Goal: Task Accomplishment & Management: Use online tool/utility

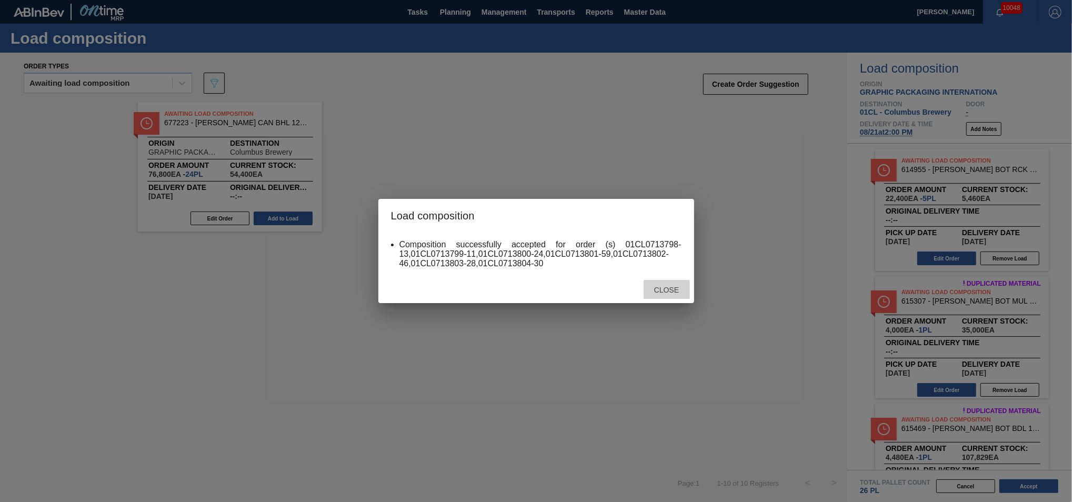
click at [671, 294] on div "Close" at bounding box center [666, 289] width 46 height 19
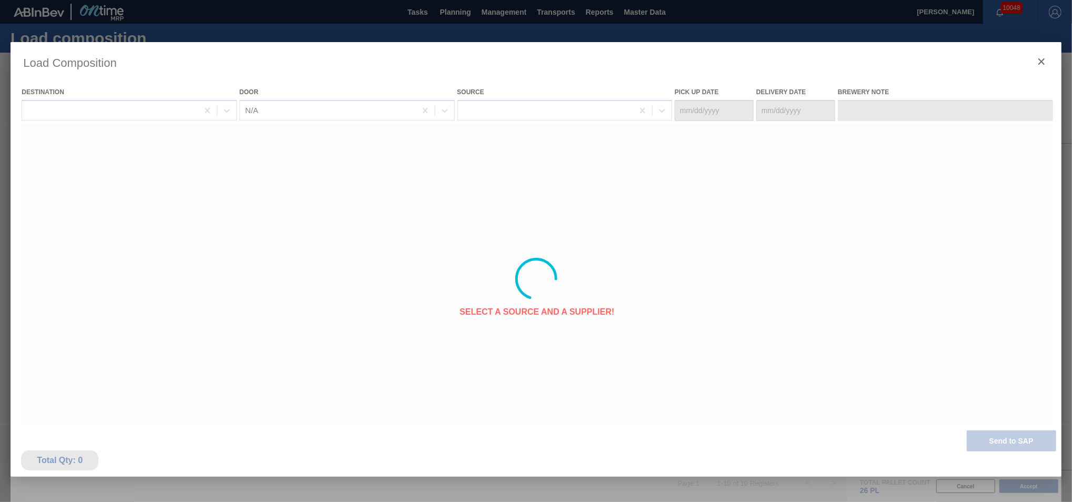
type Date "[DATE]"
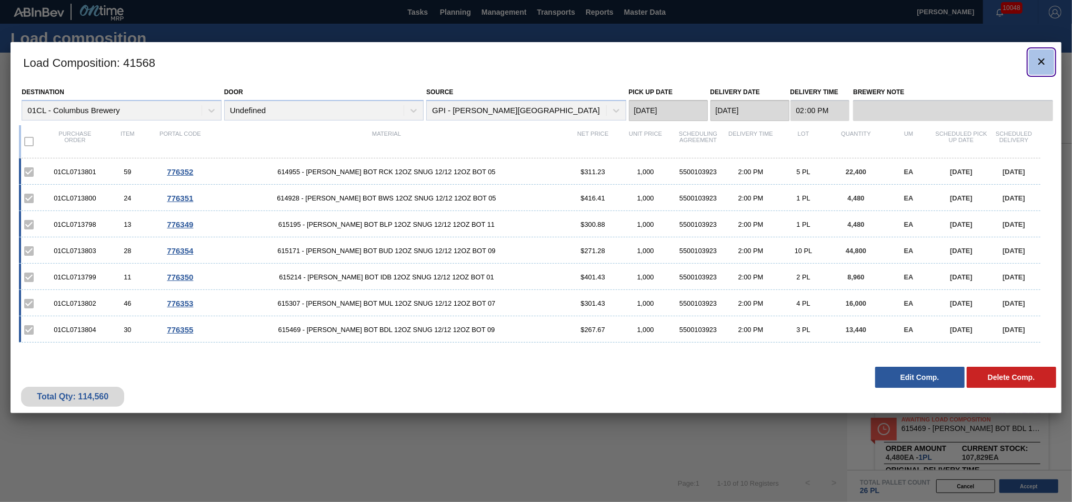
click at [1035, 57] on icon "botão de ícone" at bounding box center [1041, 61] width 13 height 13
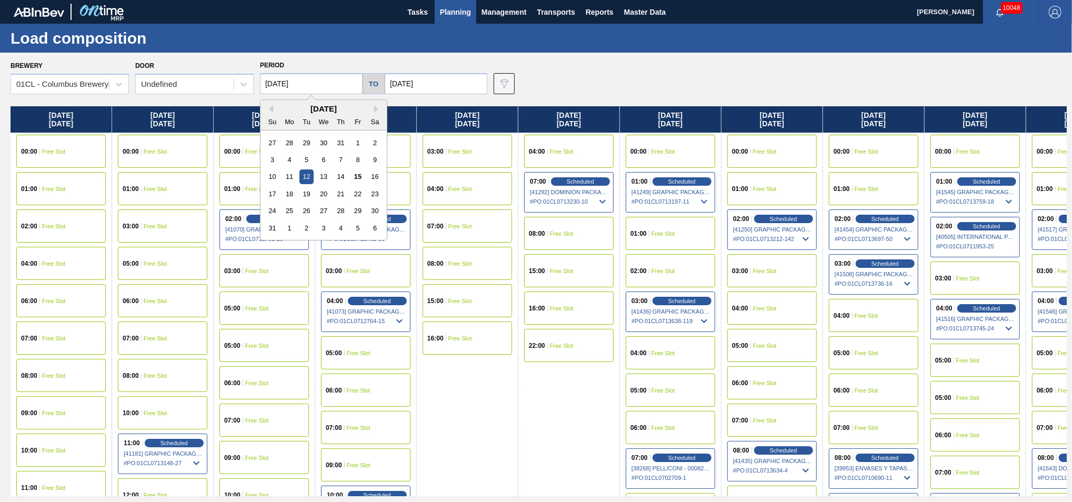
click at [306, 86] on input "[DATE]" at bounding box center [311, 83] width 103 height 21
click at [305, 191] on div "19" at bounding box center [306, 194] width 14 height 14
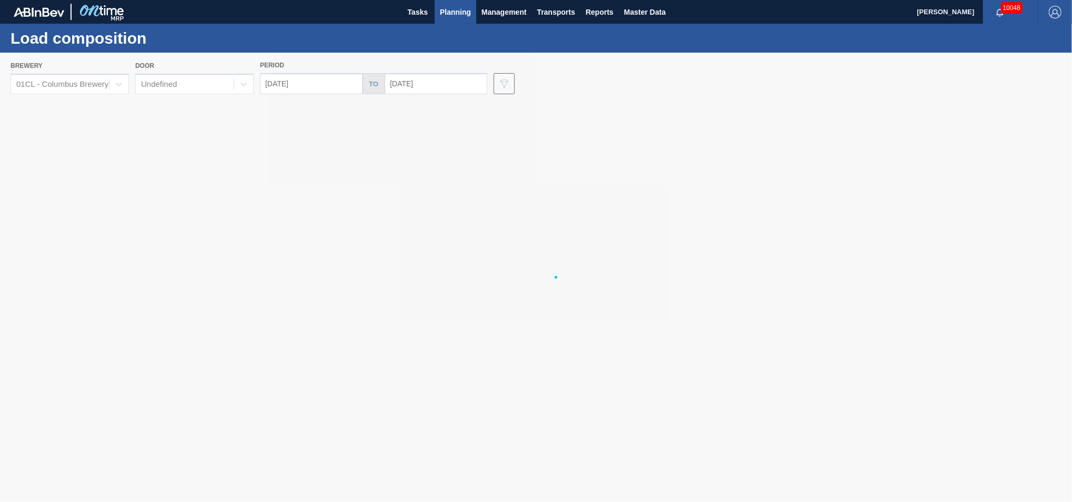
type input "[DATE]"
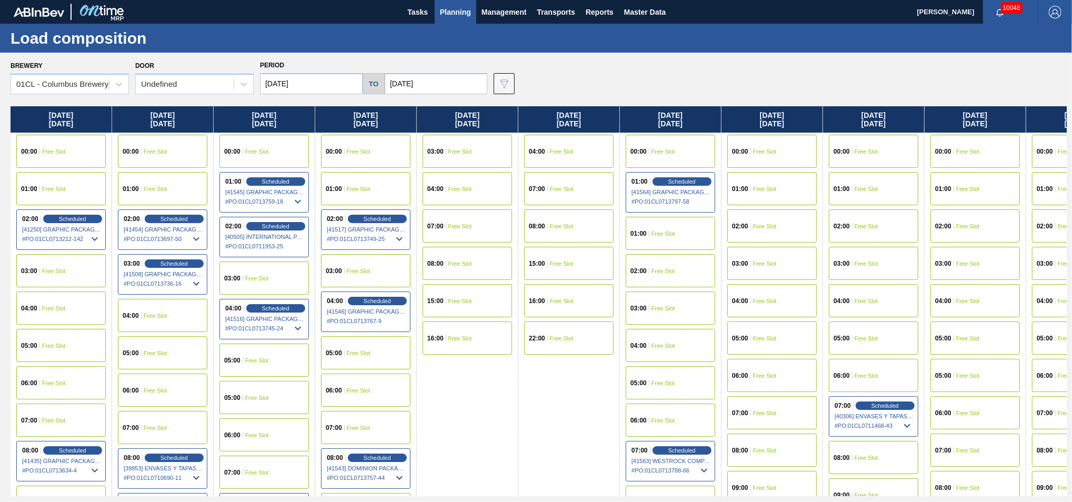
click at [465, 217] on div "07:00 Free Slot" at bounding box center [466, 225] width 89 height 33
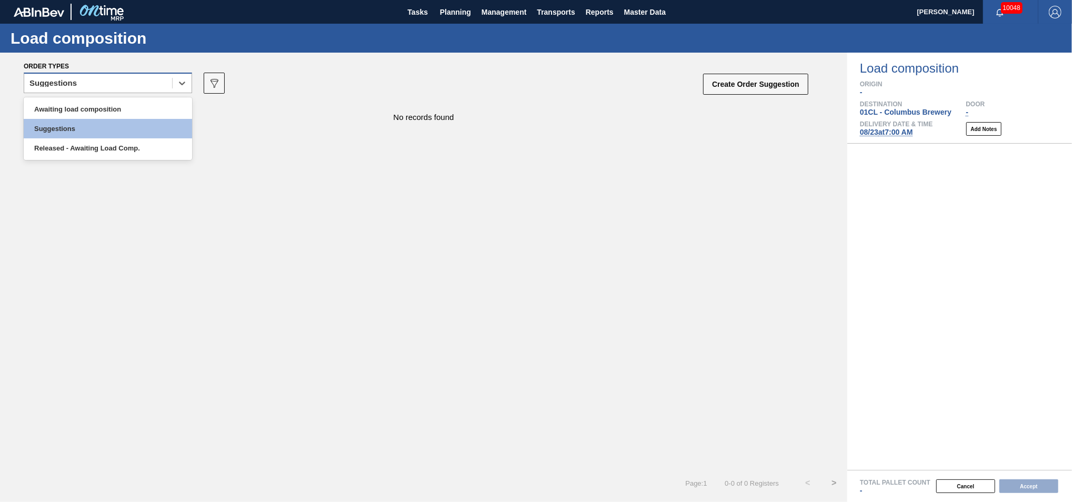
click at [122, 77] on div "Suggestions" at bounding box center [98, 83] width 148 height 15
click at [112, 111] on div "Awaiting load composition" at bounding box center [108, 108] width 168 height 19
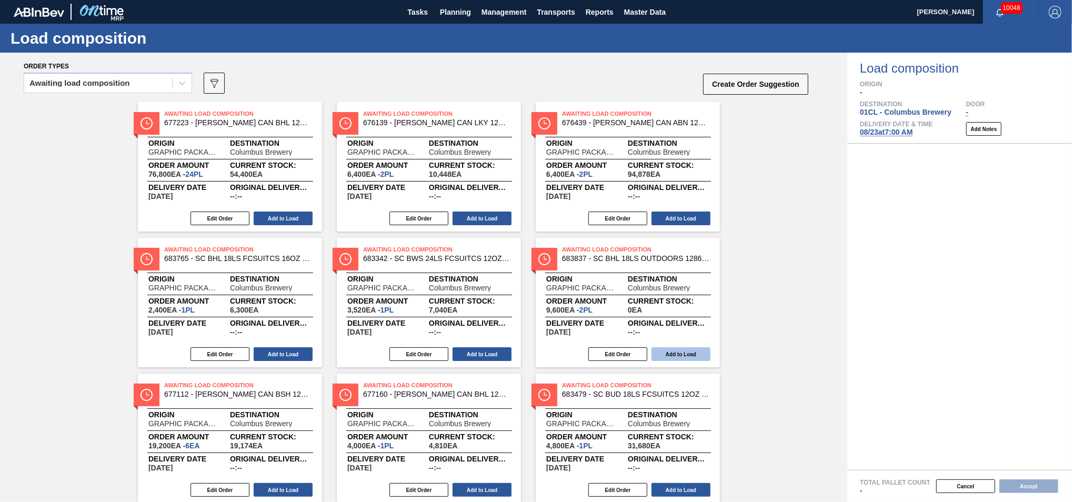
click at [672, 351] on button "Add to Load" at bounding box center [680, 354] width 59 height 14
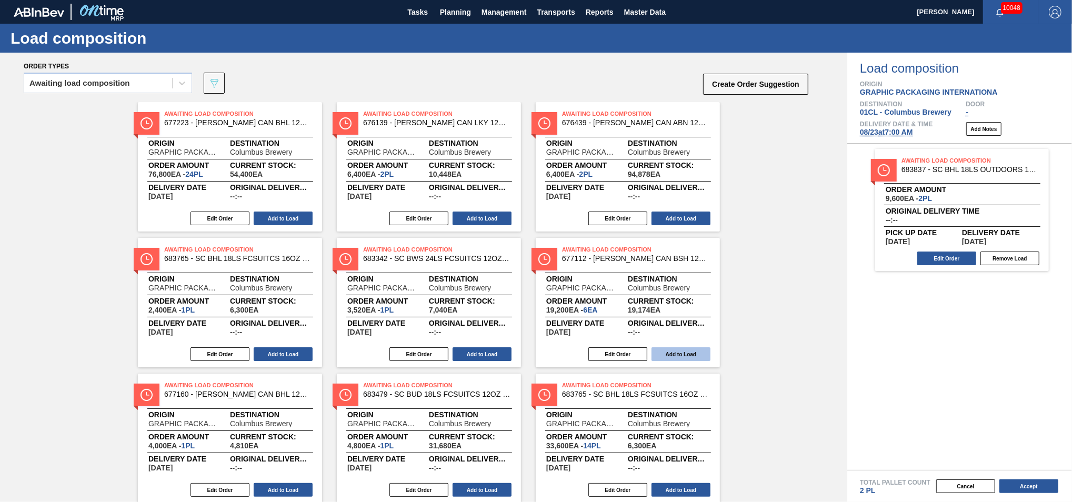
click at [674, 351] on button "Add to Load" at bounding box center [680, 354] width 59 height 14
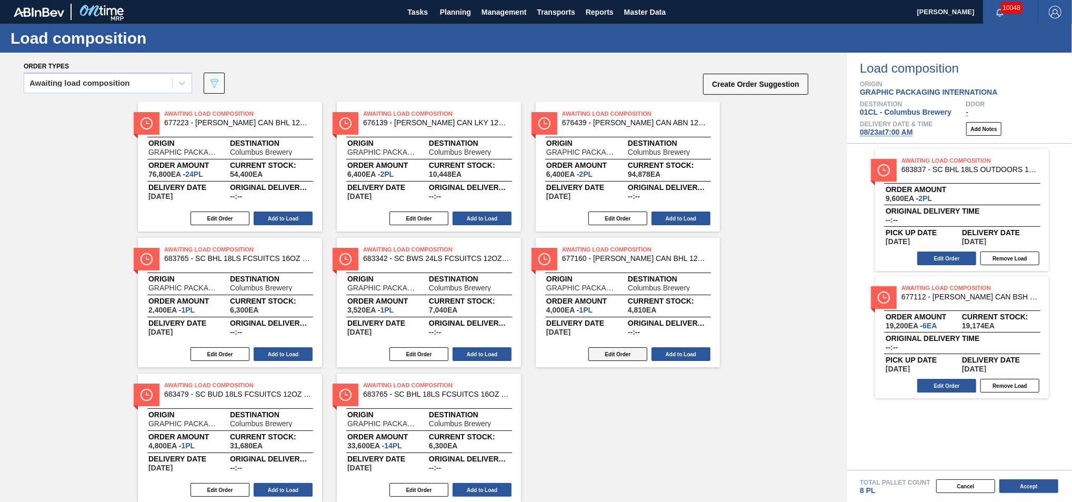
click at [611, 358] on button "Edit Order" at bounding box center [617, 354] width 59 height 14
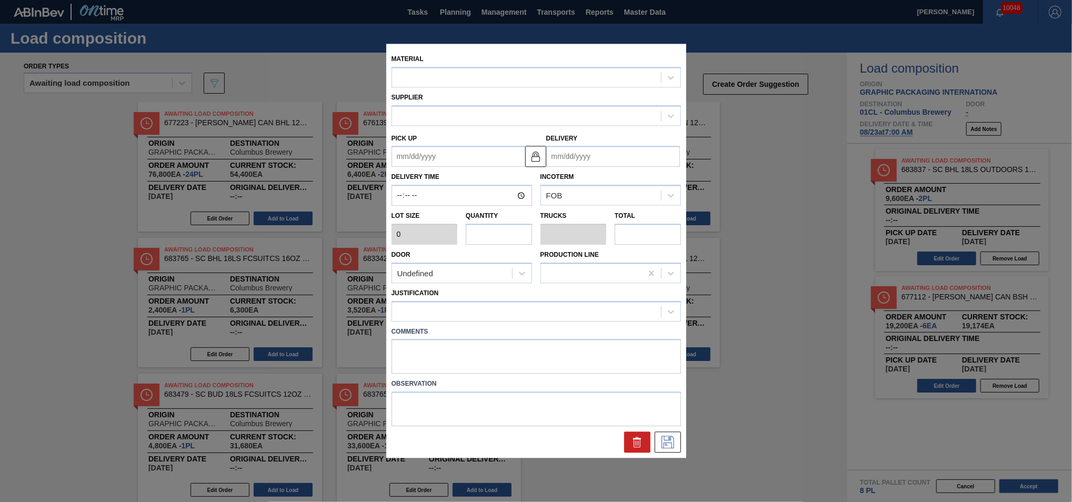
type input "4,000"
type input "1"
type input "0.038"
type input "4,000"
type up "[DATE]"
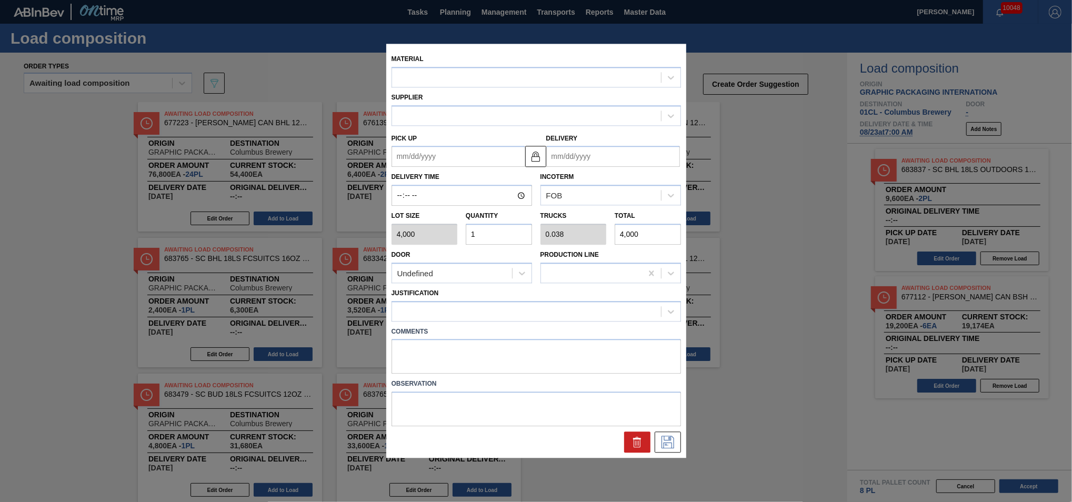
type input "[DATE]"
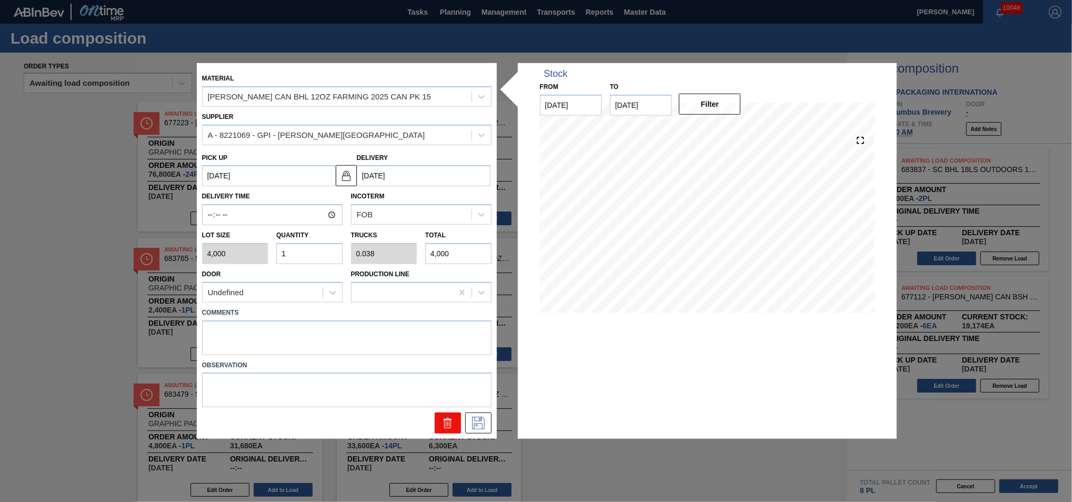
click at [446, 419] on icon at bounding box center [447, 420] width 8 height 2
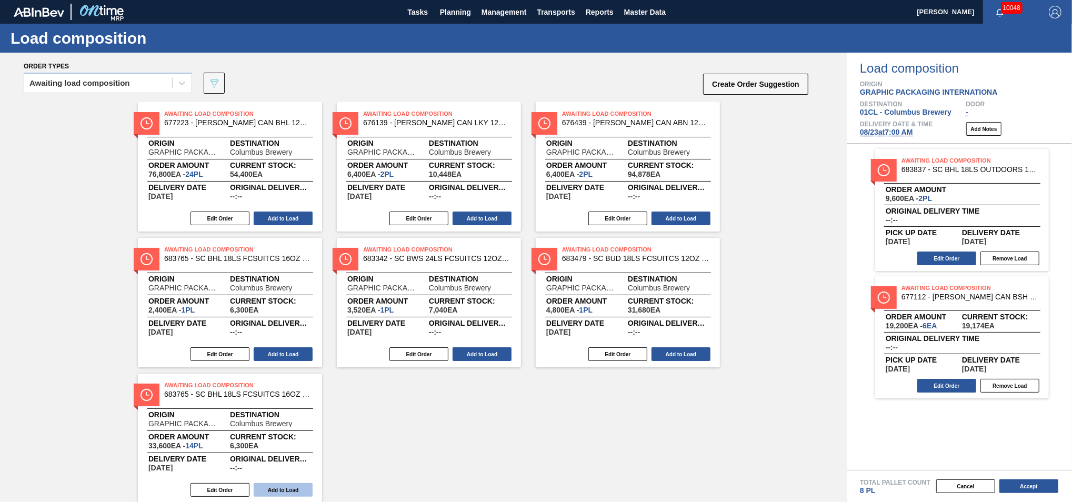
click at [295, 487] on button "Add to Load" at bounding box center [283, 490] width 59 height 14
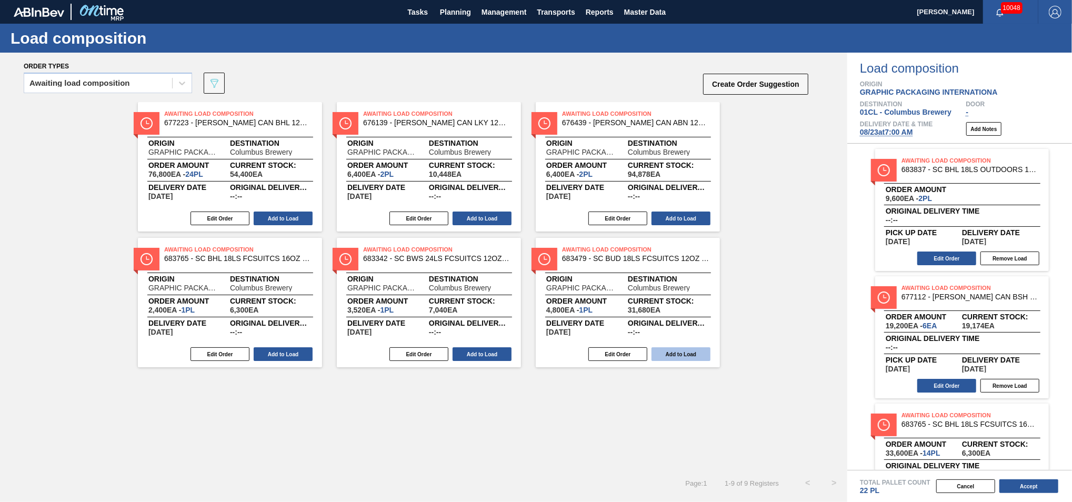
click at [691, 353] on button "Add to Load" at bounding box center [680, 354] width 59 height 14
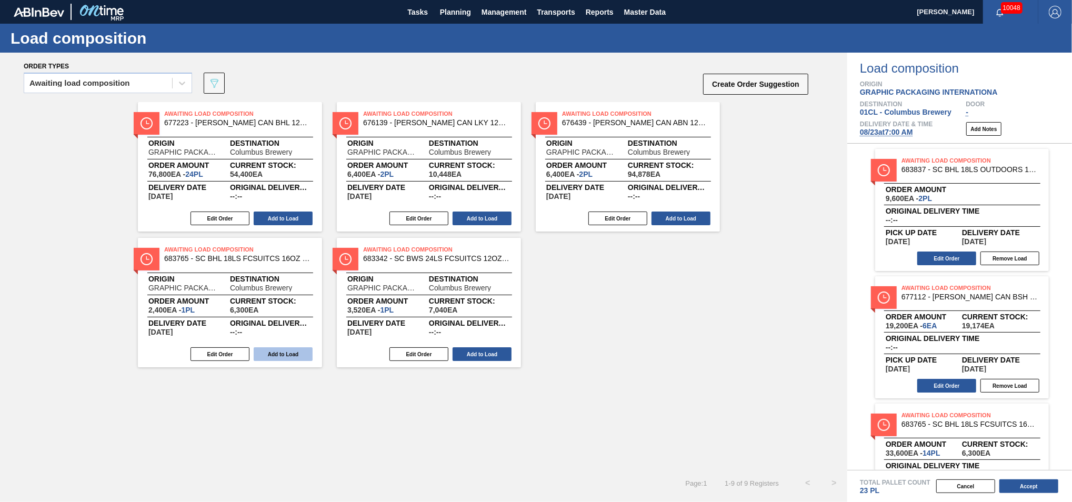
click at [293, 356] on button "Add to Load" at bounding box center [283, 354] width 59 height 14
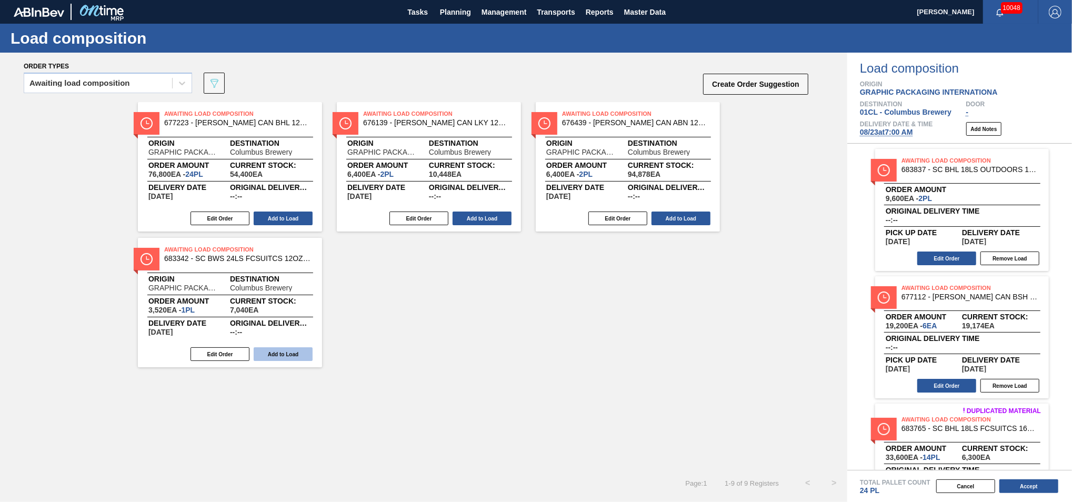
click at [678, 215] on button "Add to Load" at bounding box center [680, 218] width 59 height 14
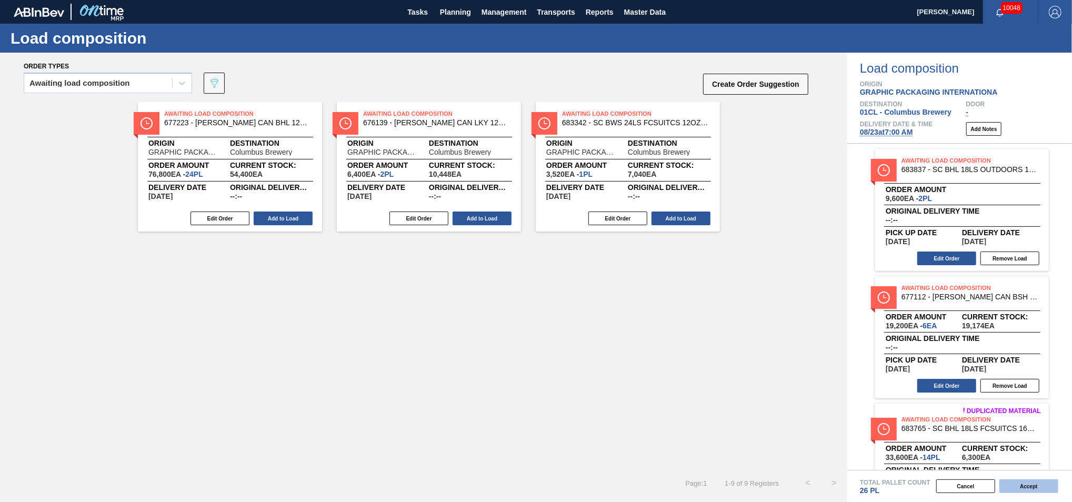
click at [1021, 483] on button "Accept" at bounding box center [1028, 486] width 59 height 14
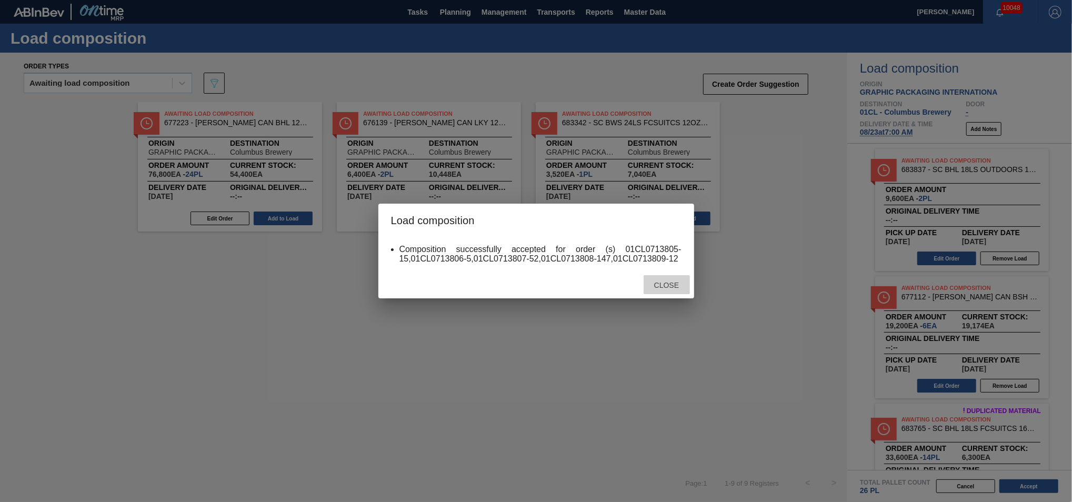
click at [669, 291] on div "Close" at bounding box center [666, 284] width 46 height 19
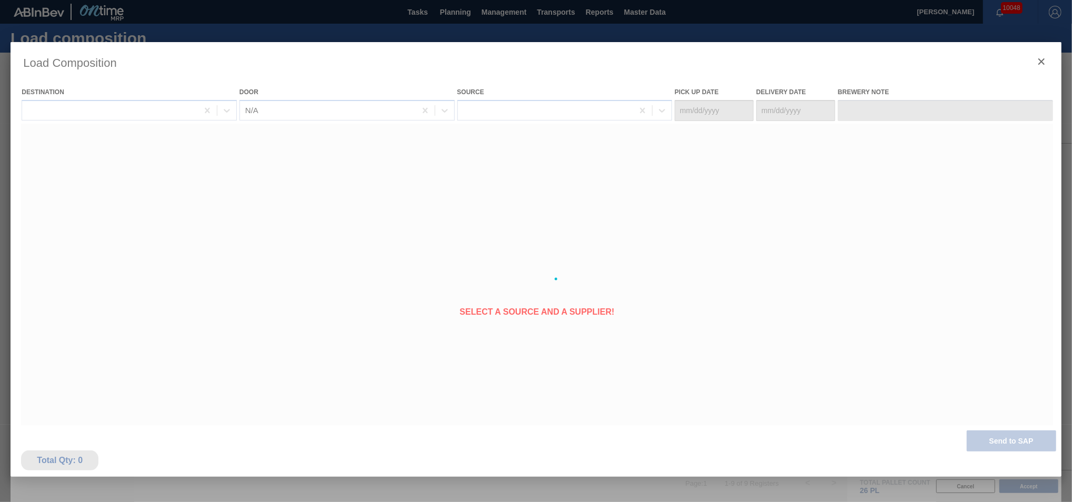
type Date "[DATE]"
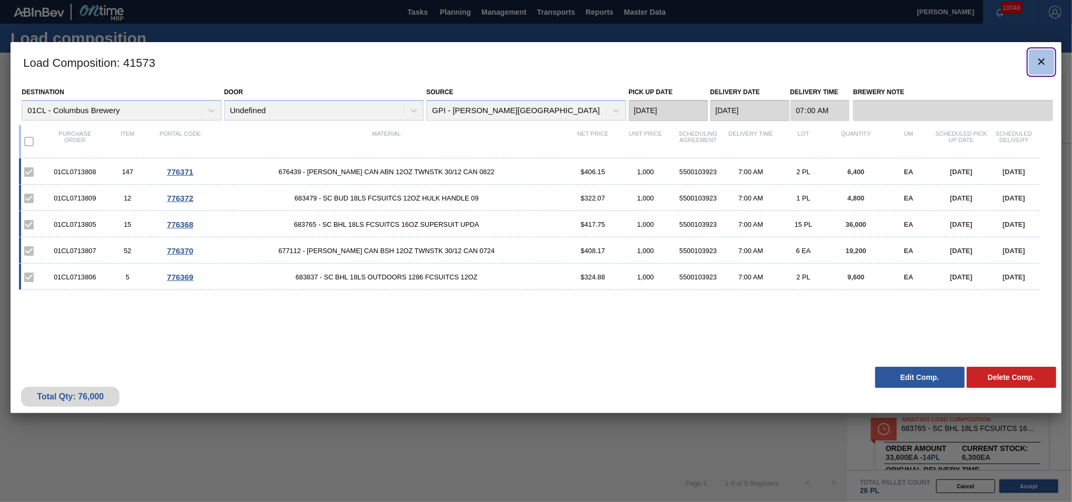
click at [1038, 62] on icon "botão de ícone" at bounding box center [1041, 61] width 13 height 13
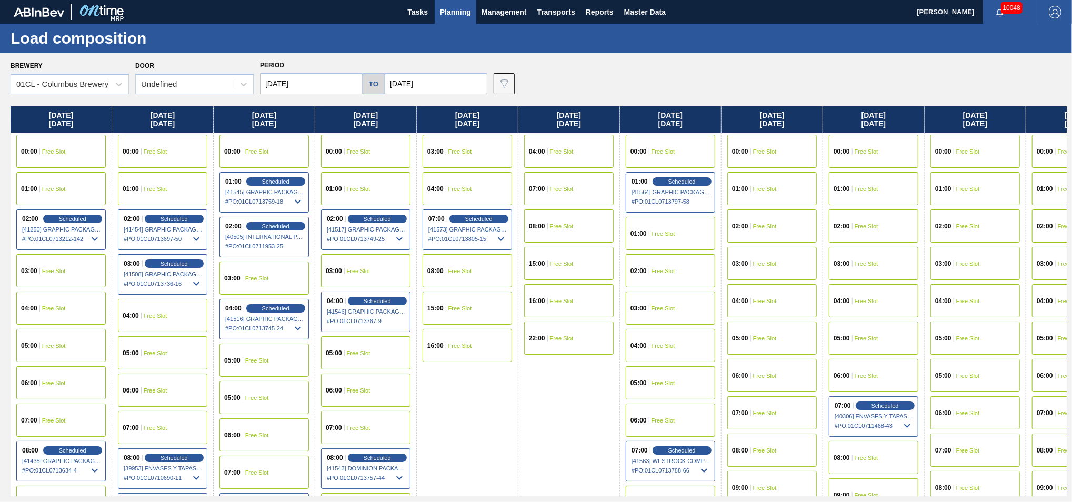
scroll to position [58, 0]
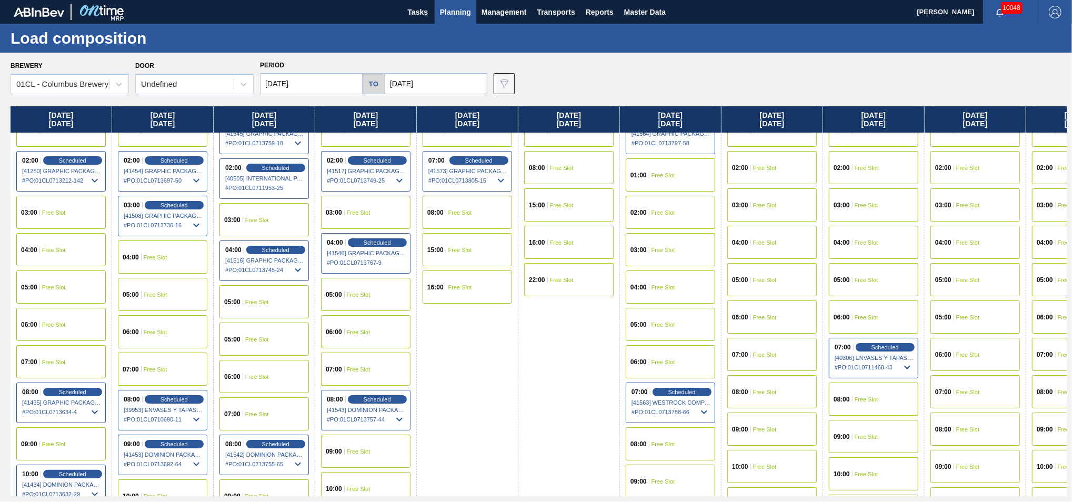
click at [673, 215] on span "Free Slot" at bounding box center [663, 212] width 24 height 6
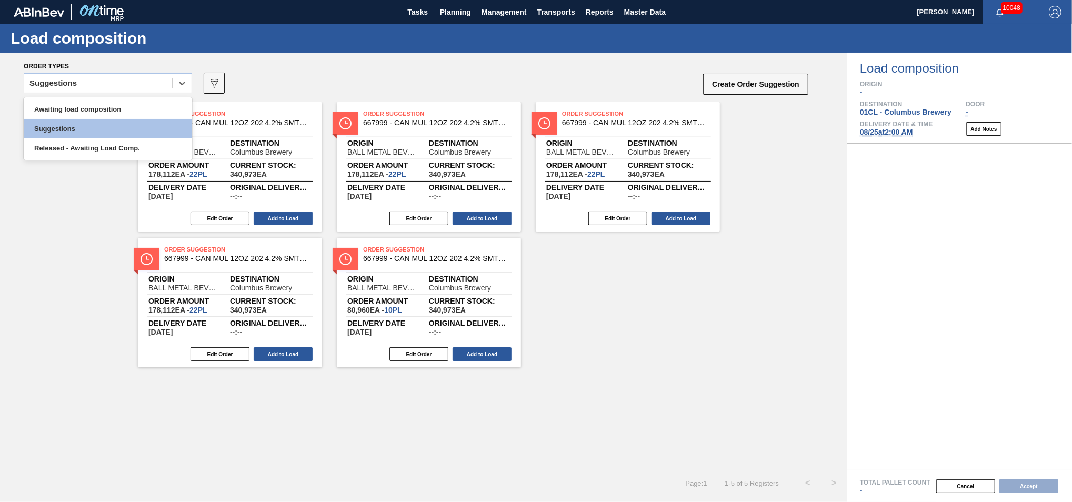
click at [155, 82] on div "Suggestions" at bounding box center [98, 83] width 148 height 15
click at [108, 105] on div "Awaiting load composition" at bounding box center [108, 108] width 168 height 19
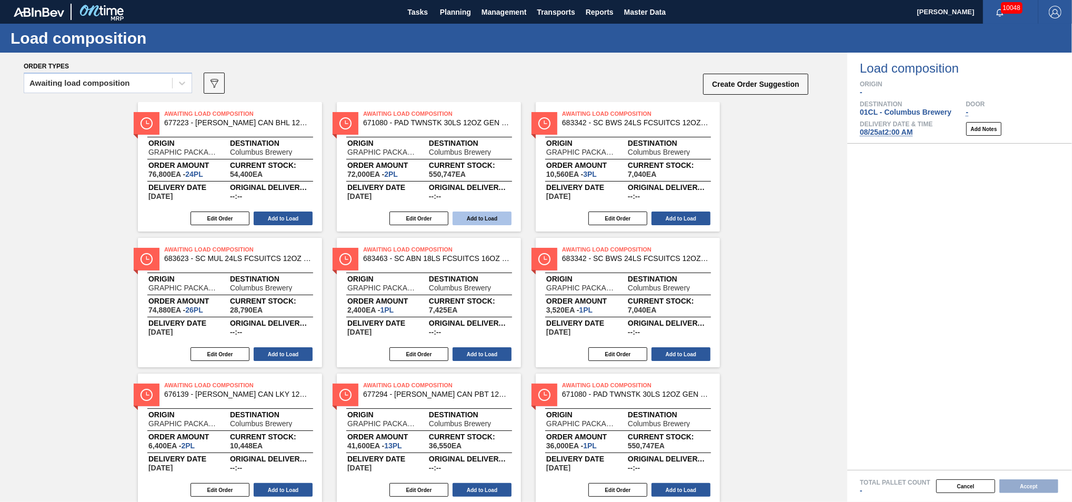
click at [487, 216] on button "Add to Load" at bounding box center [481, 218] width 59 height 14
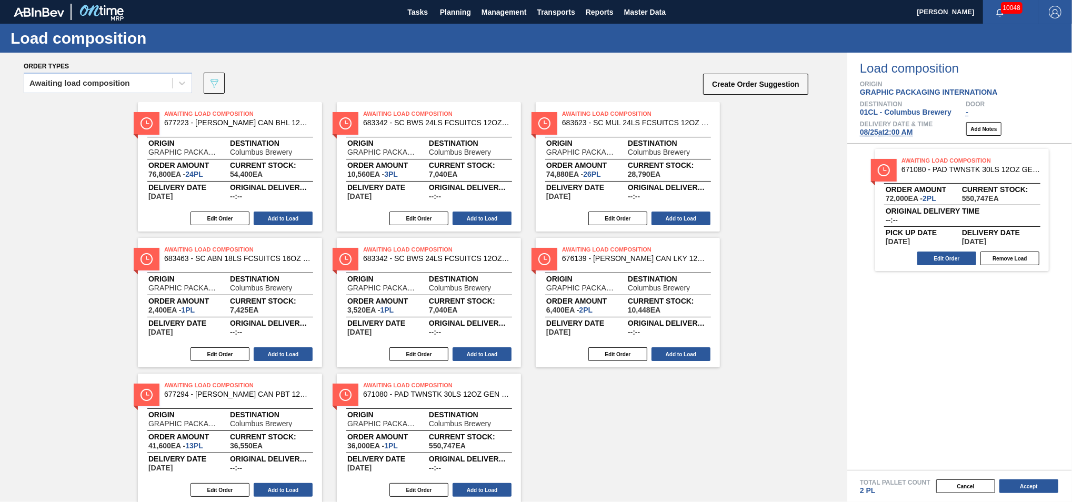
click at [487, 216] on button "Add to Load" at bounding box center [481, 218] width 59 height 14
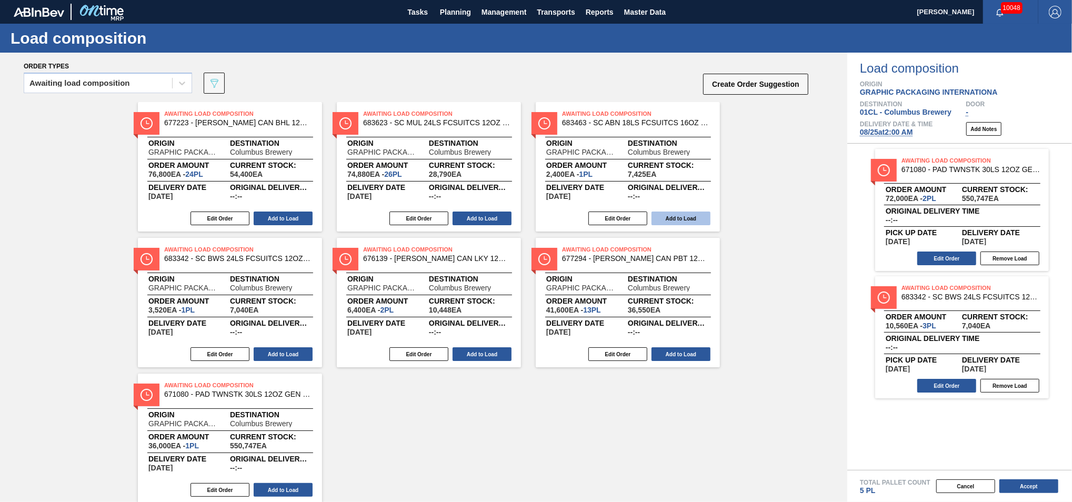
click at [665, 218] on button "Add to Load" at bounding box center [680, 218] width 59 height 14
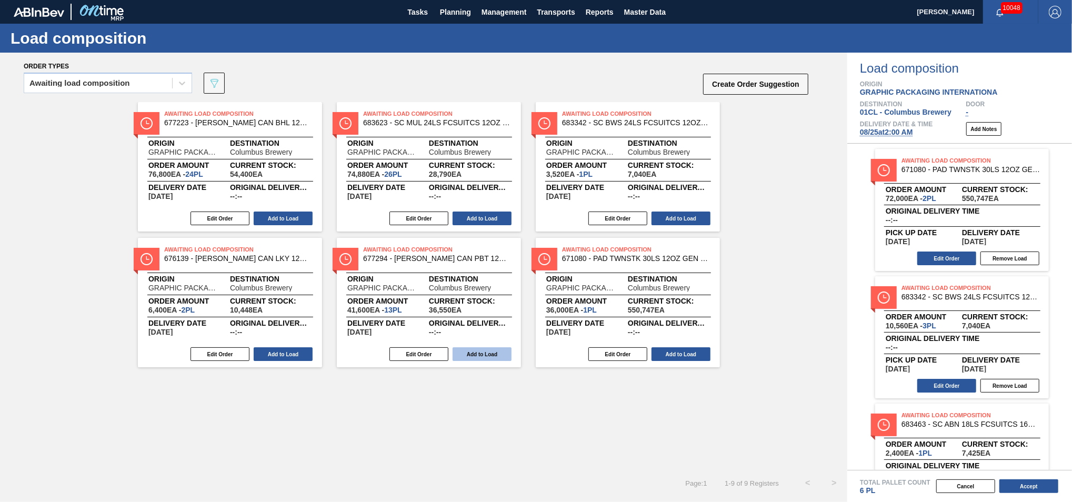
click at [478, 351] on button "Add to Load" at bounding box center [481, 354] width 59 height 14
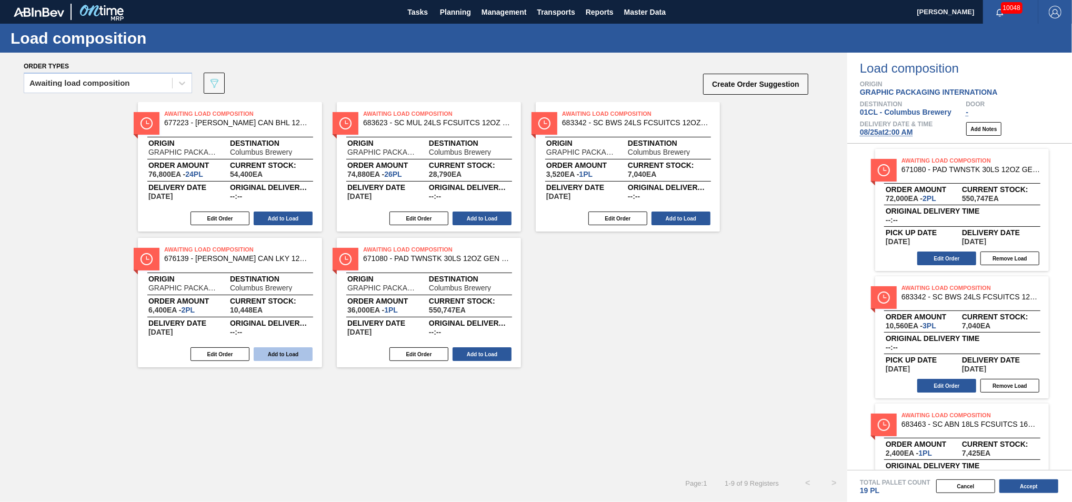
click at [283, 355] on button "Add to Load" at bounding box center [283, 354] width 59 height 14
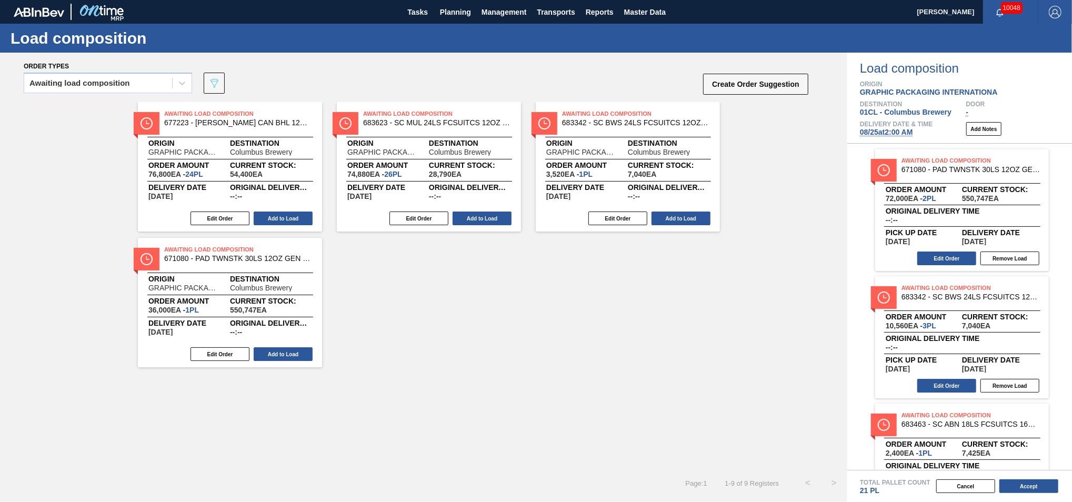
click at [283, 355] on button "Add to Load" at bounding box center [283, 354] width 59 height 14
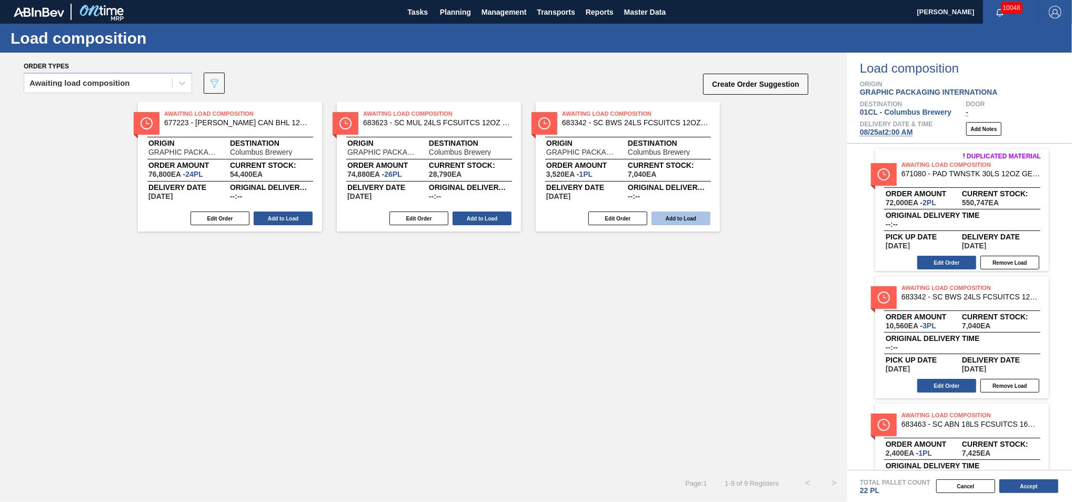
click at [689, 214] on button "Add to Load" at bounding box center [680, 218] width 59 height 14
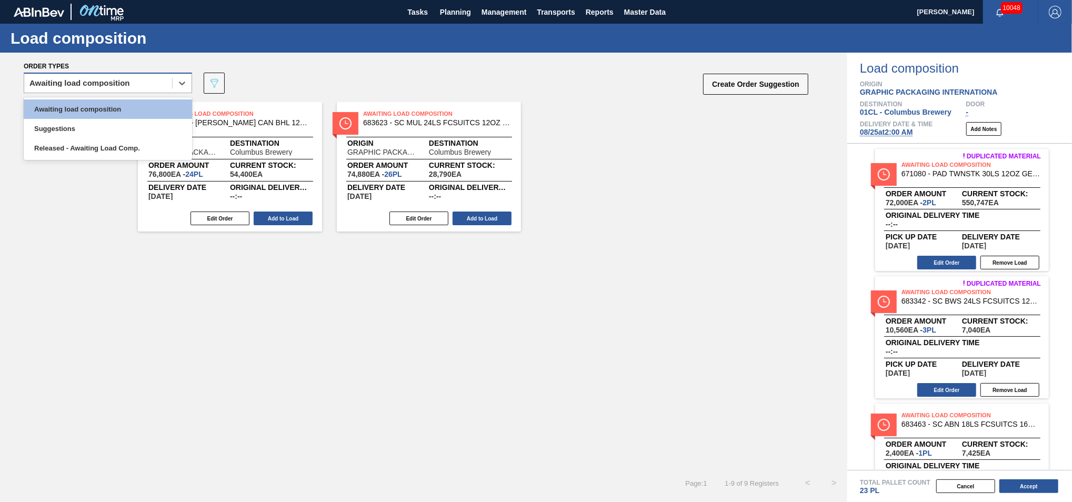
click at [157, 82] on div "Awaiting load composition" at bounding box center [98, 83] width 148 height 15
click at [155, 112] on div "Awaiting load composition" at bounding box center [108, 108] width 168 height 19
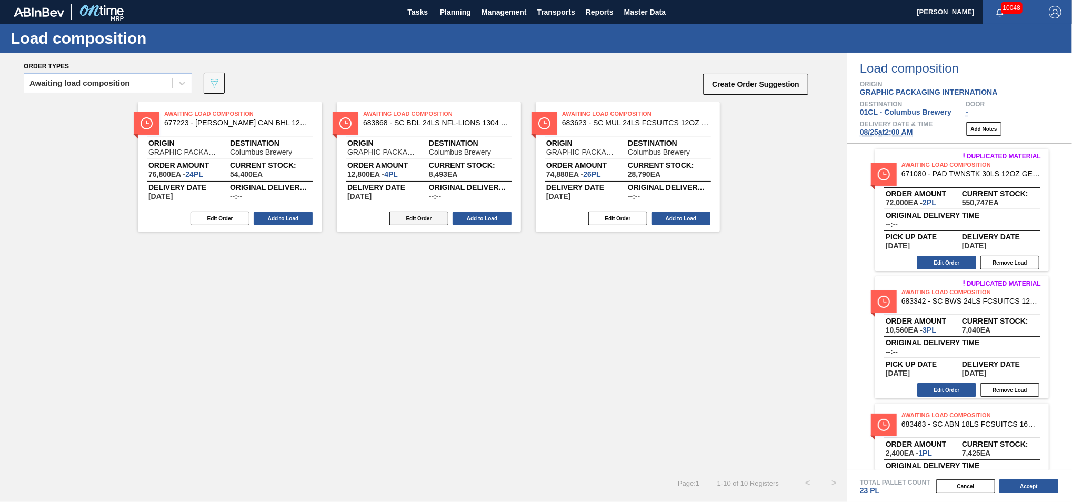
click at [420, 221] on button "Edit Order" at bounding box center [418, 218] width 59 height 14
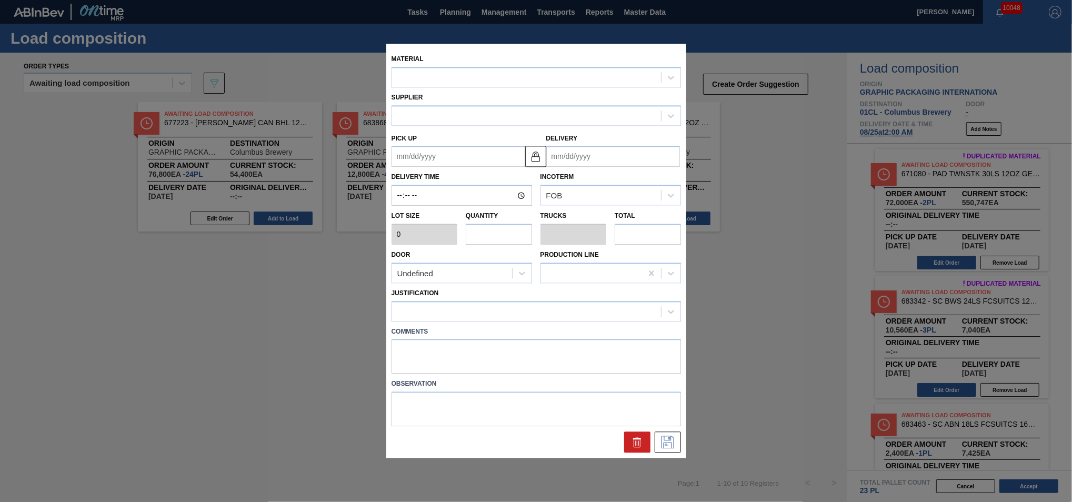
type input "3,200"
type input "4"
type input "0.154"
type input "12,800"
type up "[DATE]"
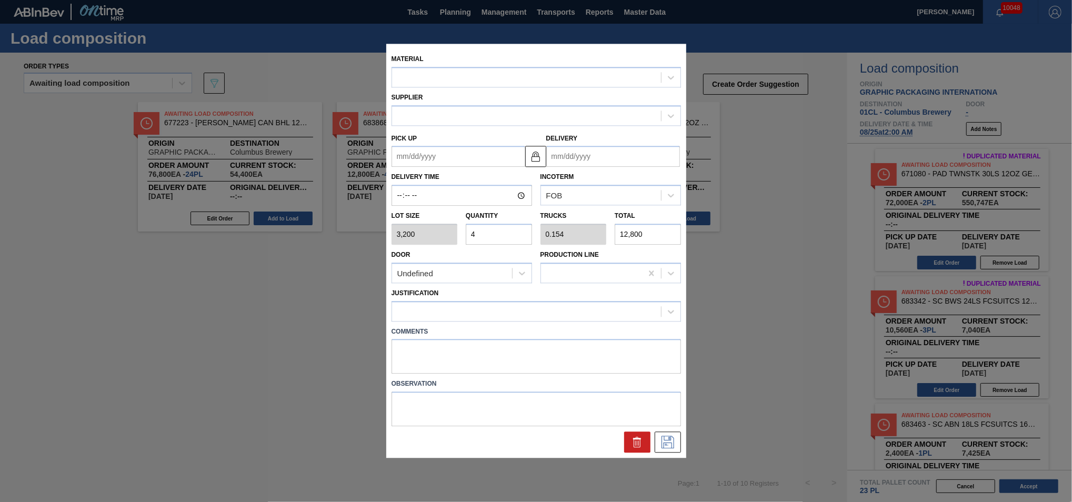
type input "[DATE]"
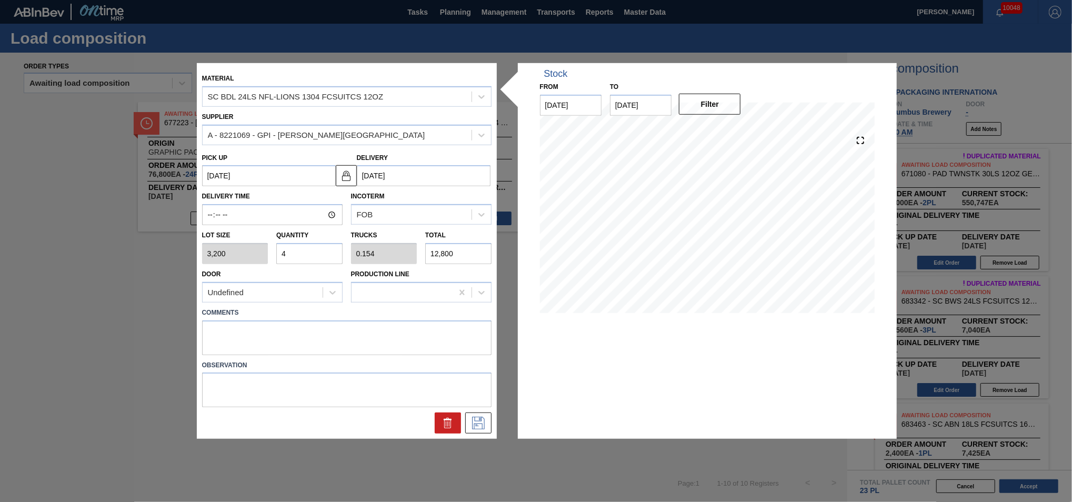
click at [299, 251] on input "4" at bounding box center [309, 253] width 66 height 21
type input "0"
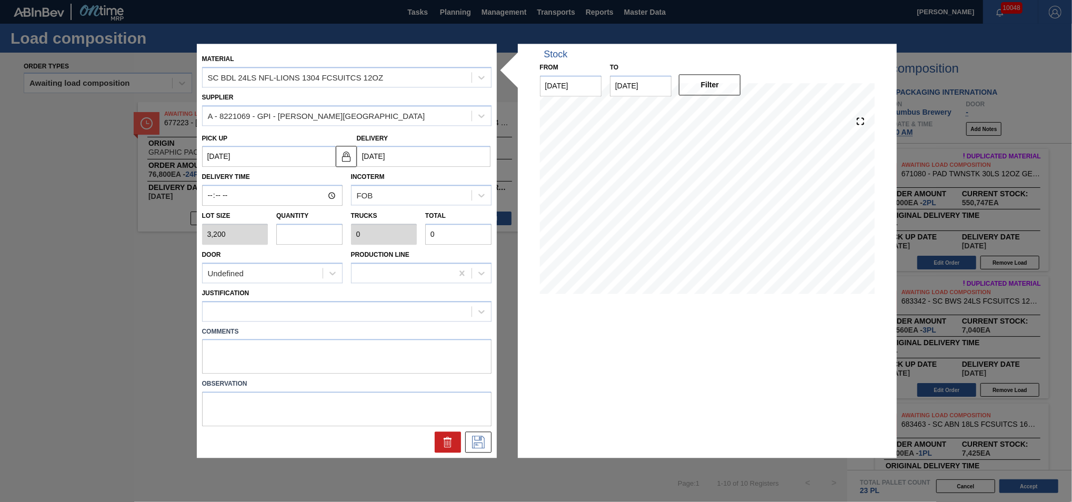
type input "3"
type input "0.115"
type input "9,600"
type input "3"
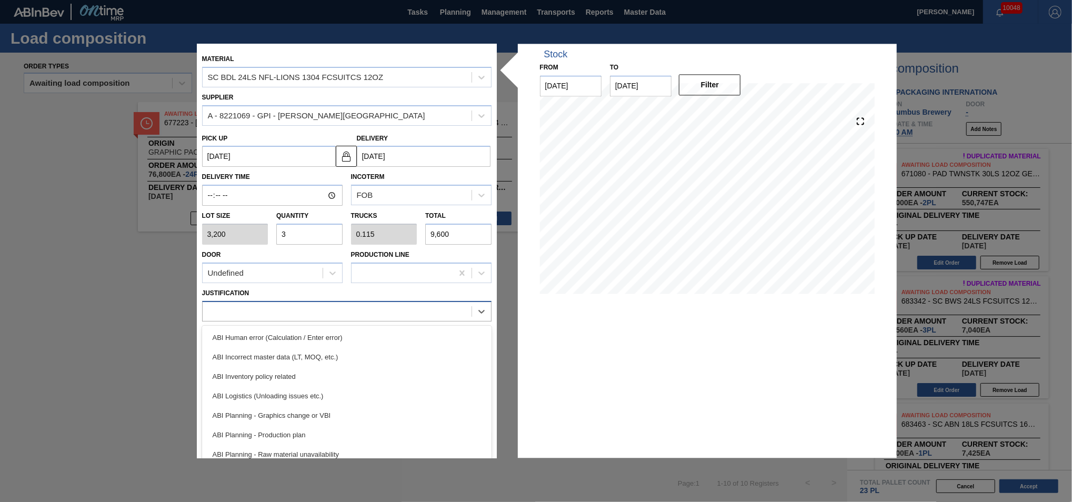
click at [306, 315] on div at bounding box center [337, 311] width 269 height 15
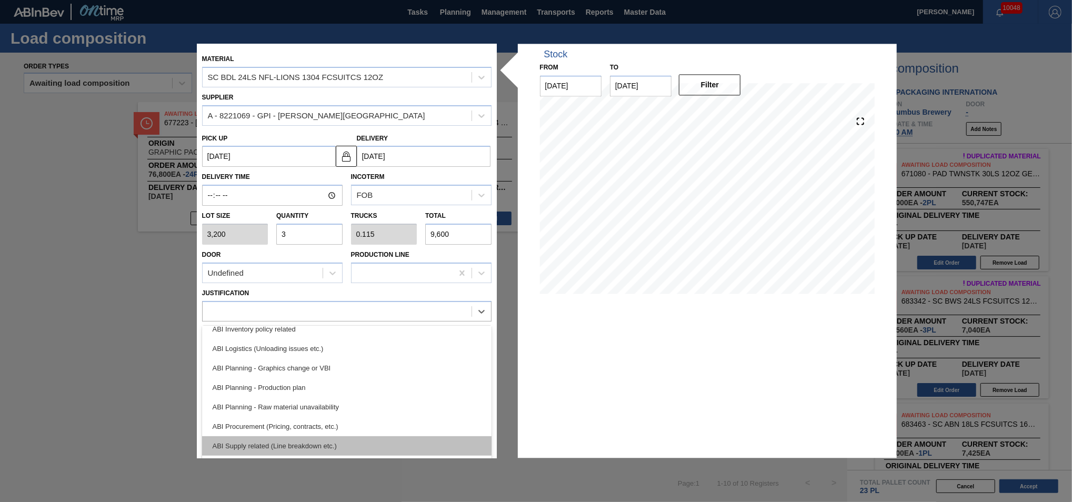
scroll to position [71, 0]
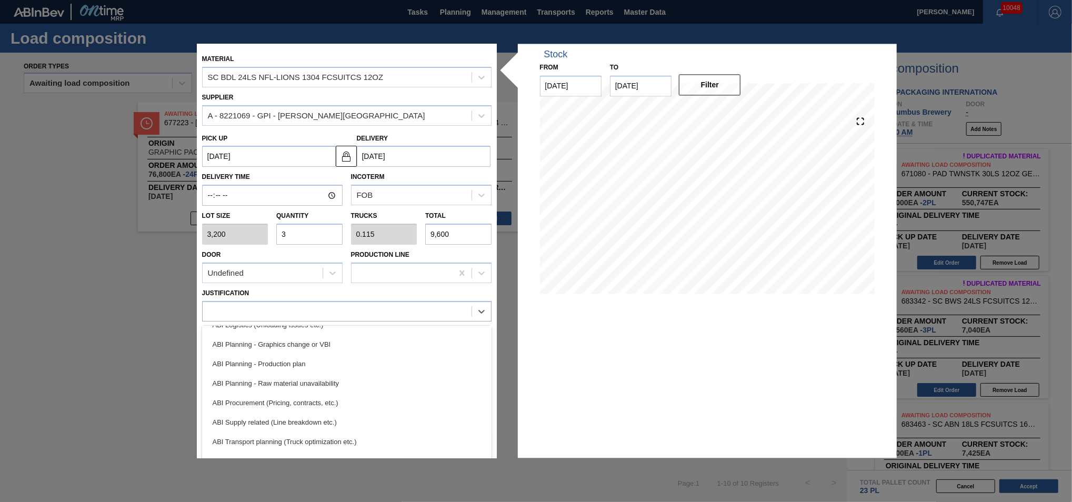
click at [312, 440] on div "ABI Transport planning (Truck optimization etc.)" at bounding box center [346, 441] width 289 height 19
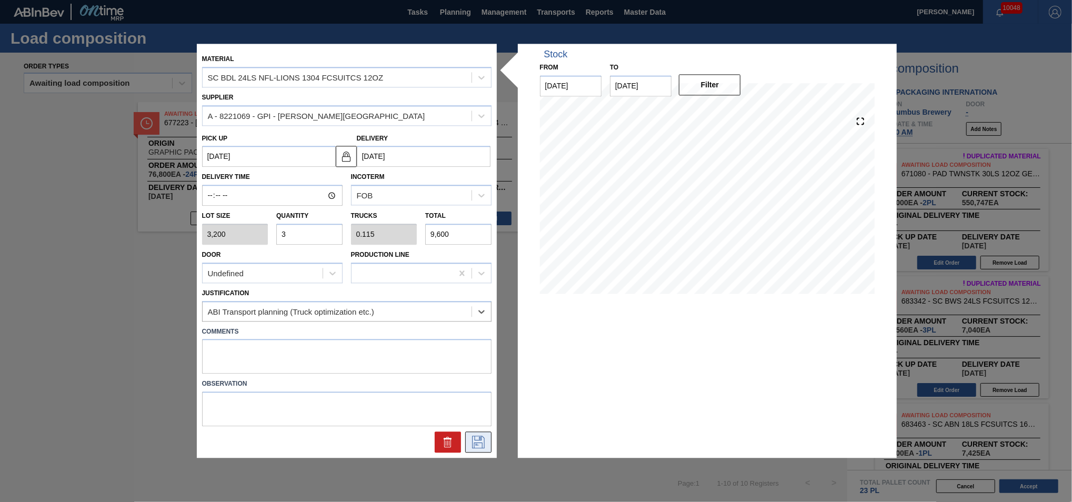
click at [474, 442] on icon at bounding box center [478, 442] width 17 height 13
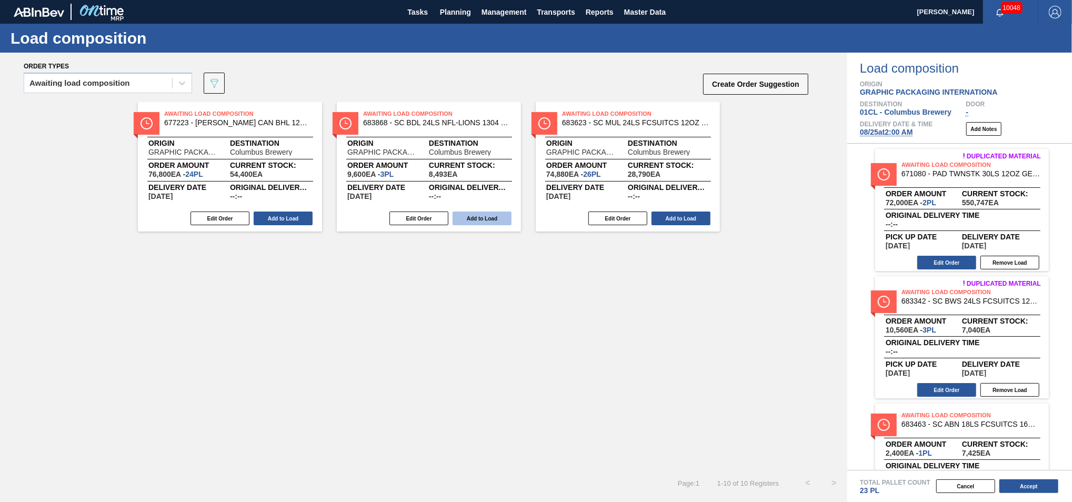
click at [470, 219] on button "Add to Load" at bounding box center [481, 218] width 59 height 14
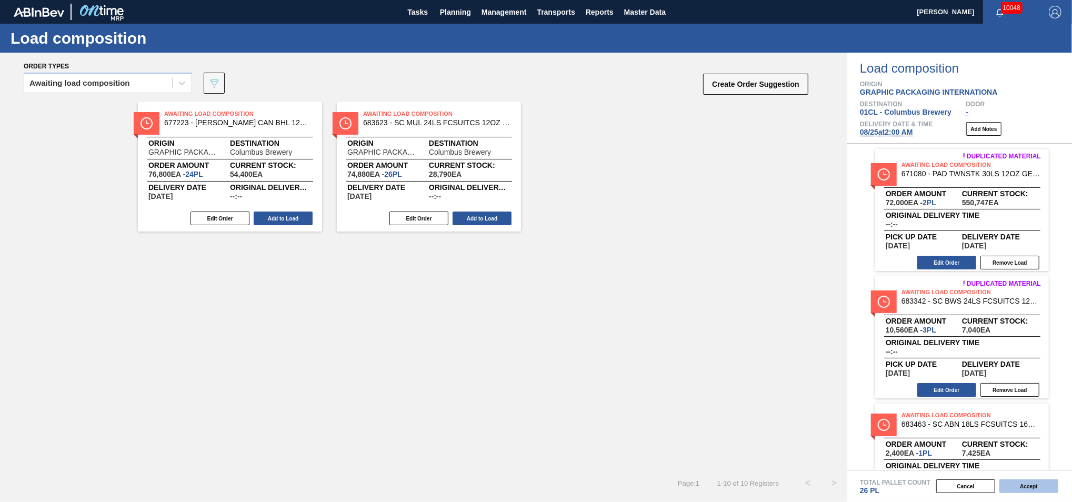
click at [1011, 483] on button "Accept" at bounding box center [1028, 486] width 59 height 14
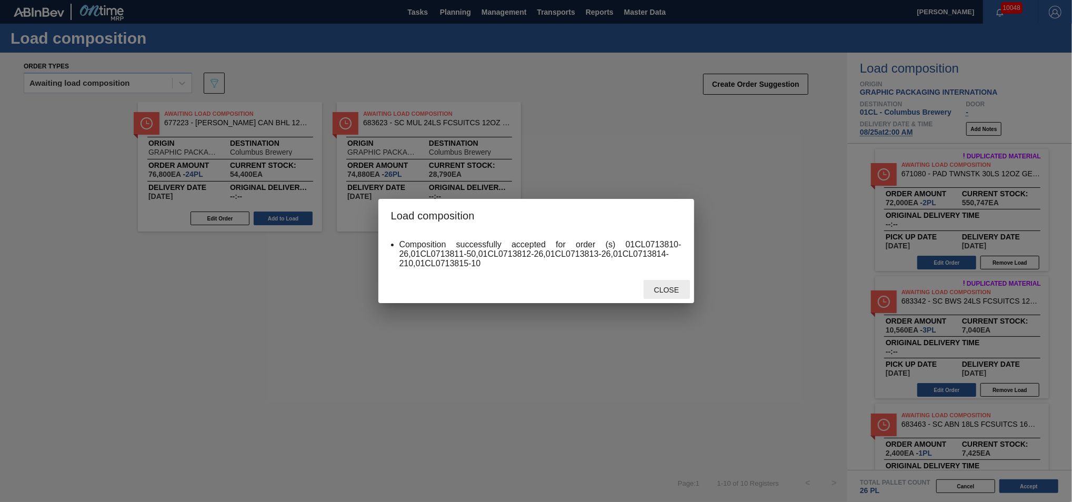
click at [663, 291] on span "Close" at bounding box center [666, 290] width 42 height 8
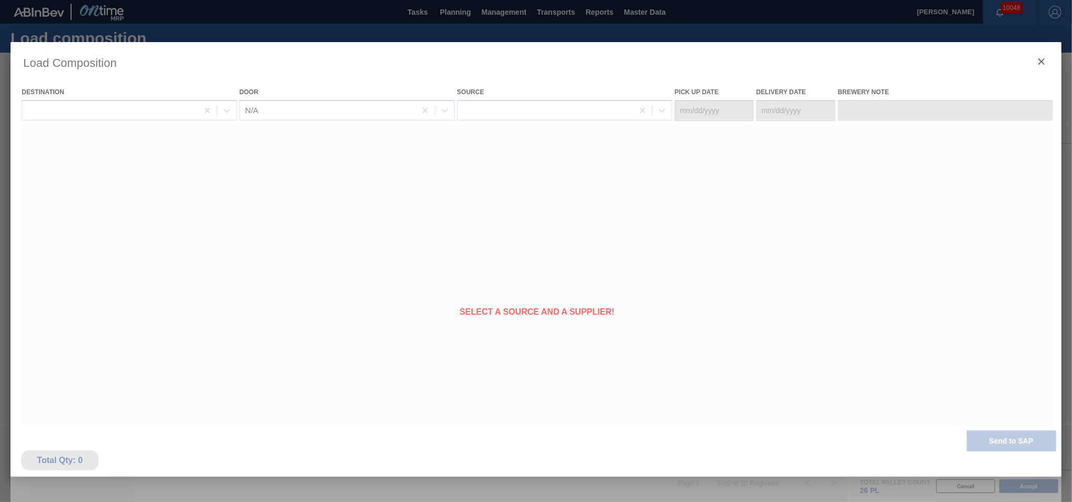
type Date "[DATE]"
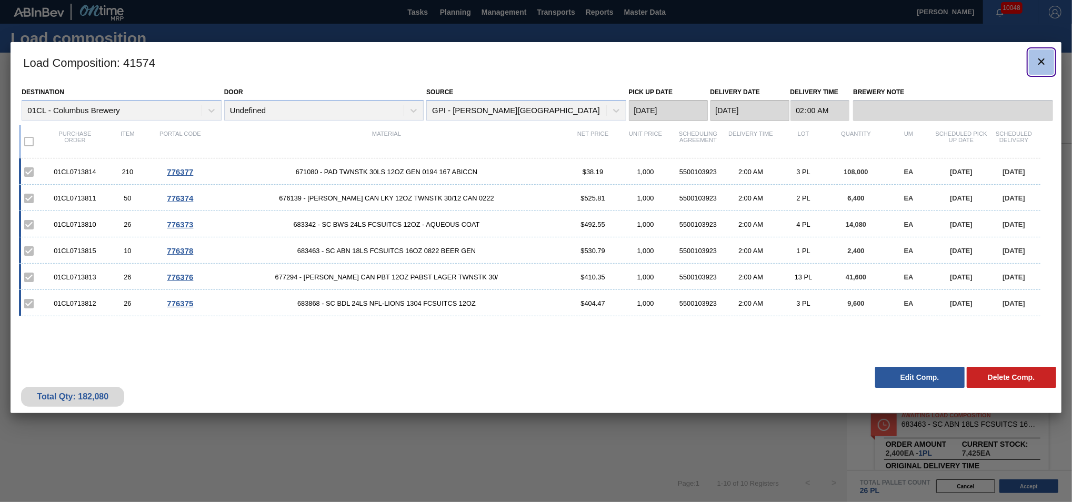
click at [1040, 61] on icon "botão de ícone" at bounding box center [1041, 61] width 6 height 6
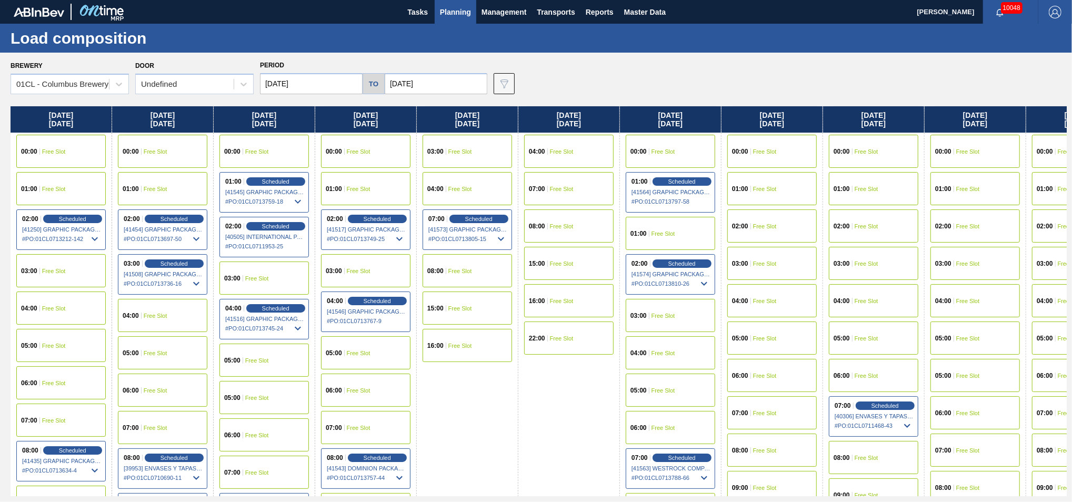
click at [760, 189] on span "Free Slot" at bounding box center [765, 189] width 24 height 6
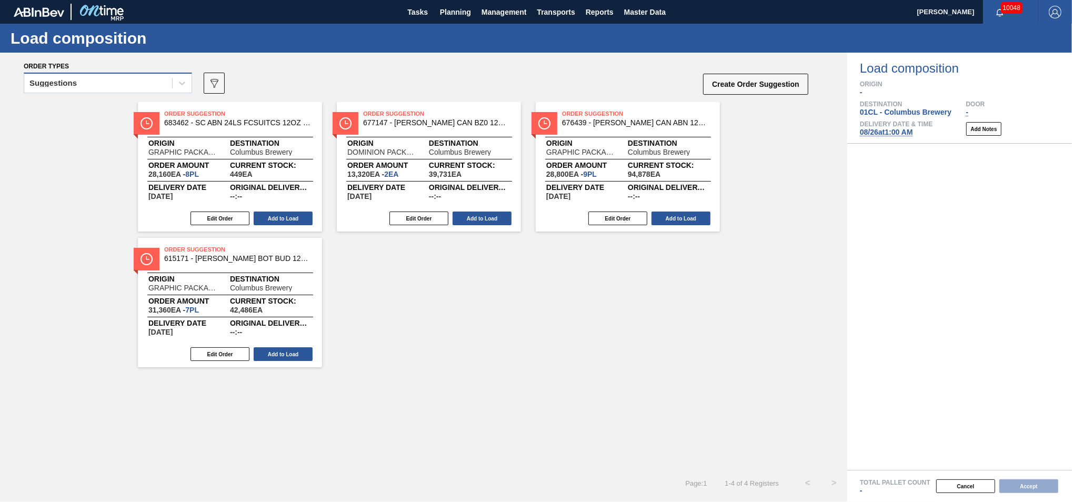
click at [149, 84] on div "Suggestions" at bounding box center [98, 83] width 148 height 15
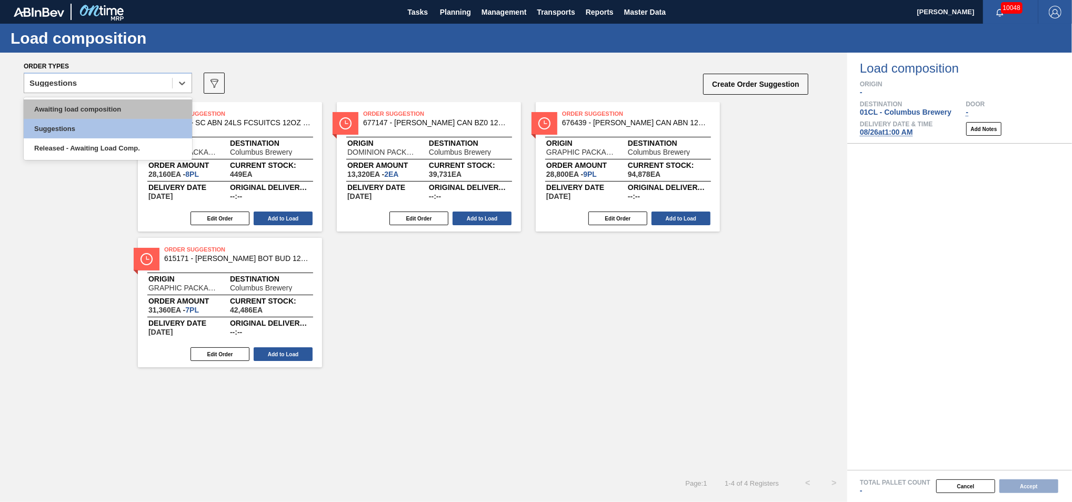
click at [123, 105] on div "Awaiting load composition" at bounding box center [108, 108] width 168 height 19
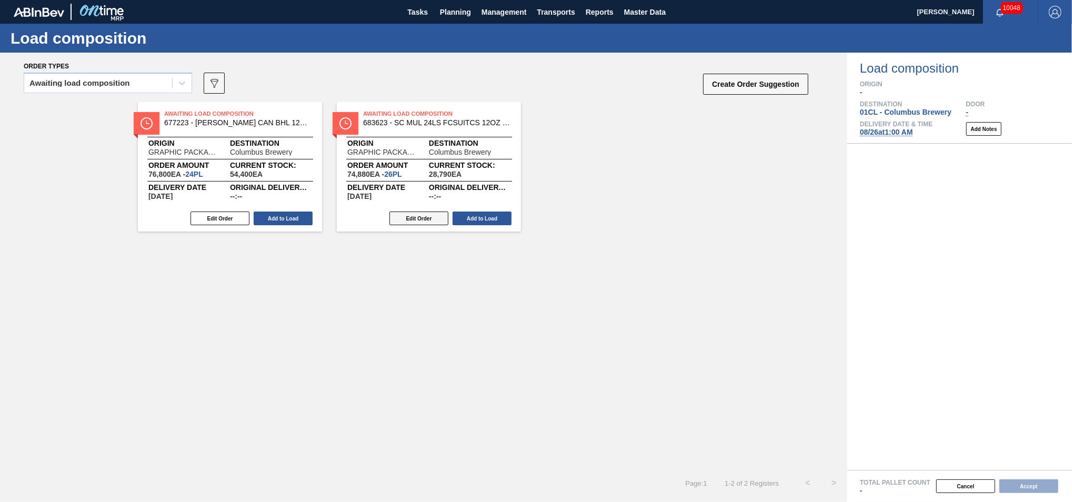
click at [415, 220] on button "Edit Order" at bounding box center [418, 218] width 59 height 14
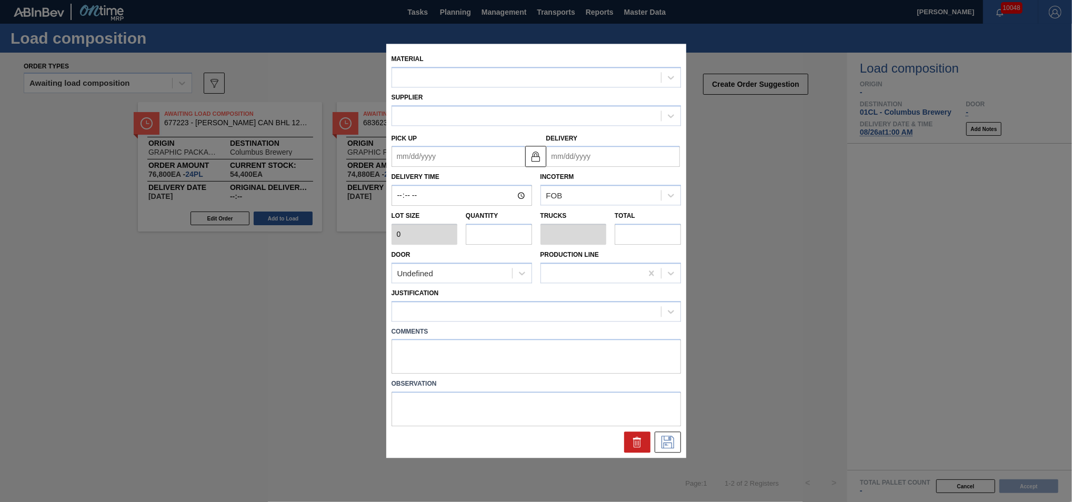
type input "2,880"
type input "26"
type input "1"
type input "74,880"
type up "[DATE]"
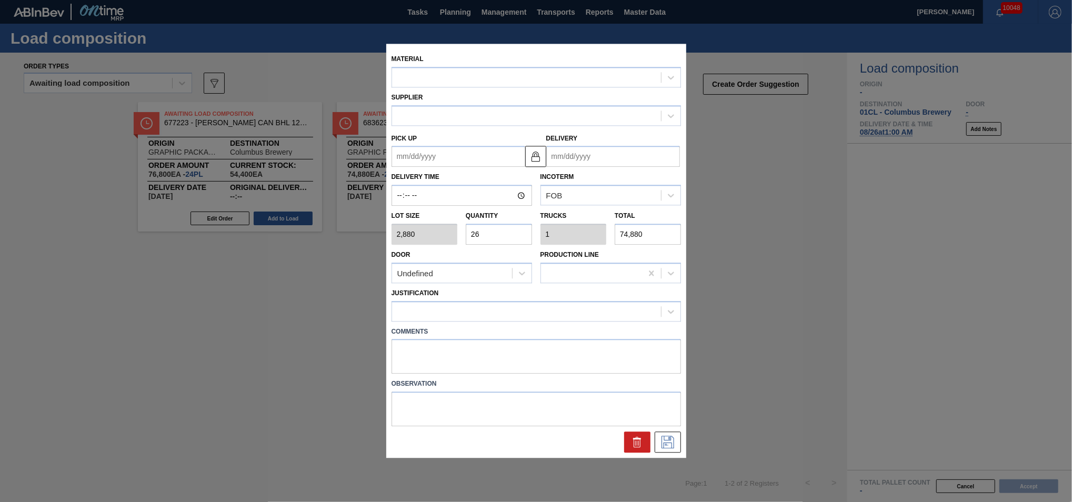
type input "[DATE]"
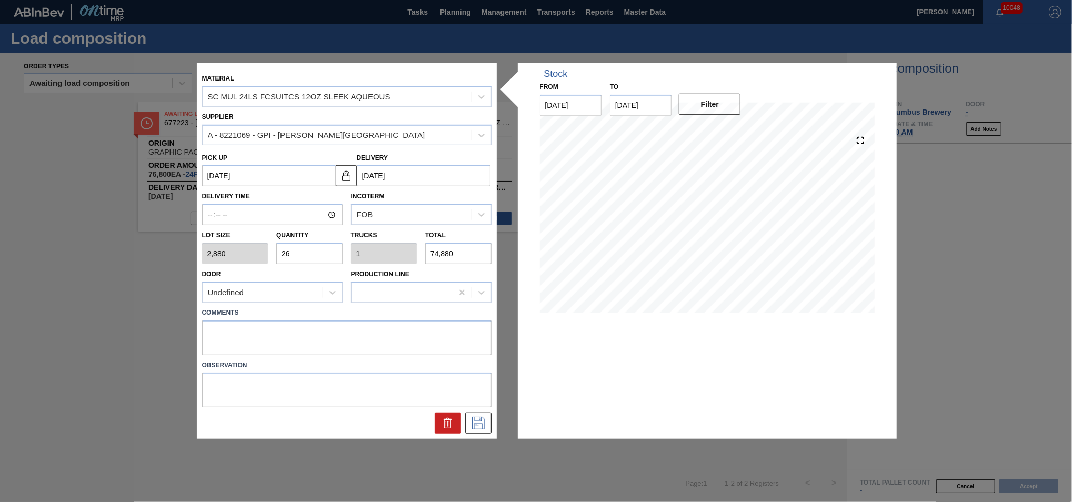
click at [316, 250] on input "26" at bounding box center [309, 253] width 66 height 21
type input "2"
type input "0.077"
type input "5,760"
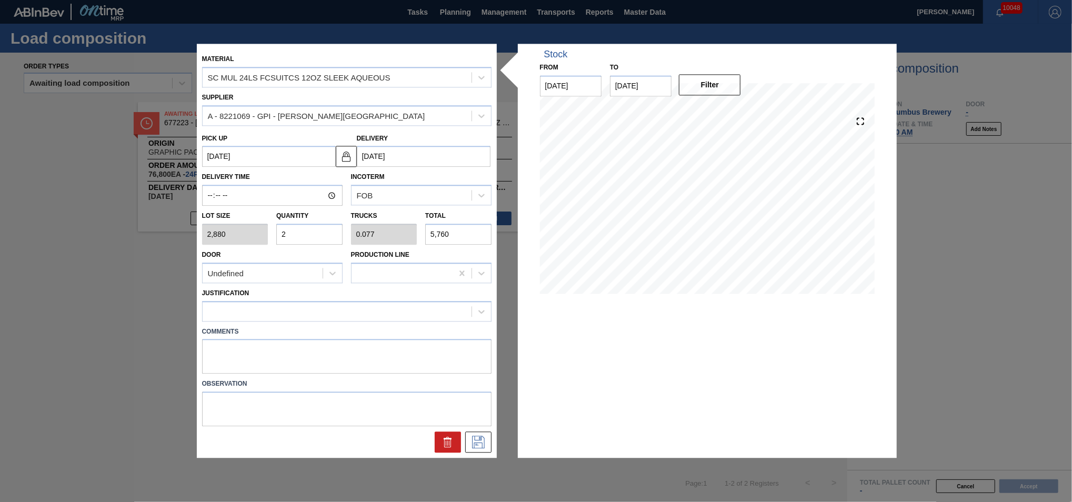
type input "25"
type input "0.962"
type input "72,000"
type input "25"
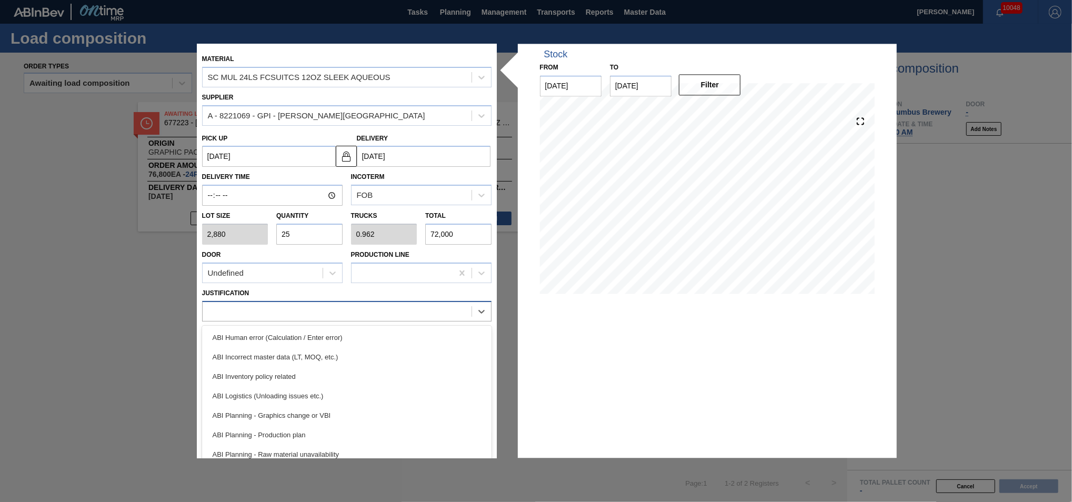
click at [275, 315] on div at bounding box center [337, 311] width 269 height 15
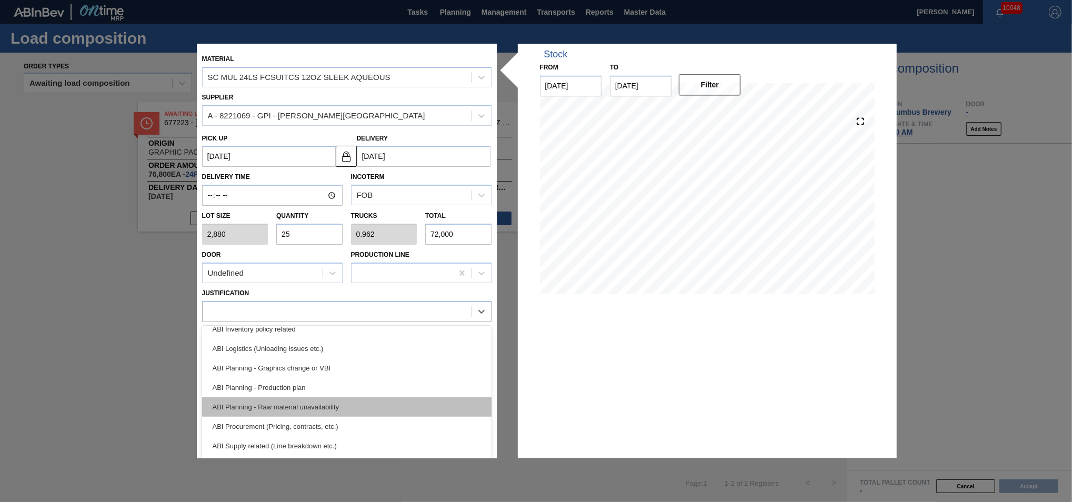
scroll to position [95, 0]
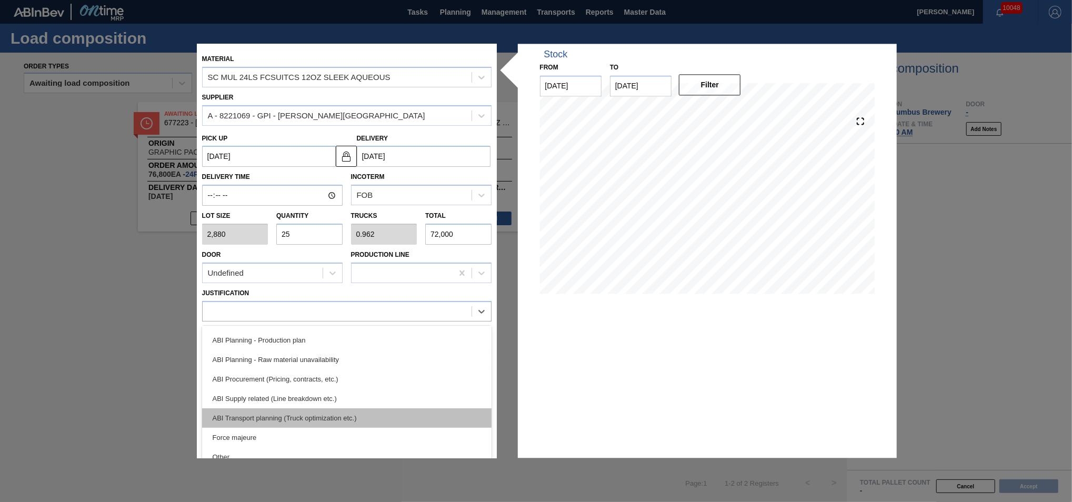
click at [300, 417] on div "ABI Transport planning (Truck optimization etc.)" at bounding box center [346, 417] width 289 height 19
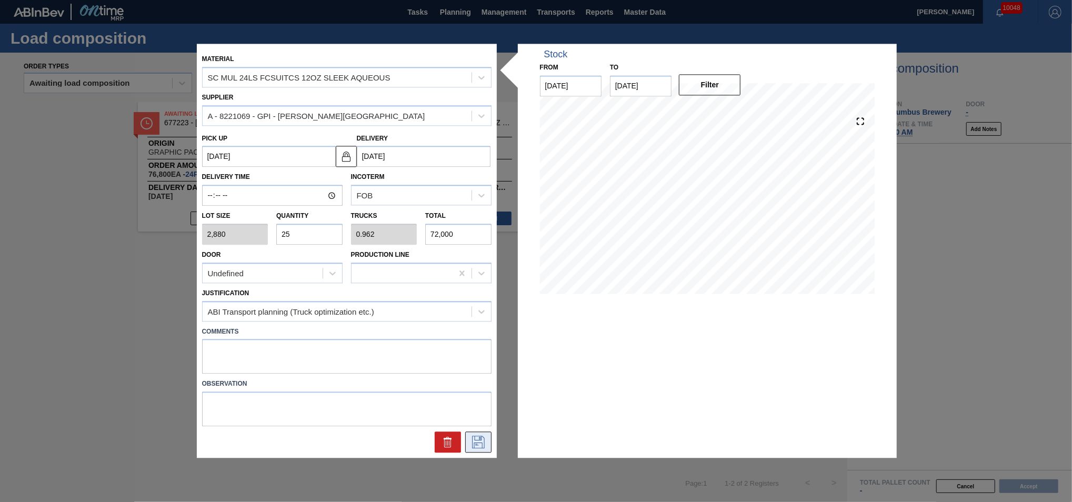
click at [476, 439] on icon at bounding box center [478, 442] width 13 height 13
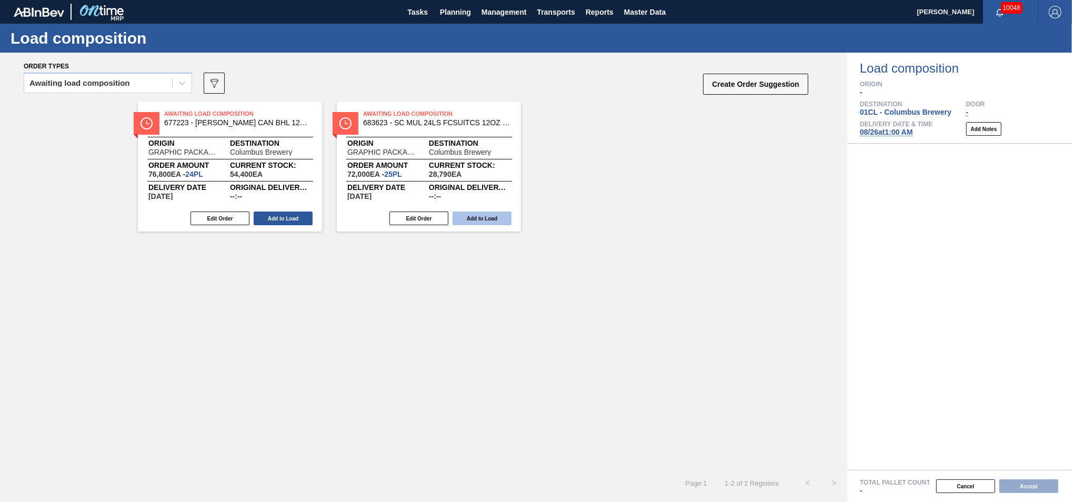
click at [472, 220] on button "Add to Load" at bounding box center [481, 218] width 59 height 14
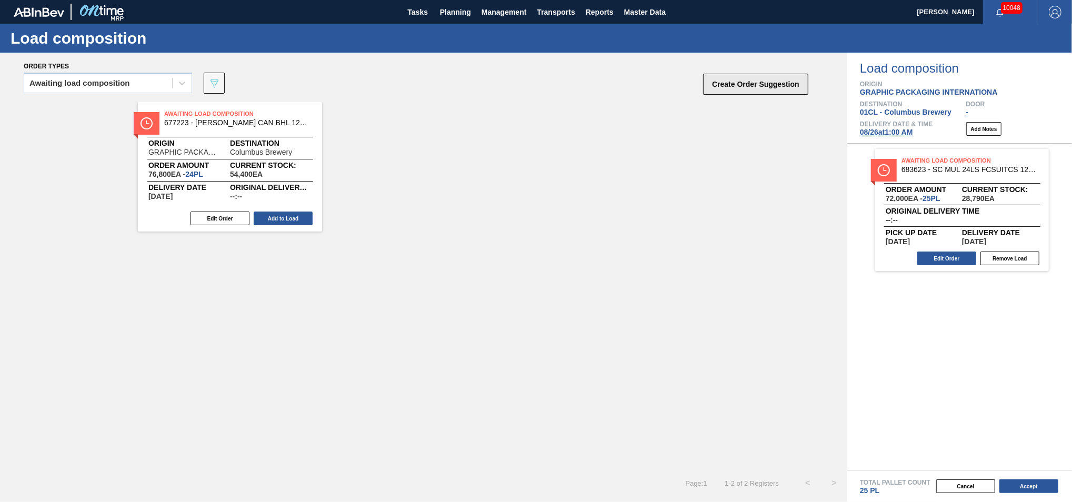
click at [752, 89] on button "Create Order Suggestion" at bounding box center [755, 84] width 105 height 21
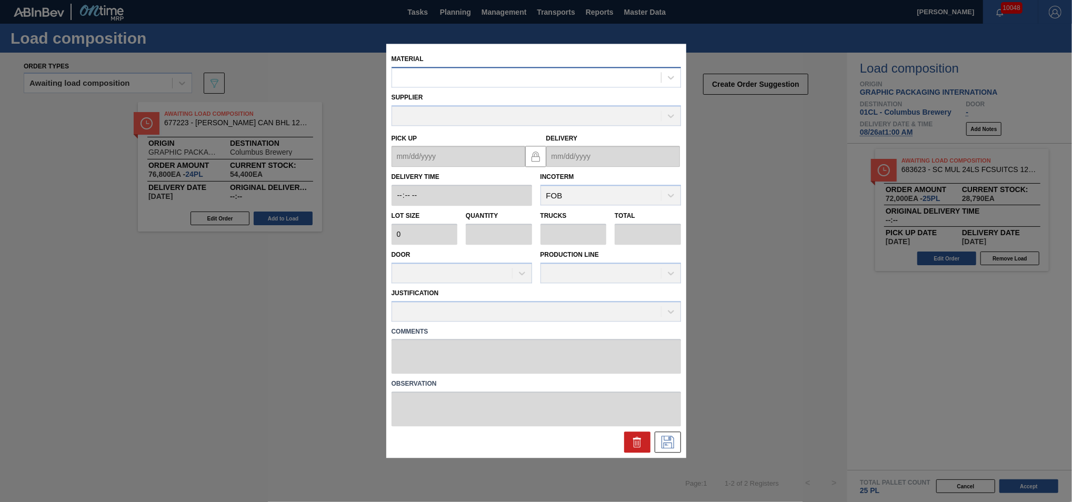
click at [447, 82] on div at bounding box center [526, 77] width 269 height 15
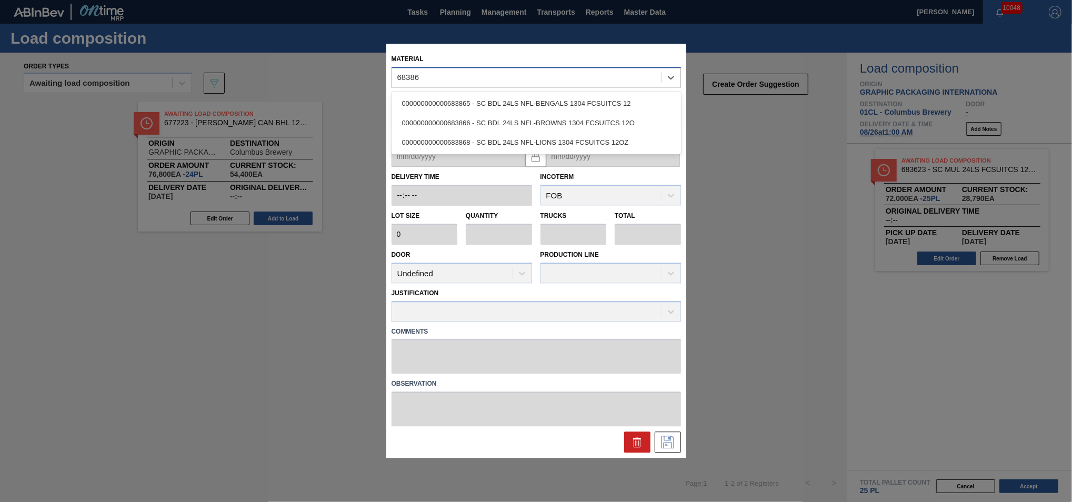
type input "683868"
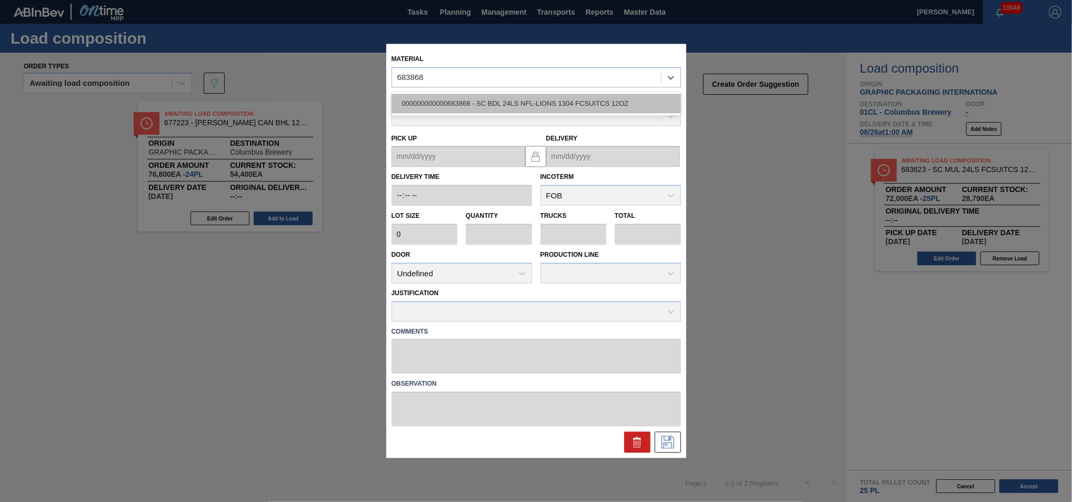
click at [458, 100] on div "000000000000683868 - SC BDL 24LS NFL-LIONS 1304 FCSUITCS 12OZ" at bounding box center [535, 103] width 289 height 19
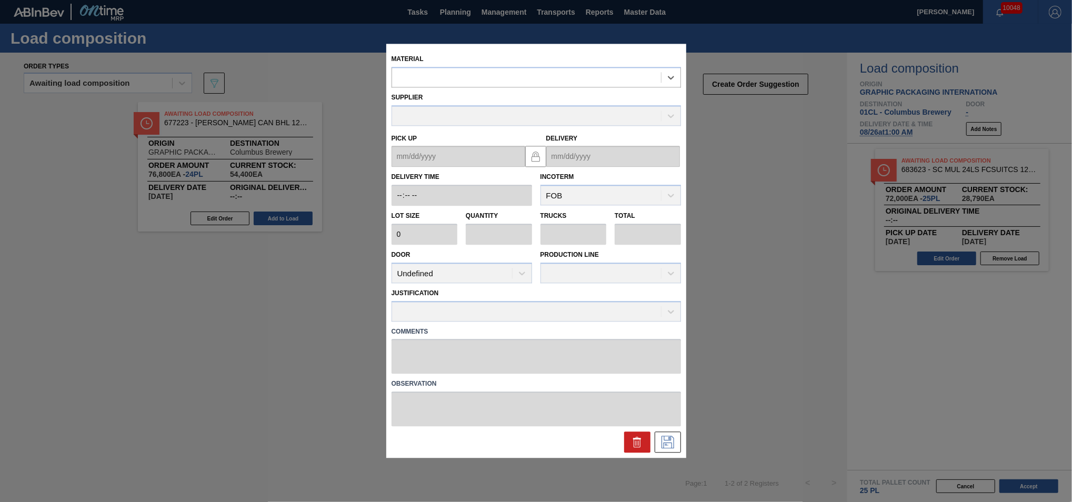
type input "3,200"
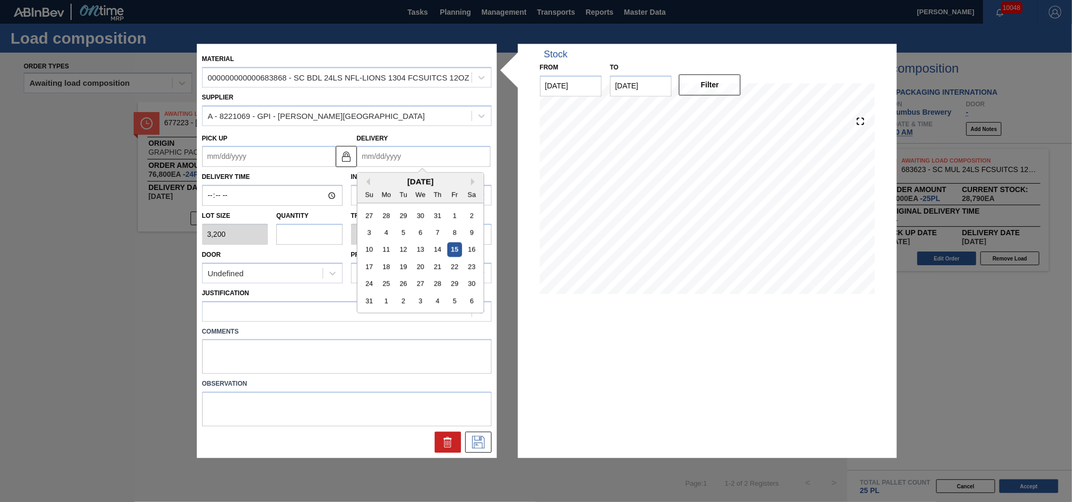
click at [421, 160] on input "Delivery" at bounding box center [424, 156] width 134 height 21
click at [390, 284] on div "25" at bounding box center [386, 284] width 14 height 14
type up "[DATE]"
type input "[DATE]"
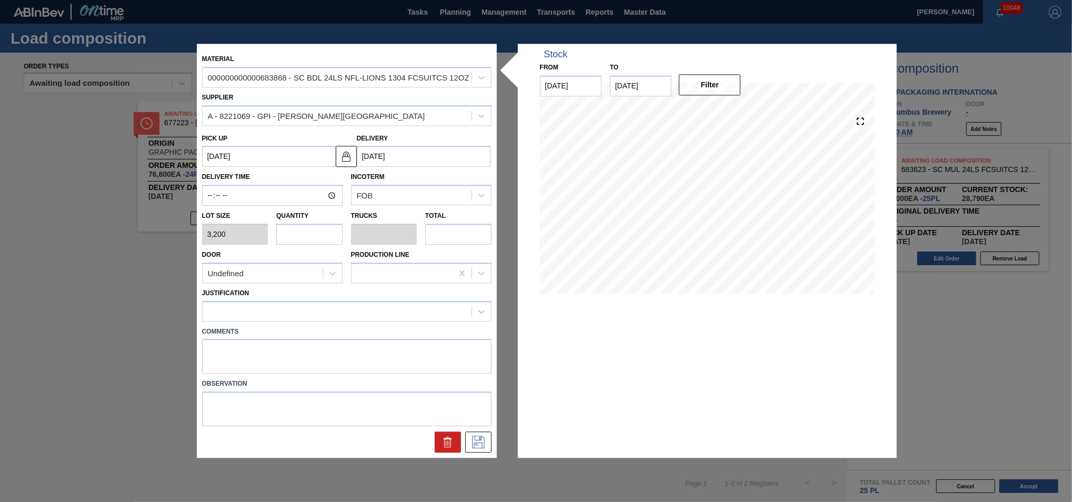
click at [304, 238] on input "text" at bounding box center [309, 234] width 66 height 21
type input "1"
type input "0.038"
type input "3,200"
type input "1"
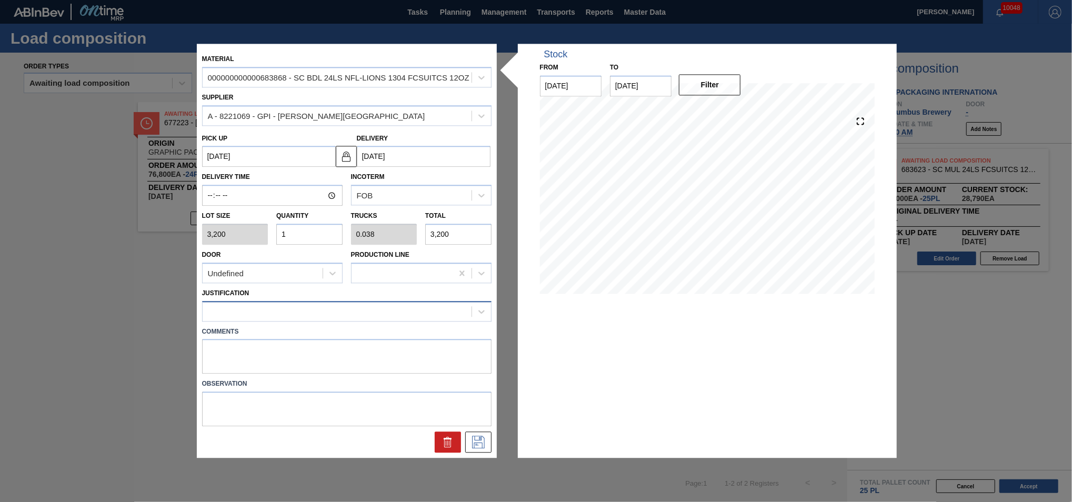
click at [280, 307] on div at bounding box center [337, 311] width 269 height 15
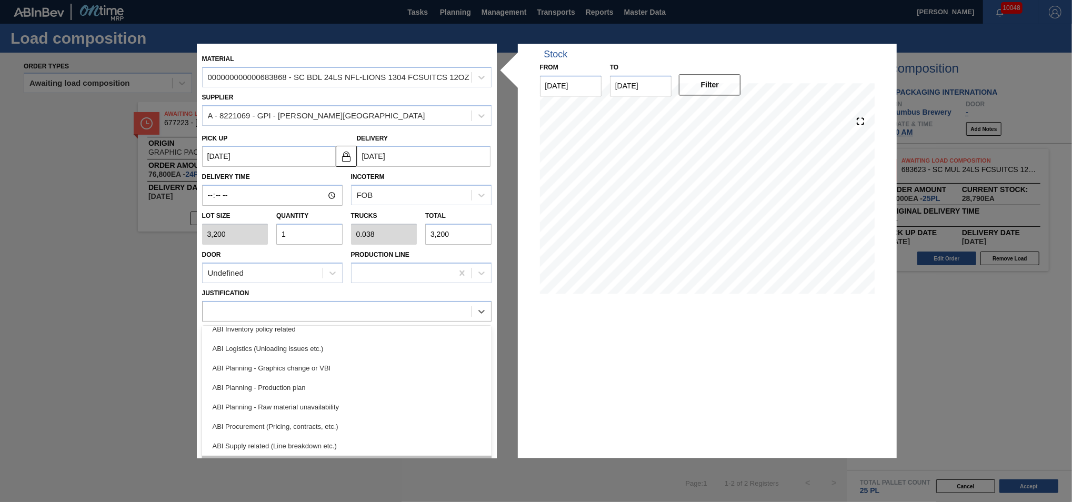
scroll to position [71, 0]
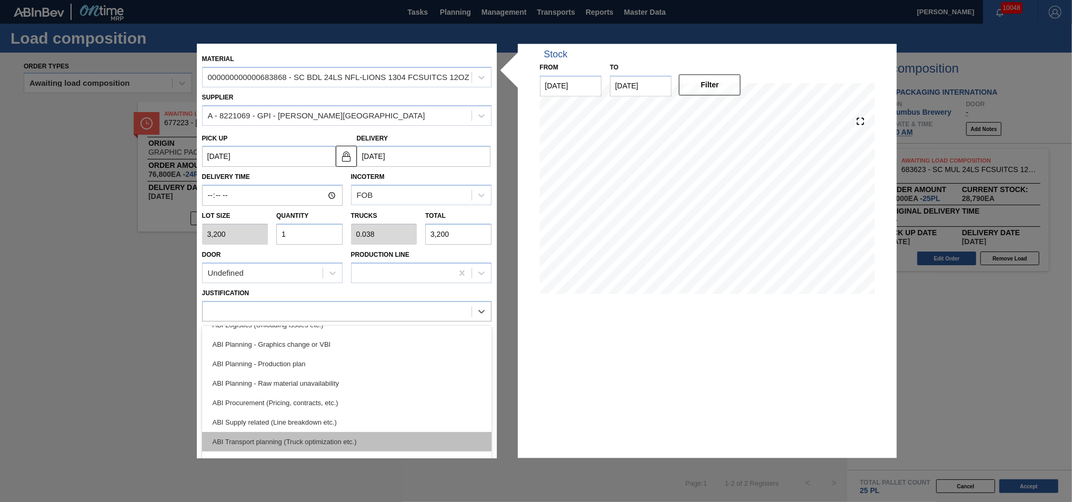
click at [293, 438] on div "ABI Transport planning (Truck optimization etc.)" at bounding box center [346, 441] width 289 height 19
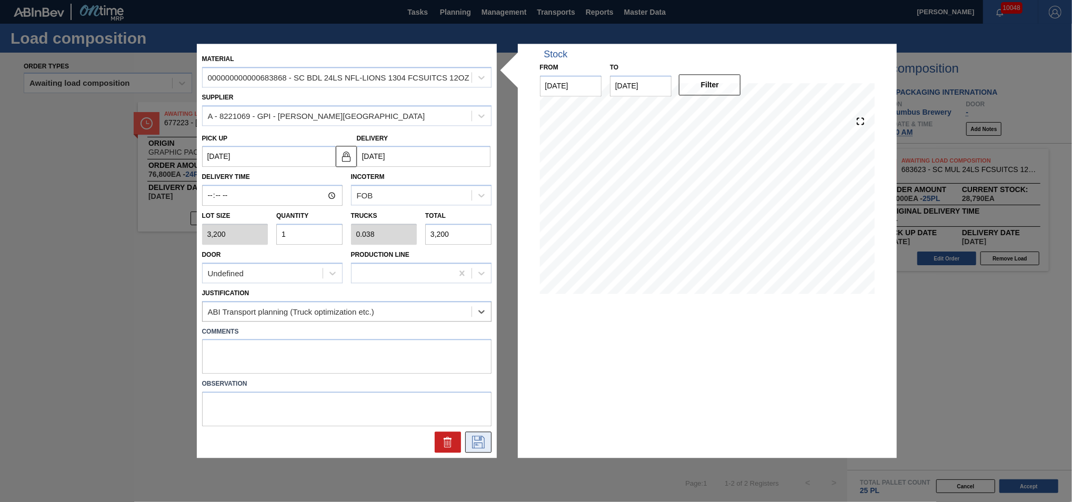
click at [470, 438] on icon at bounding box center [478, 442] width 17 height 13
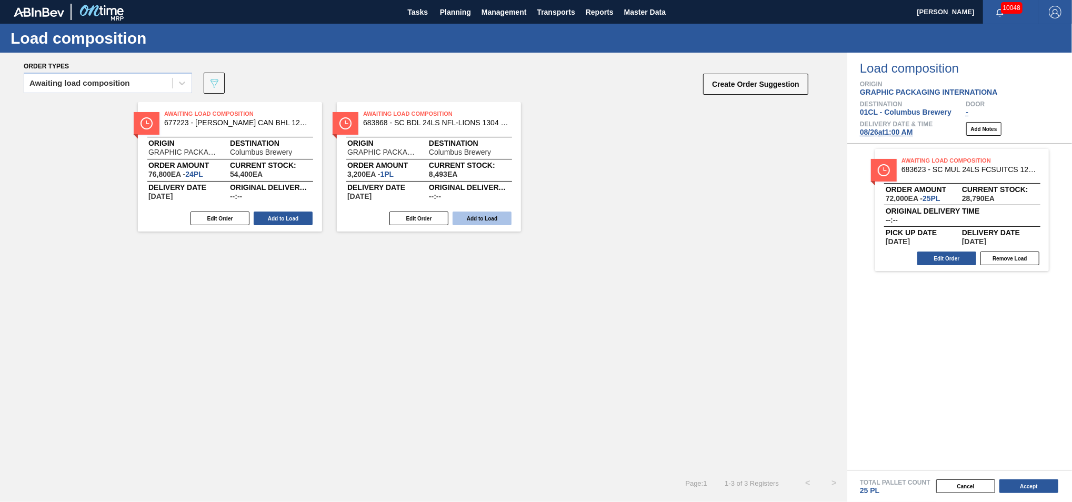
click at [480, 216] on button "Add to Load" at bounding box center [481, 218] width 59 height 14
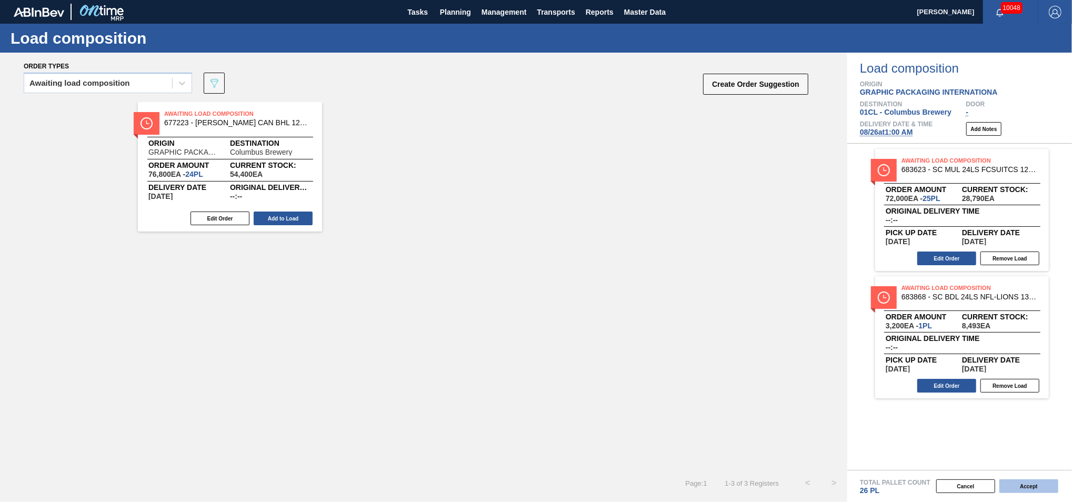
click at [1011, 480] on button "Accept" at bounding box center [1028, 486] width 59 height 14
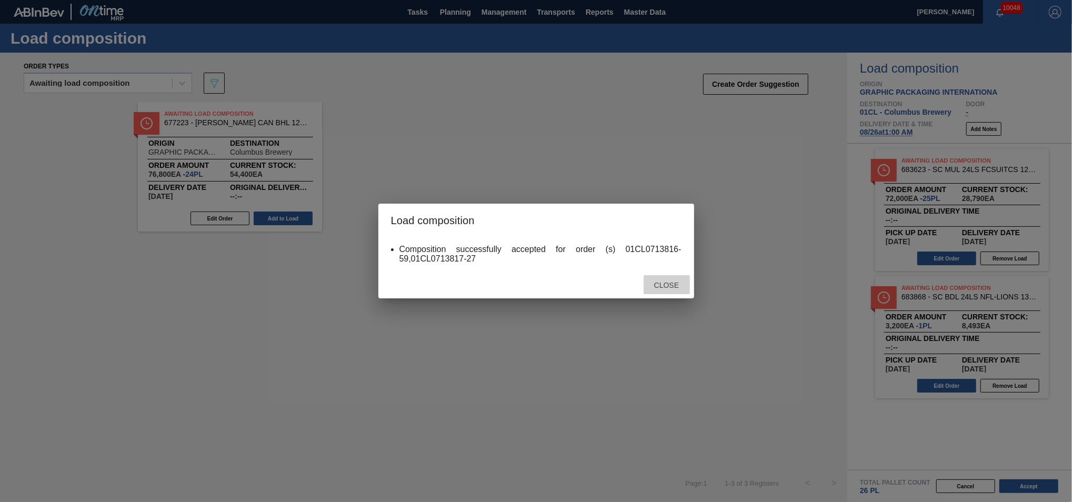
click at [680, 289] on span "Close" at bounding box center [666, 285] width 42 height 8
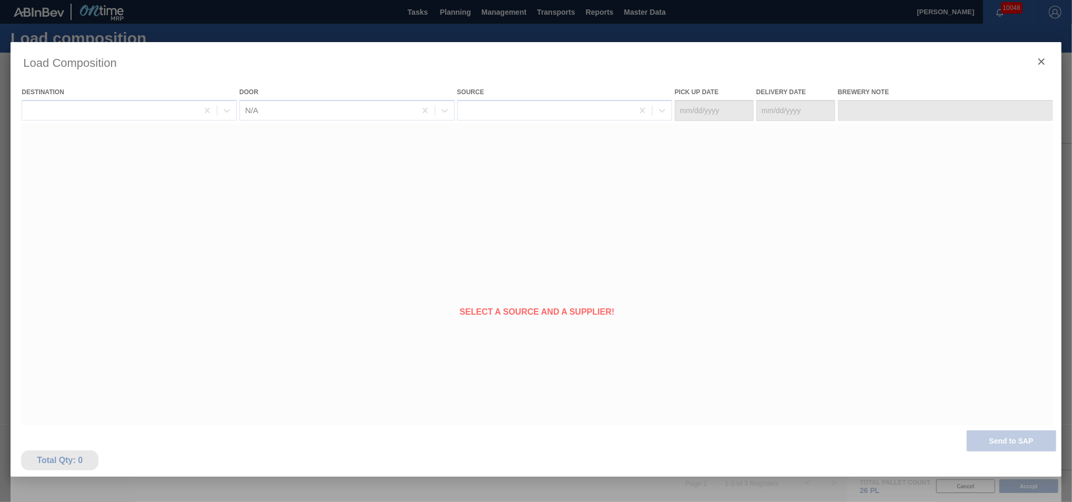
type Date "[DATE]"
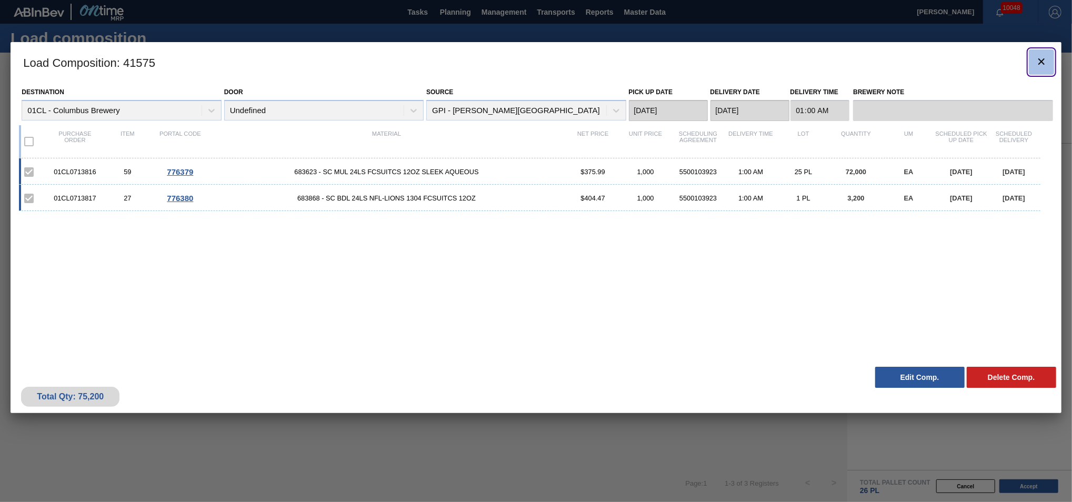
click at [1046, 62] on icon "botão de ícone" at bounding box center [1041, 61] width 13 height 13
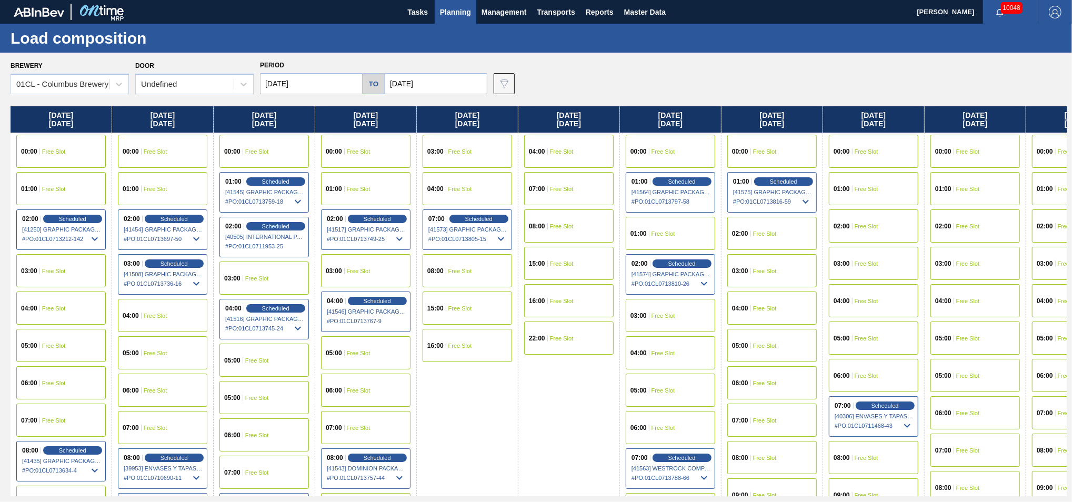
scroll to position [58, 0]
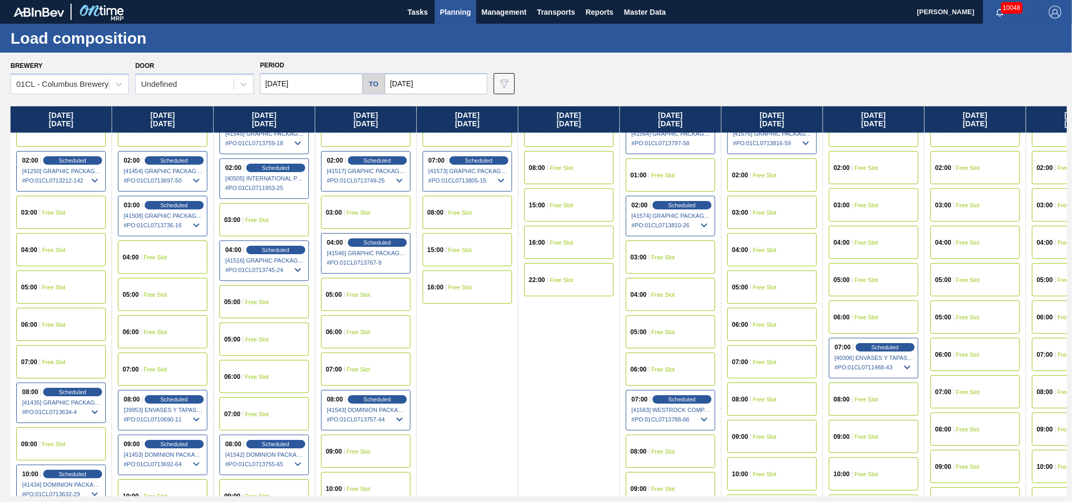
click at [775, 214] on span "Free Slot" at bounding box center [765, 212] width 24 height 6
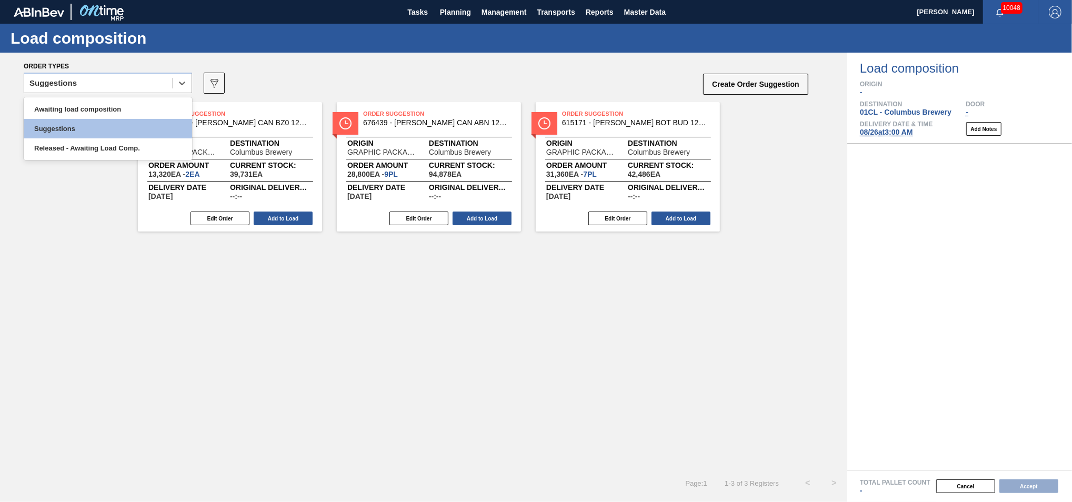
click at [140, 86] on div "Suggestions" at bounding box center [98, 83] width 148 height 15
click at [120, 106] on div "Awaiting load composition" at bounding box center [108, 108] width 168 height 19
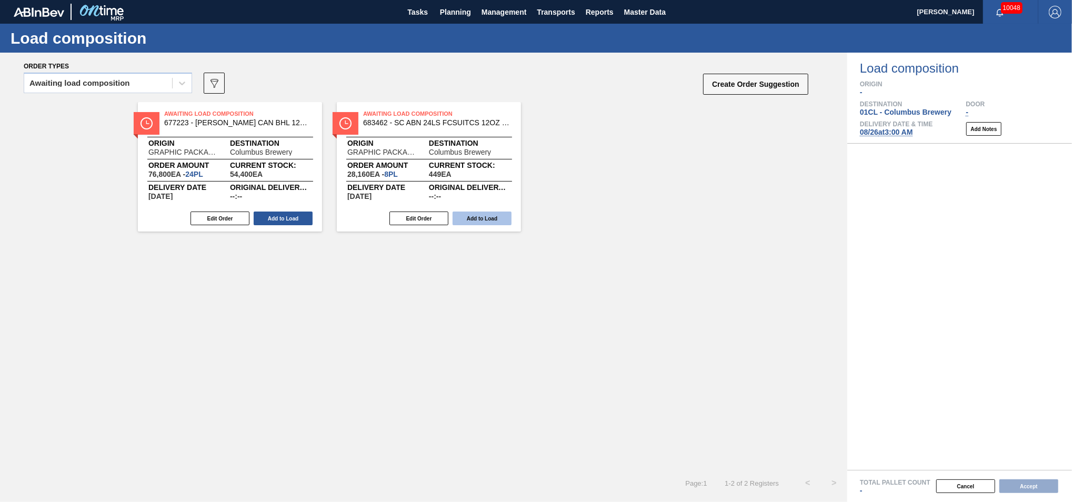
click at [469, 219] on button "Add to Load" at bounding box center [481, 218] width 59 height 14
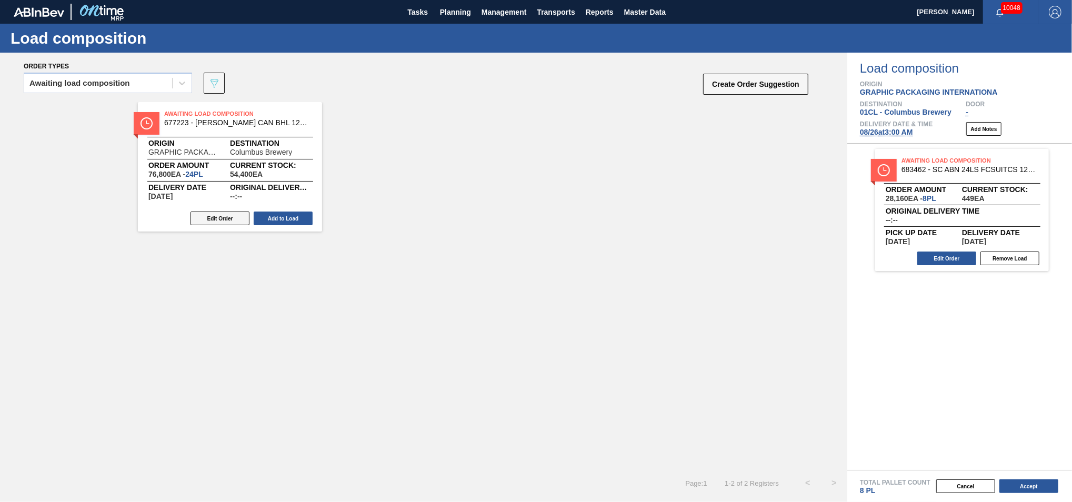
click at [218, 216] on button "Edit Order" at bounding box center [219, 218] width 59 height 14
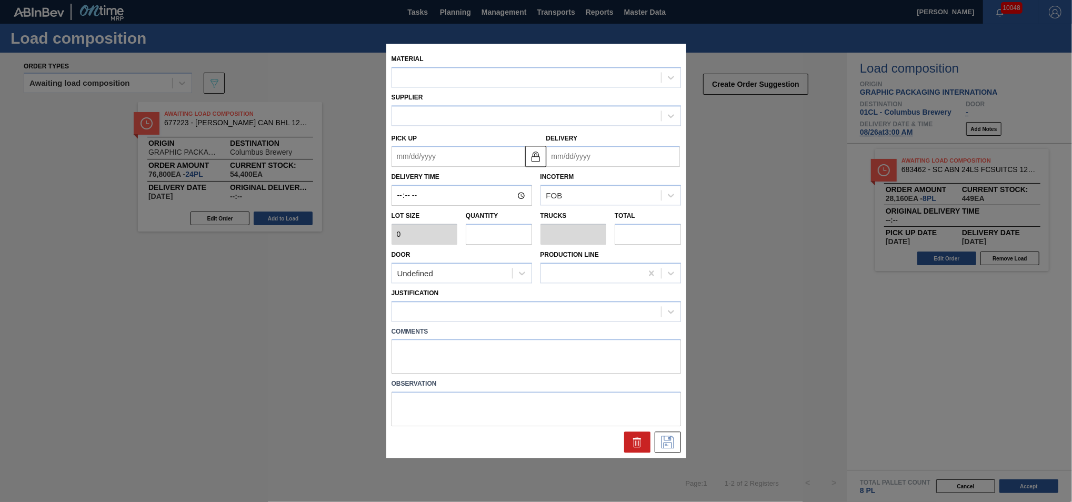
type input "3,200"
type input "24"
type input "0.923"
type input "76,800"
type up "[DATE]"
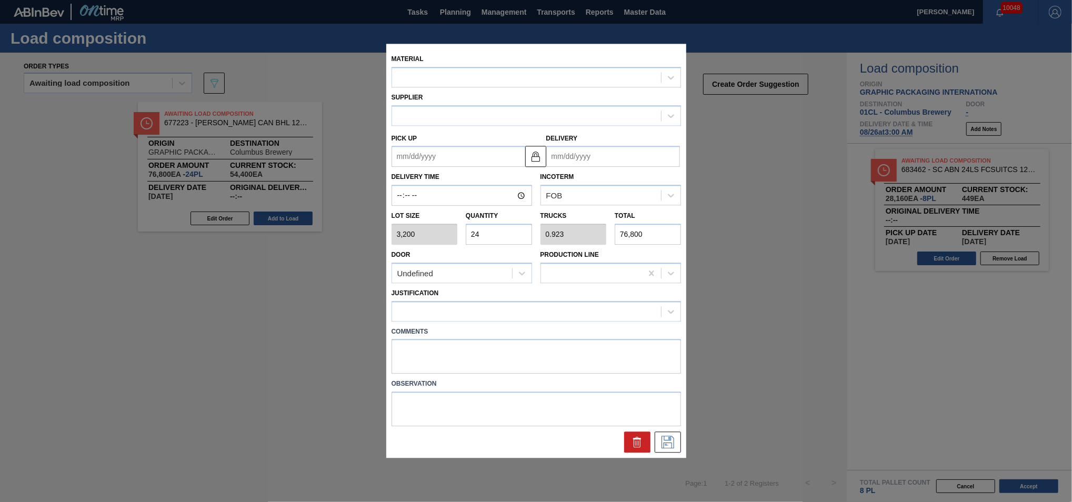
type input "[DATE]"
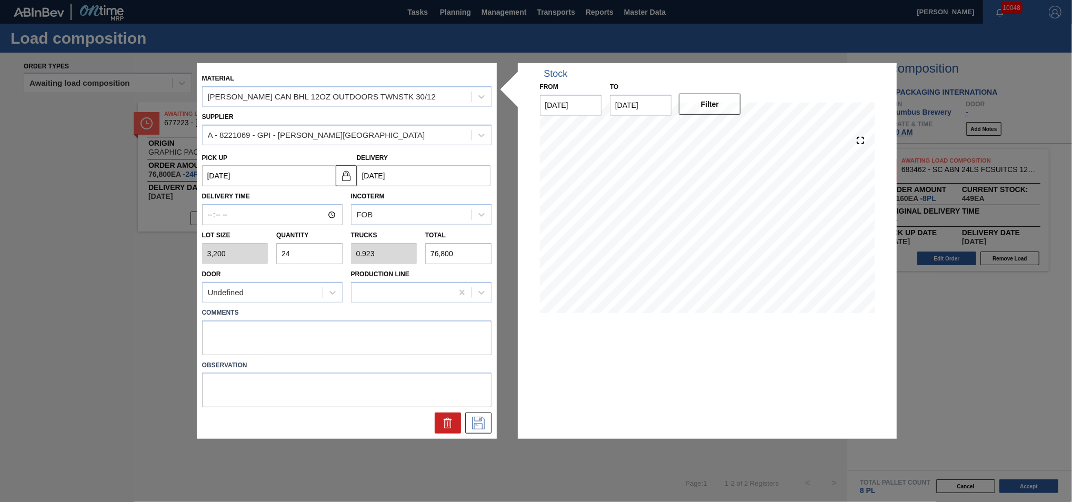
click at [318, 247] on input "24" at bounding box center [309, 253] width 66 height 21
type input "2"
type input "0.077"
type input "6,400"
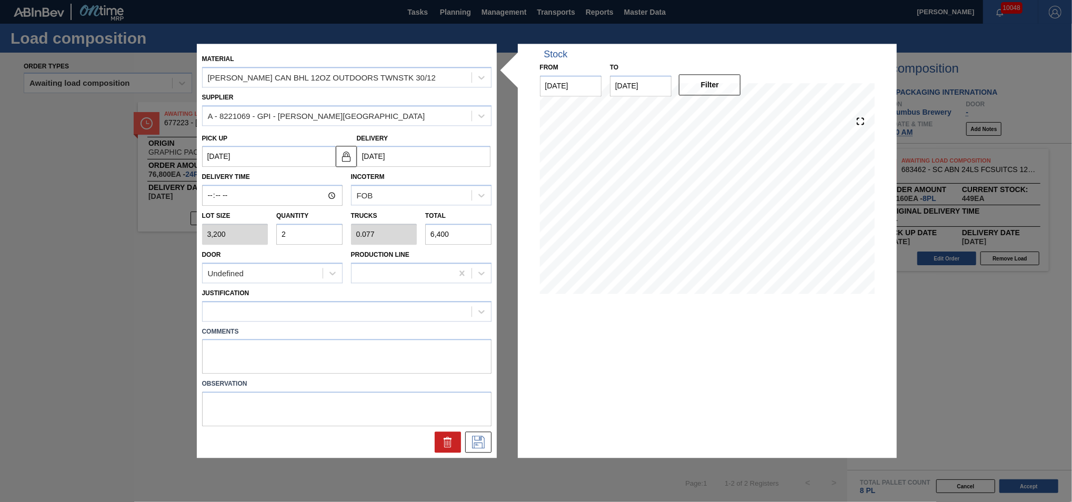
type input "0"
type input "1"
type input "0.038"
type input "3,200"
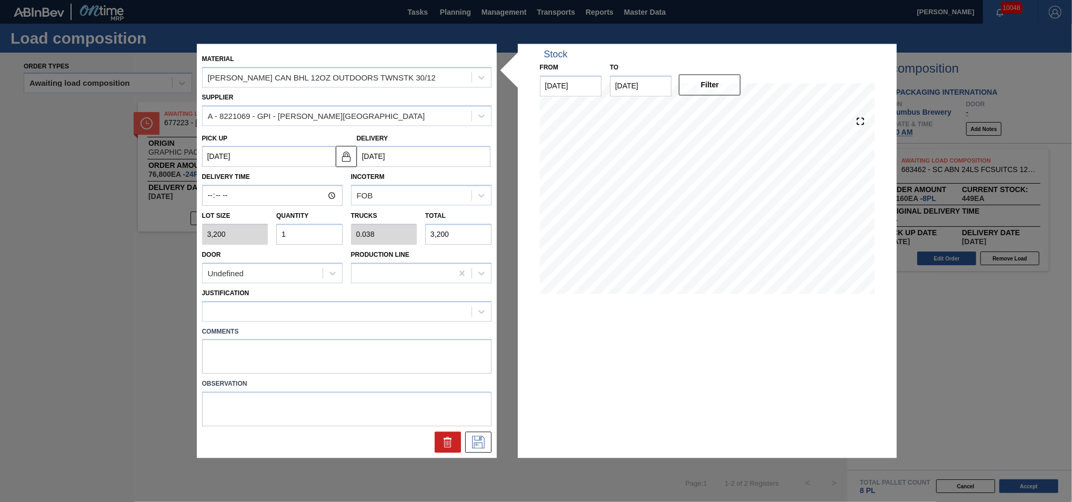
type input "17"
type input "0.654"
type input "54,400"
type input "1"
type input "0.038"
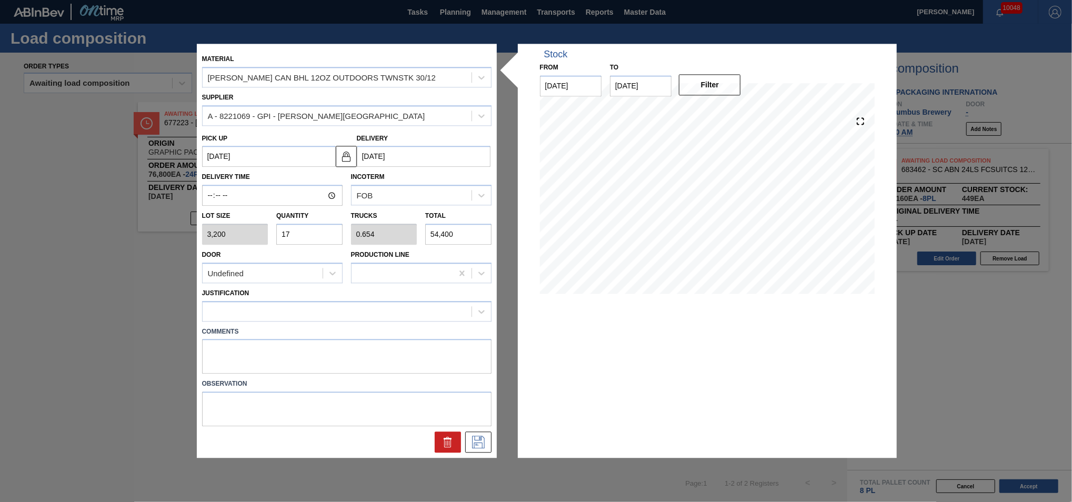
type input "3,200"
type input "18"
type input "0.692"
type input "57,600"
type input "18"
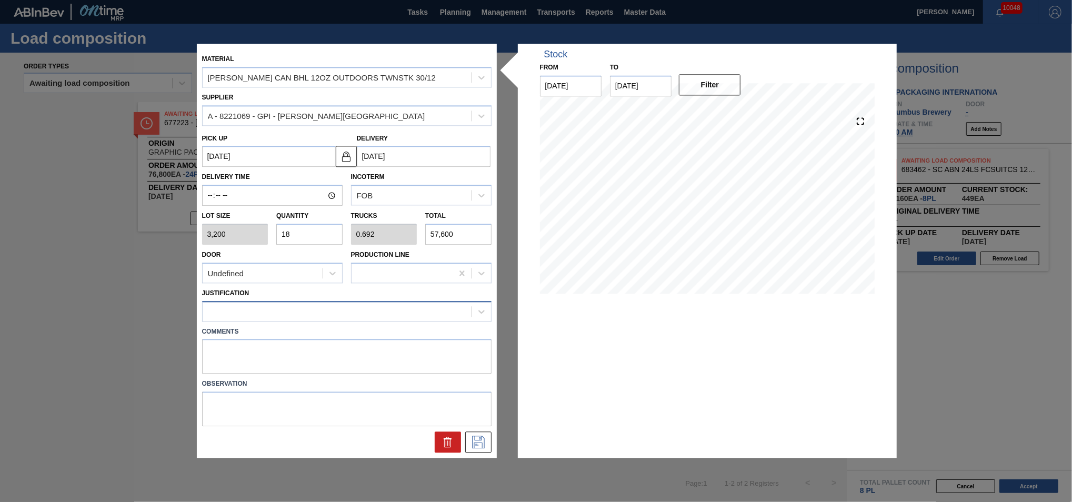
click at [304, 311] on div at bounding box center [337, 311] width 269 height 15
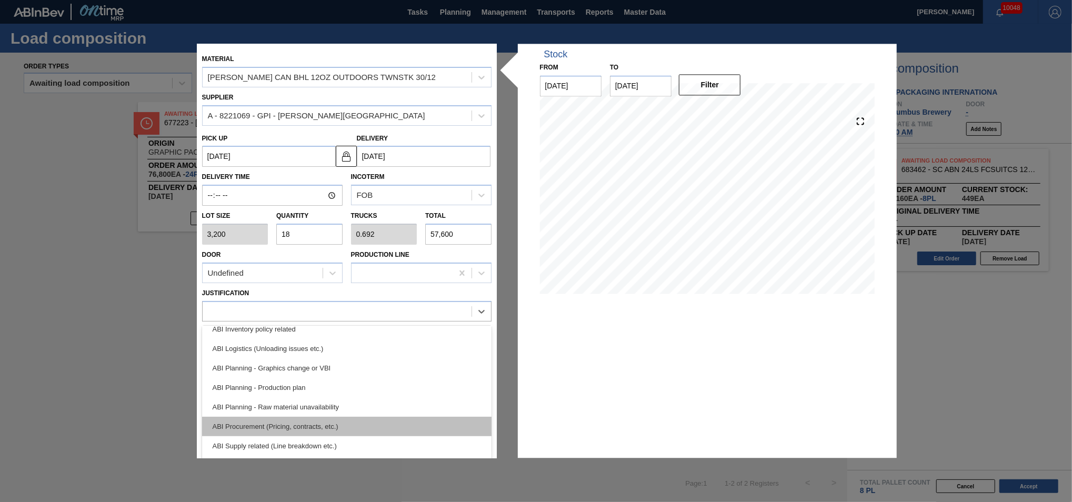
scroll to position [71, 0]
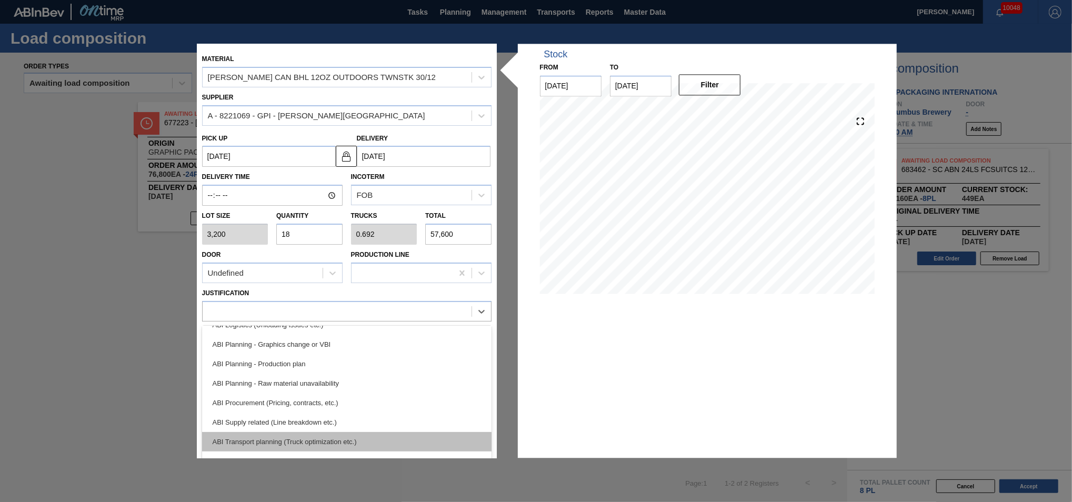
click at [331, 440] on div "ABI Transport planning (Truck optimization etc.)" at bounding box center [346, 441] width 289 height 19
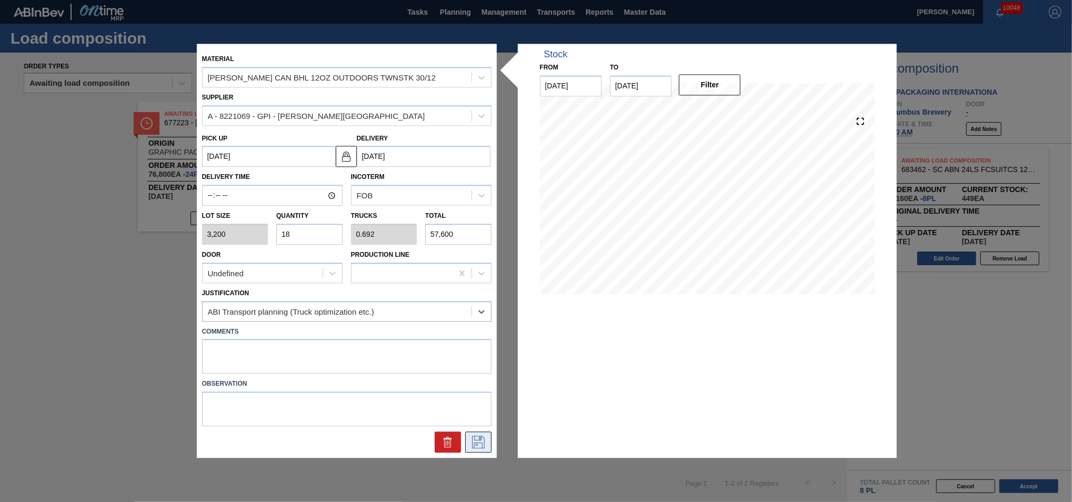
click at [478, 445] on icon at bounding box center [478, 442] width 17 height 13
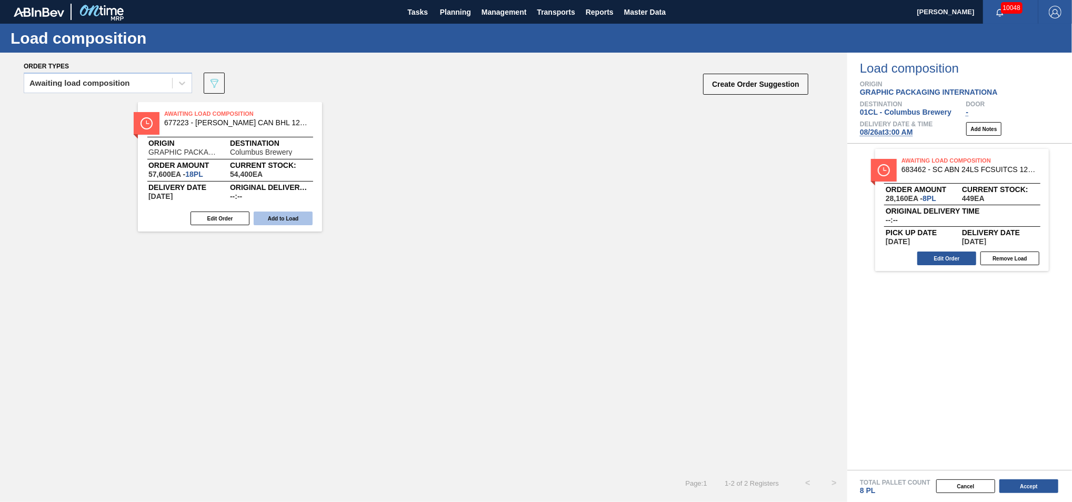
click at [284, 219] on button "Add to Load" at bounding box center [283, 218] width 59 height 14
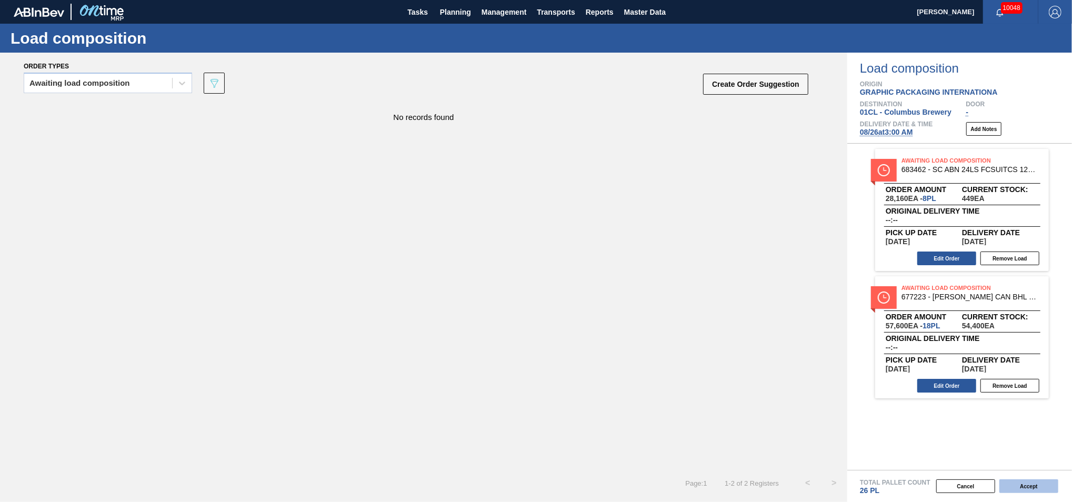
click at [1021, 482] on button "Accept" at bounding box center [1028, 486] width 59 height 14
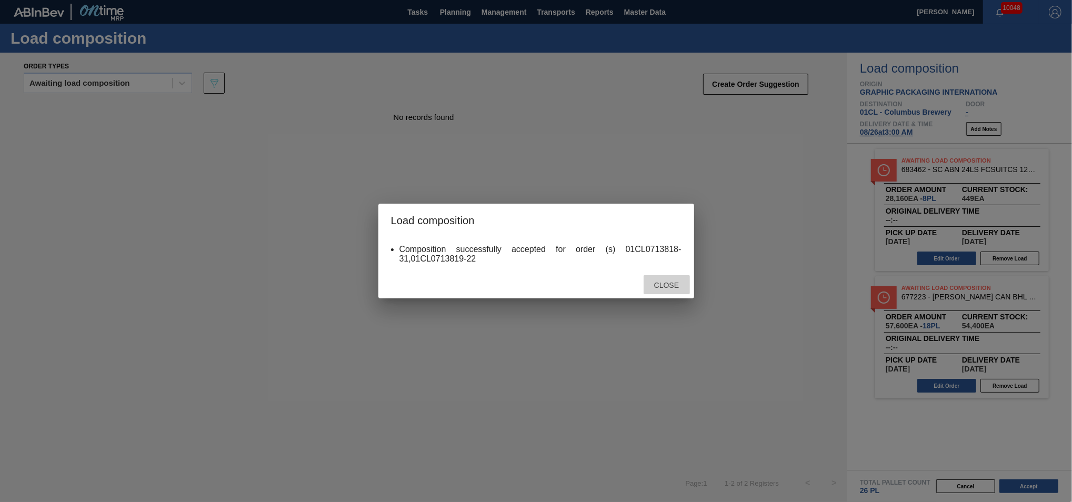
click at [677, 287] on span "Close" at bounding box center [666, 285] width 42 height 8
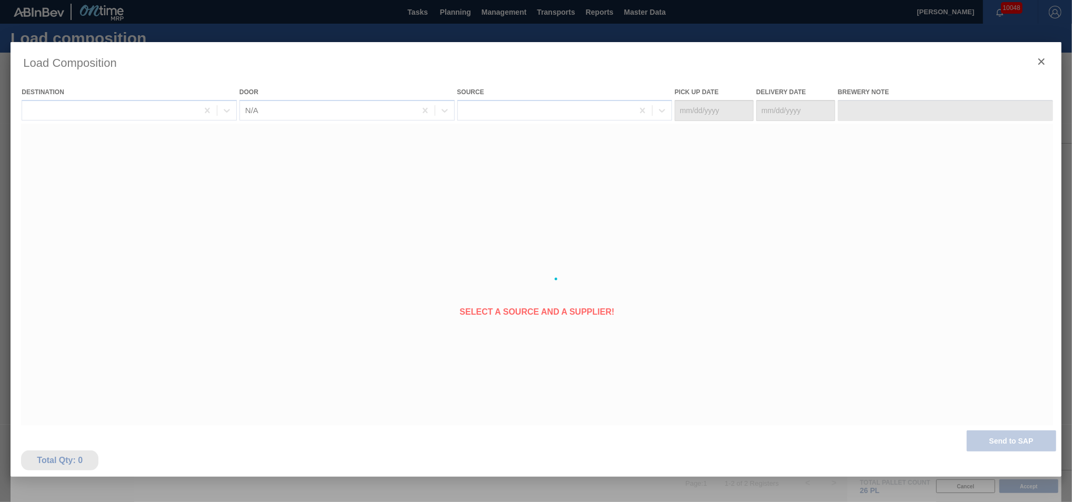
type Date "[DATE]"
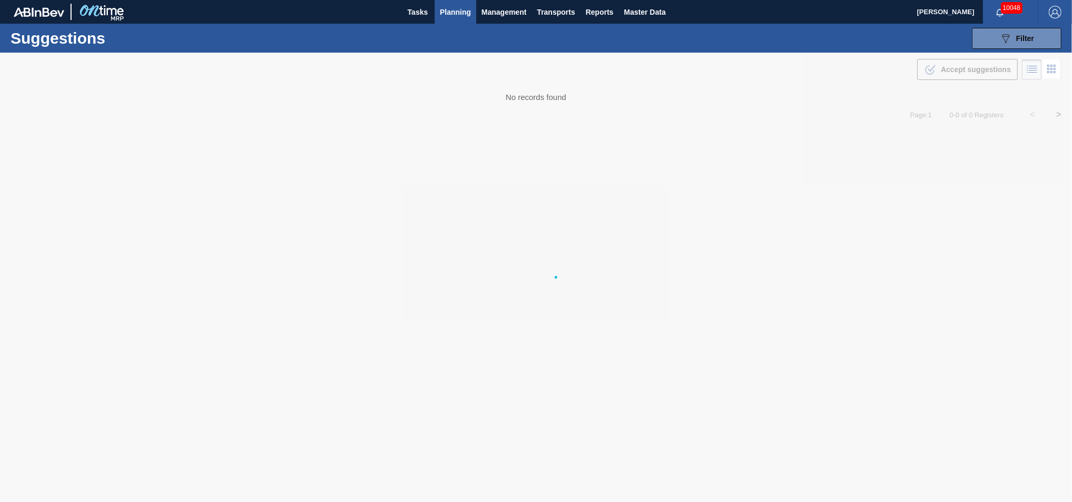
type from "[DATE]"
type to "[DATE]"
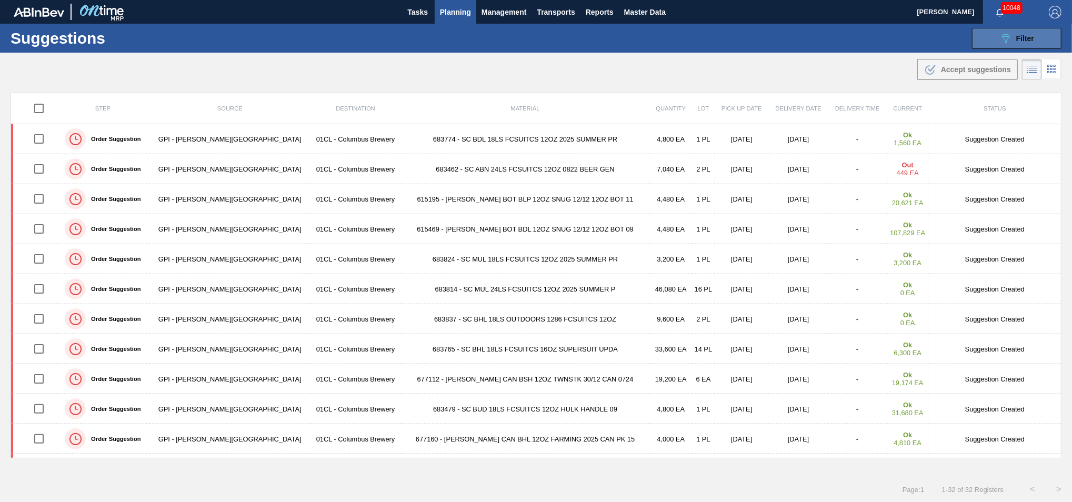
click at [1003, 45] on button "089F7B8B-B2A5-4AFE-B5C0-19BA573D28AC Filter" at bounding box center [1016, 38] width 89 height 21
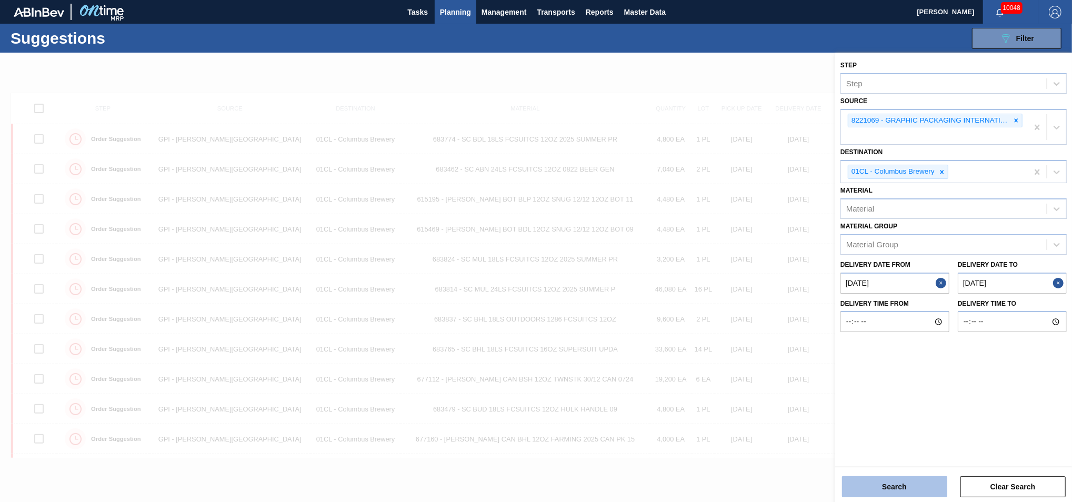
click at [888, 490] on button "Search" at bounding box center [894, 486] width 105 height 21
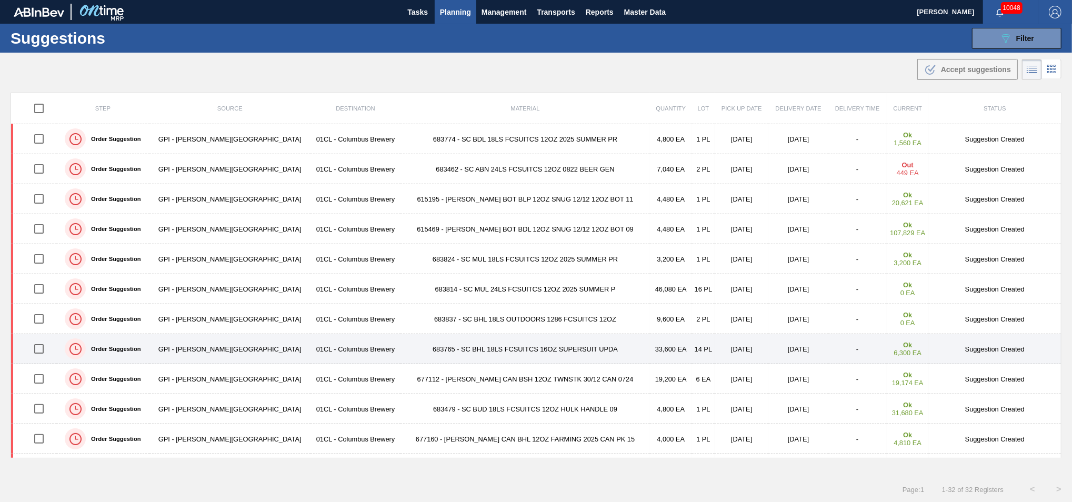
scroll to position [55, 0]
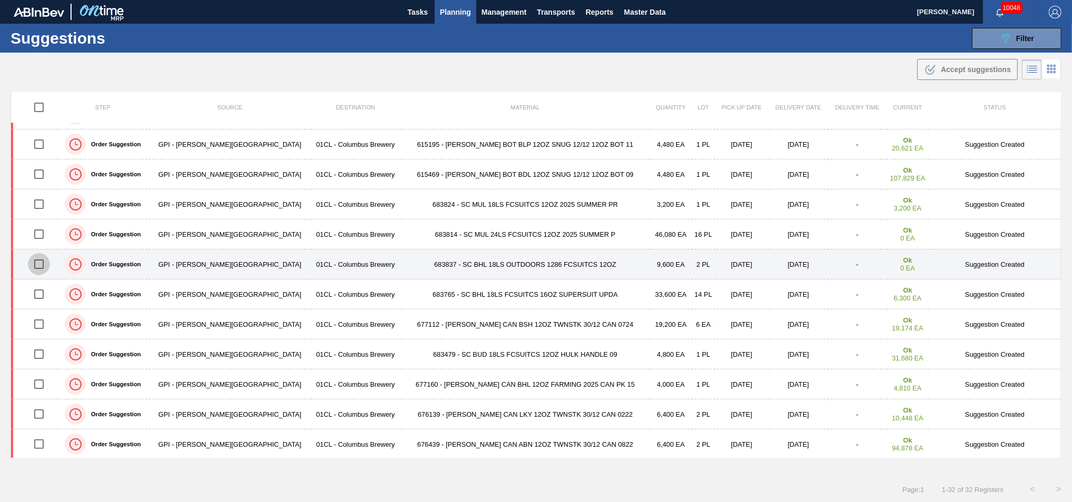
click at [44, 264] on input "checkbox" at bounding box center [39, 264] width 22 height 22
checkbox input "true"
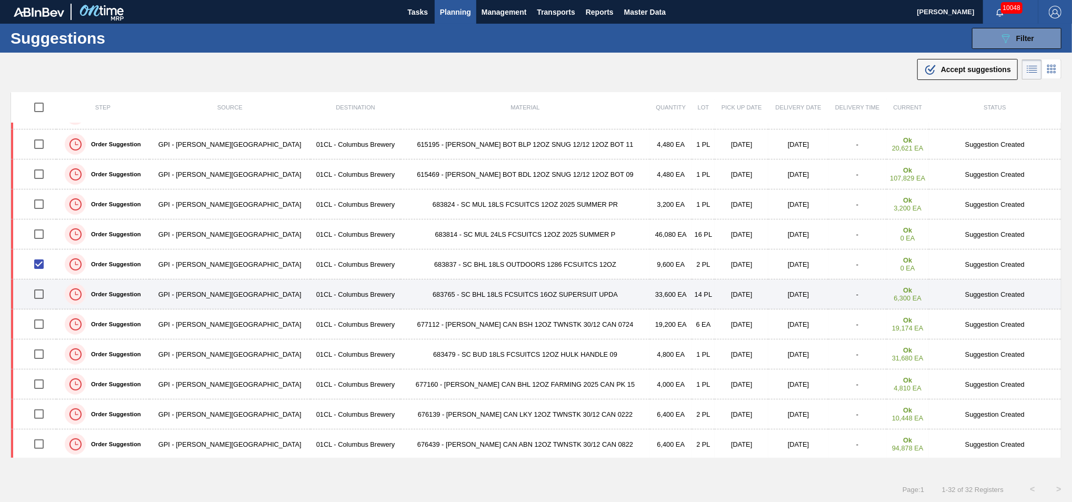
click at [41, 291] on input "checkbox" at bounding box center [39, 294] width 22 height 22
checkbox input "true"
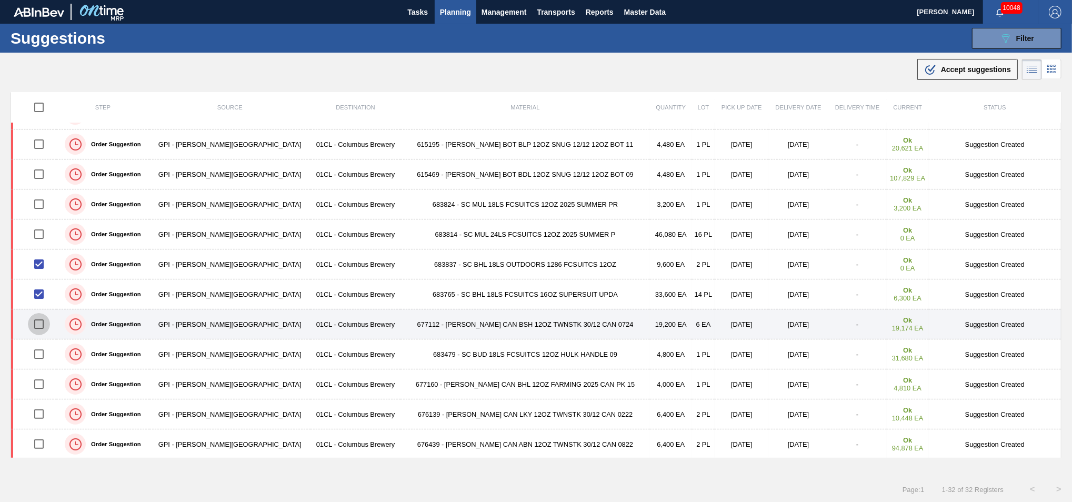
click at [38, 322] on input "checkbox" at bounding box center [39, 324] width 22 height 22
checkbox input "true"
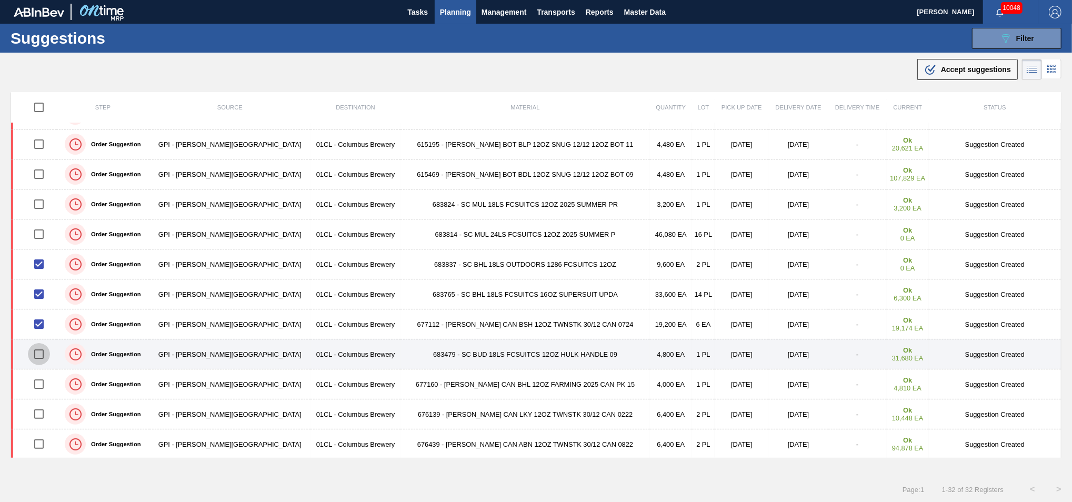
click at [42, 357] on input "checkbox" at bounding box center [39, 354] width 22 height 22
checkbox input "true"
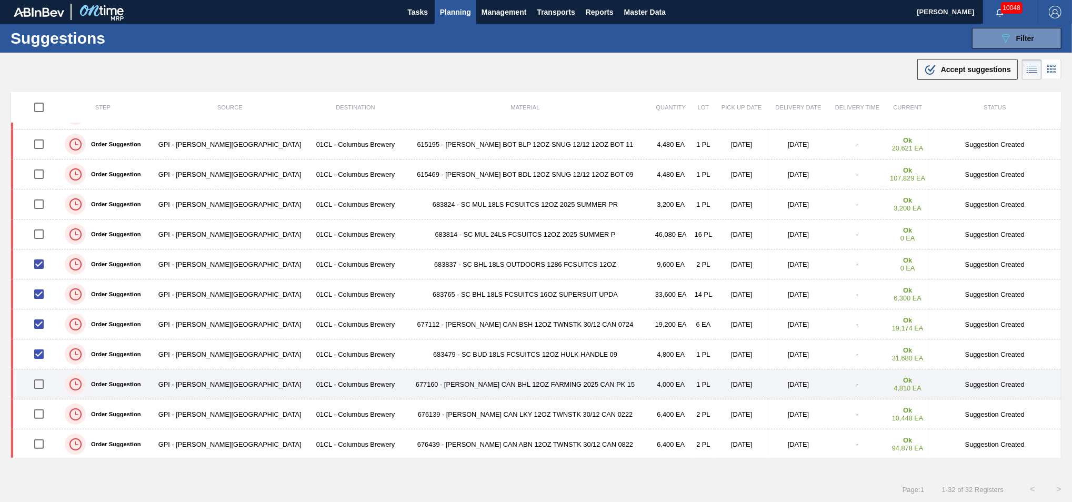
click at [43, 381] on input "checkbox" at bounding box center [39, 384] width 22 height 22
checkbox input "true"
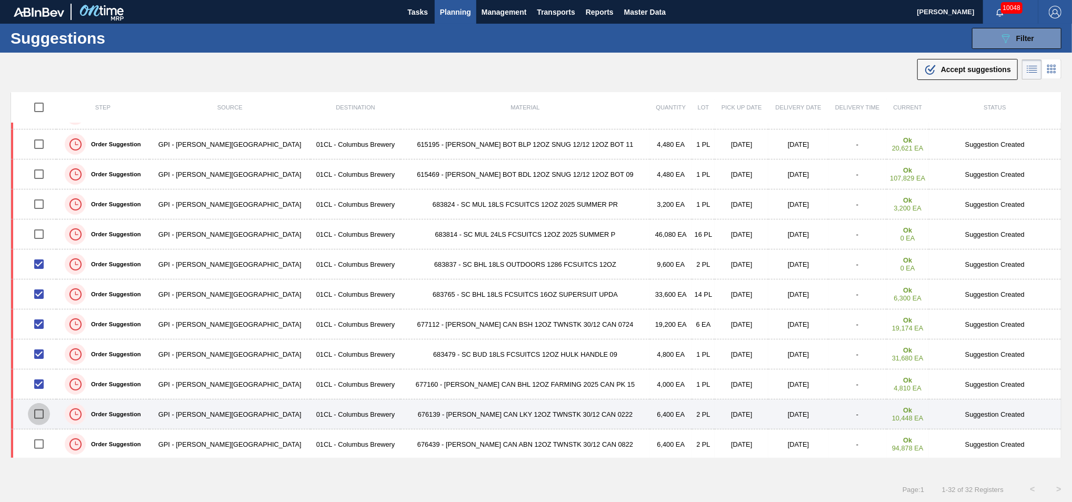
click at [44, 417] on input "checkbox" at bounding box center [39, 414] width 22 height 22
checkbox input "true"
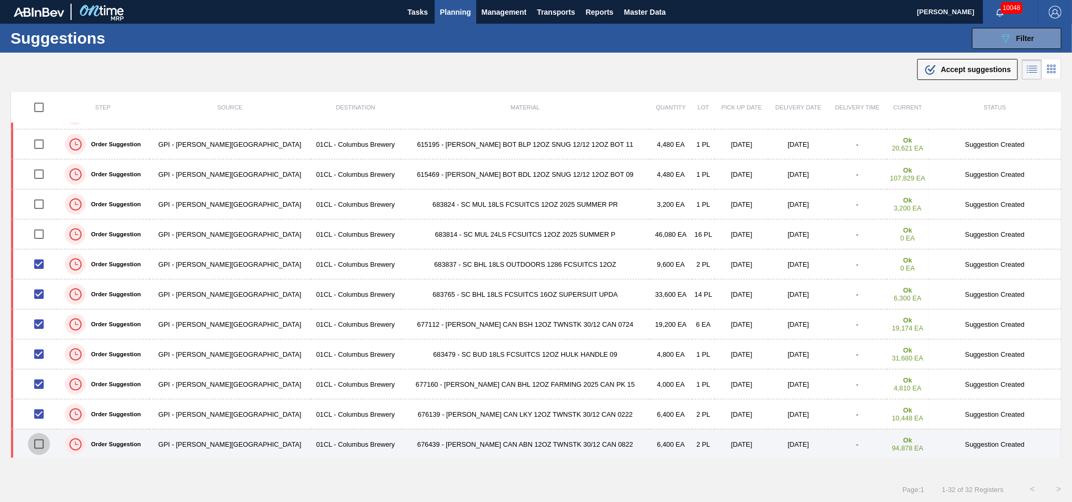
click at [44, 438] on input "checkbox" at bounding box center [39, 444] width 22 height 22
checkbox input "true"
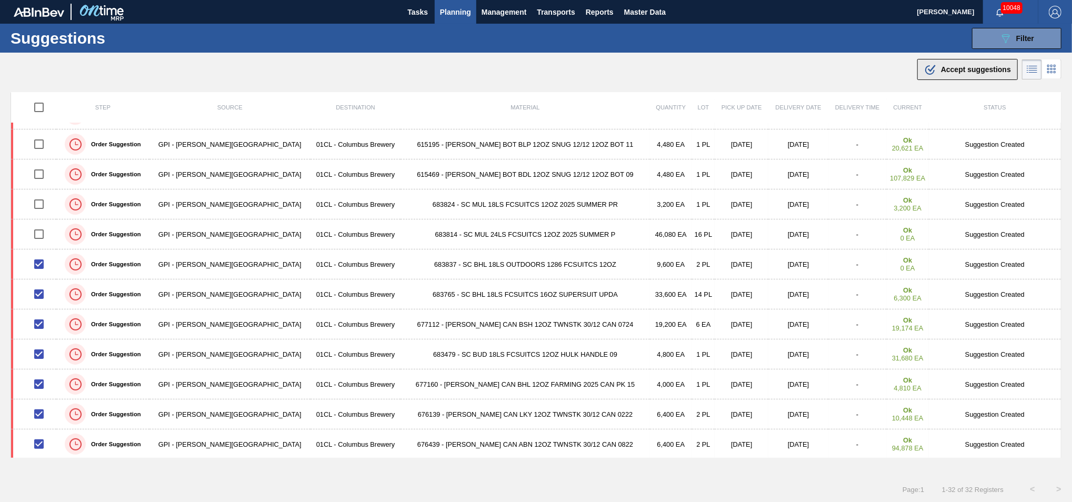
click at [946, 72] on span "Accept suggestions" at bounding box center [976, 69] width 70 height 8
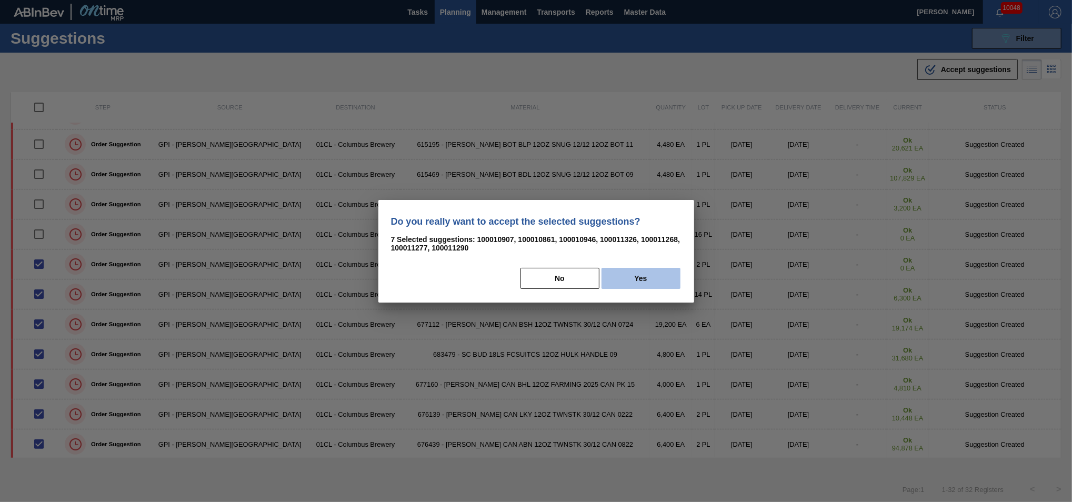
click at [635, 281] on button "Yes" at bounding box center [640, 278] width 79 height 21
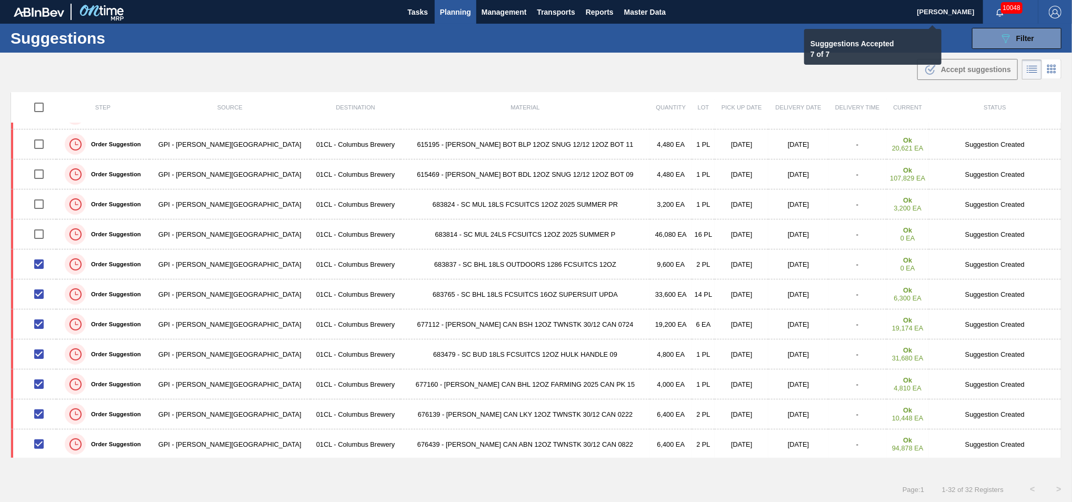
checkbox input "false"
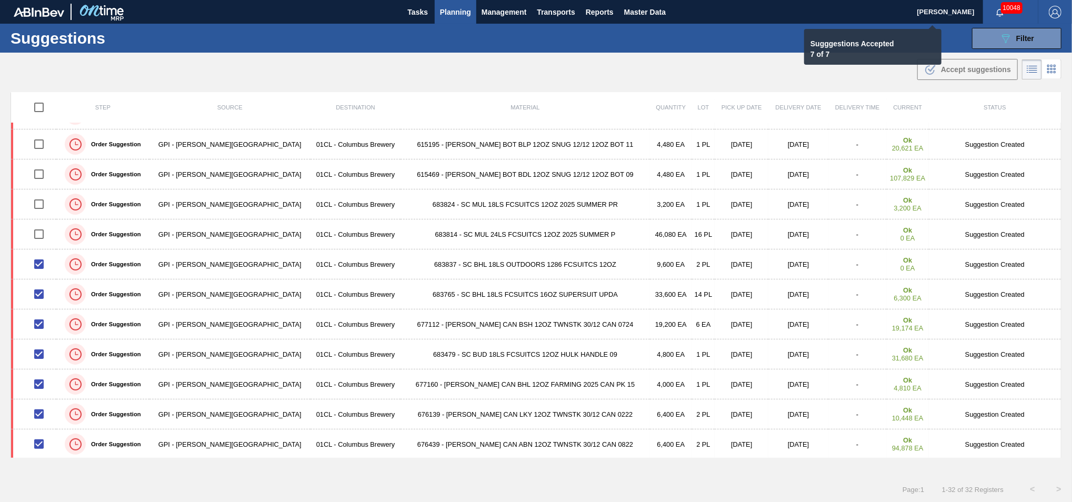
checkbox input "false"
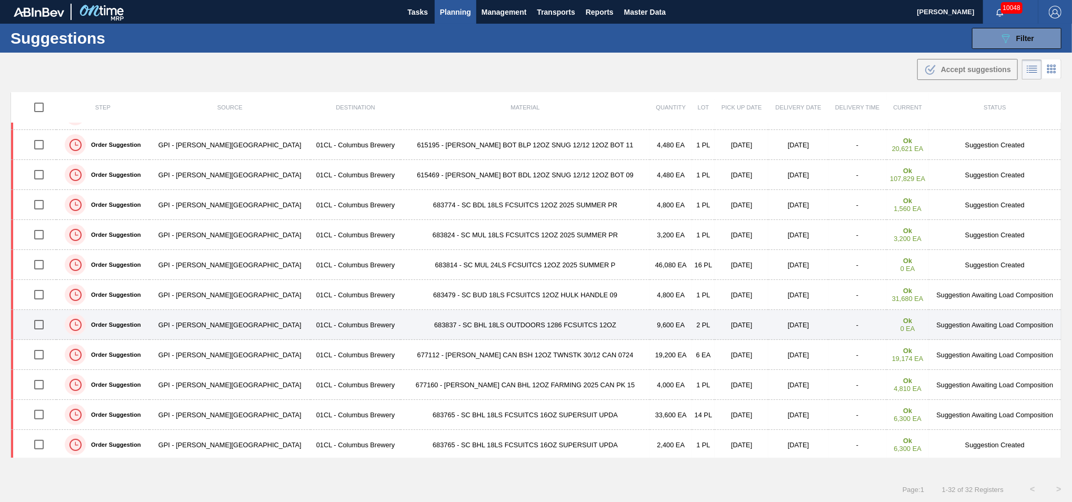
scroll to position [79, 0]
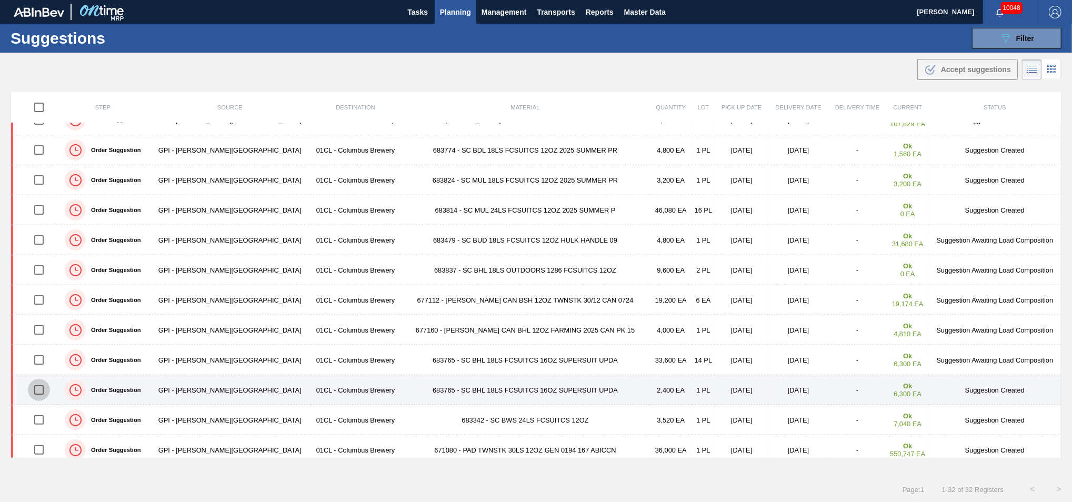
click at [44, 389] on input "checkbox" at bounding box center [39, 390] width 22 height 22
checkbox input "true"
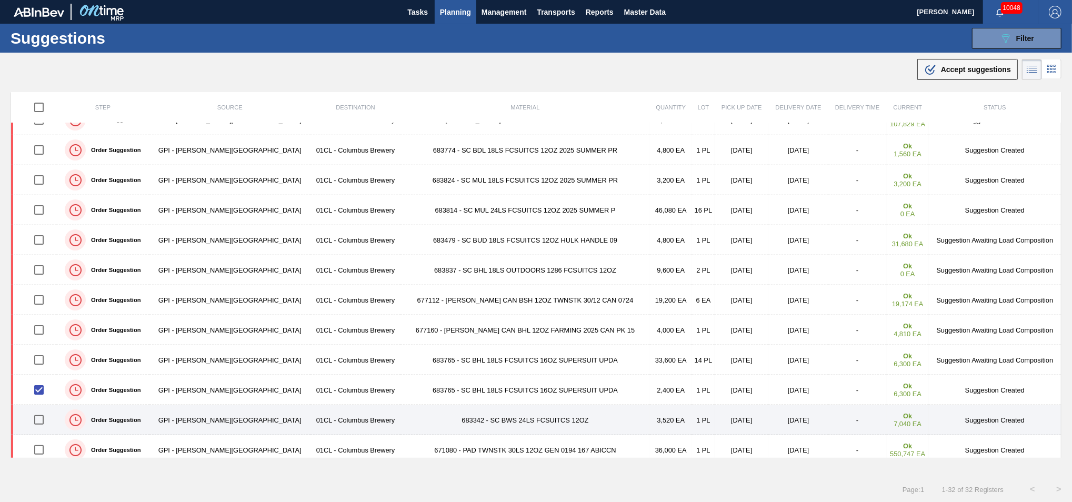
click at [45, 421] on input "checkbox" at bounding box center [39, 420] width 22 height 22
checkbox input "true"
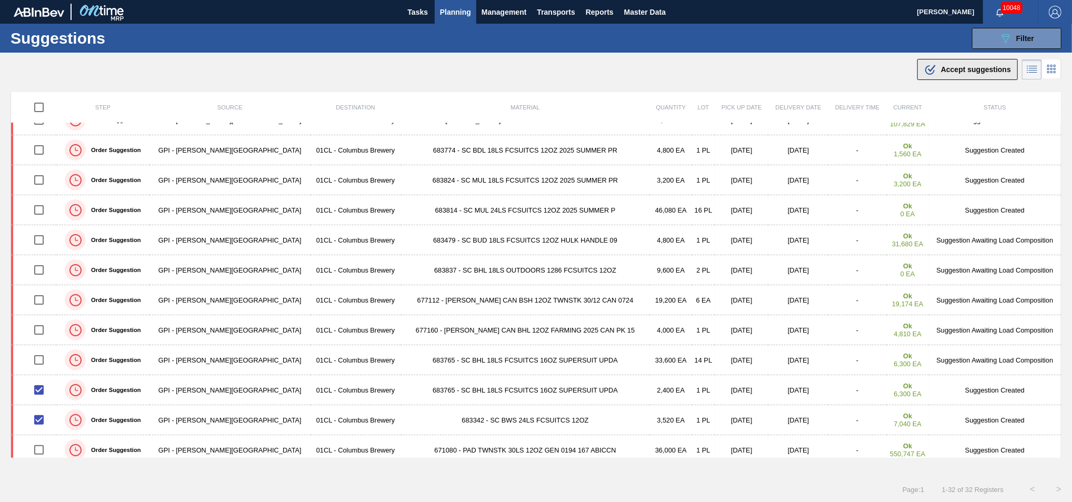
click at [945, 70] on span "Accept suggestions" at bounding box center [976, 69] width 70 height 8
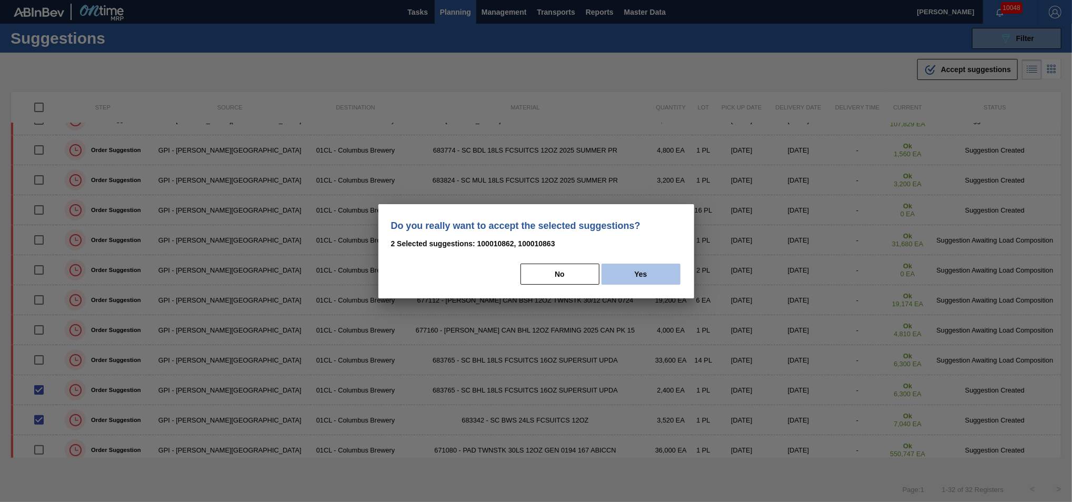
click at [625, 270] on button "Yes" at bounding box center [640, 274] width 79 height 21
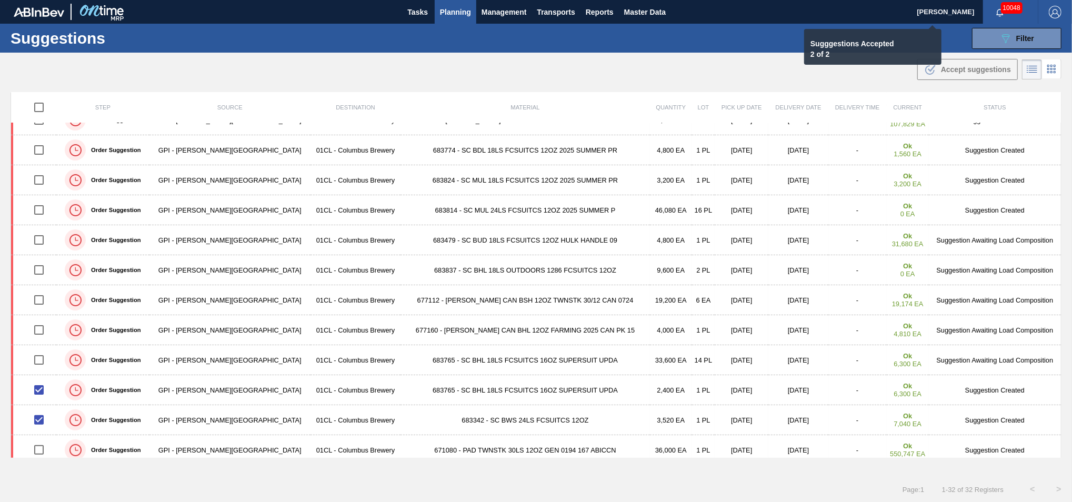
checkbox input "false"
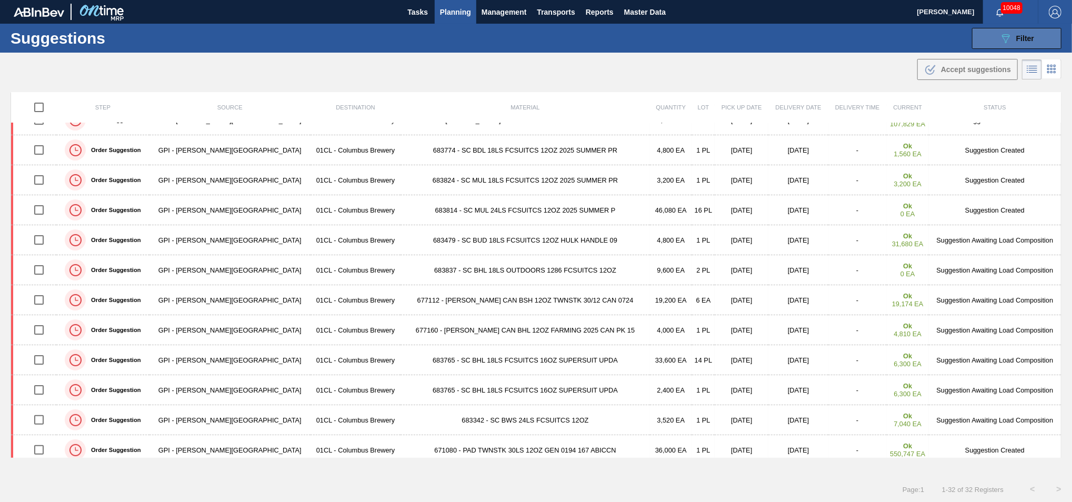
click at [1013, 37] on div "089F7B8B-B2A5-4AFE-B5C0-19BA573D28AC Filter" at bounding box center [1016, 38] width 35 height 13
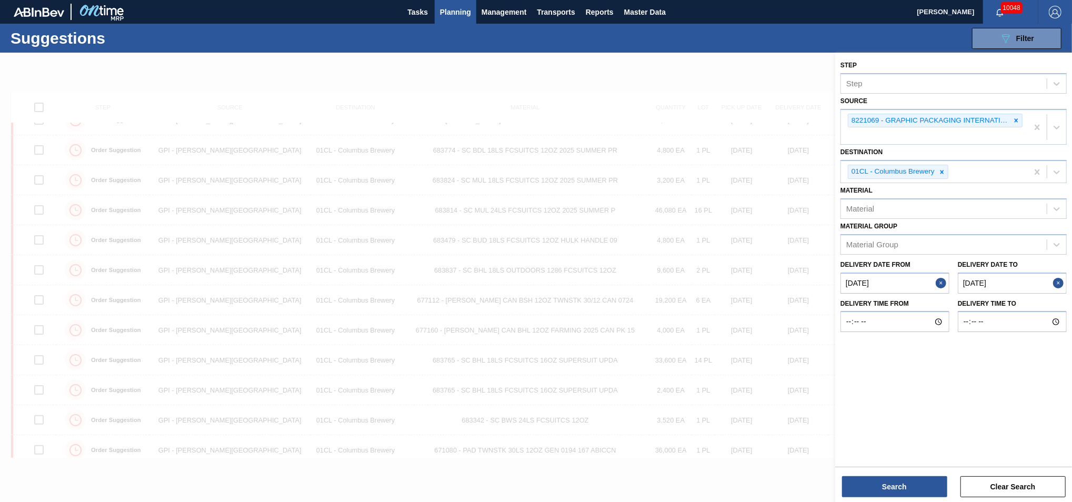
click at [941, 284] on button "Close" at bounding box center [942, 282] width 14 height 21
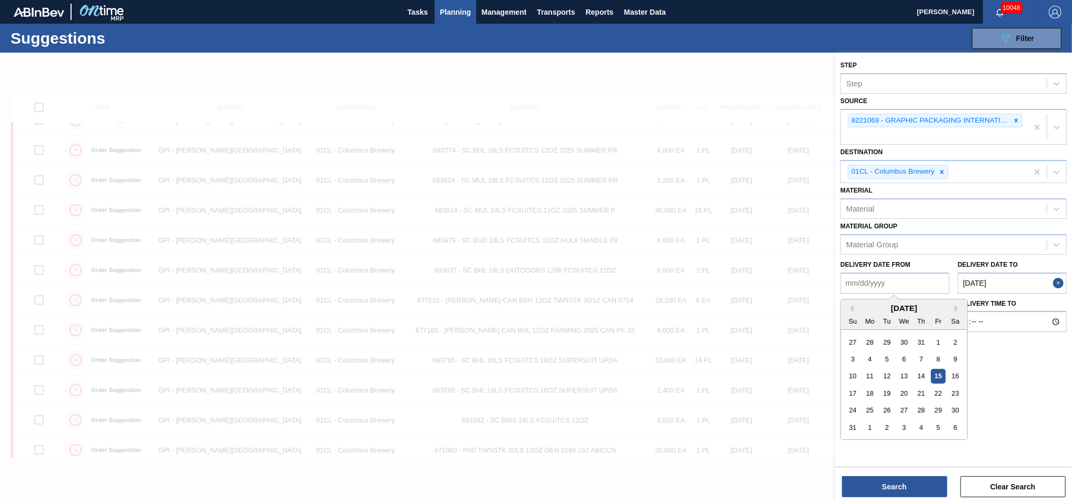
click at [919, 279] on from "Delivery Date from" at bounding box center [894, 282] width 109 height 21
click at [955, 389] on div "23" at bounding box center [955, 393] width 14 height 14
type from "[DATE]"
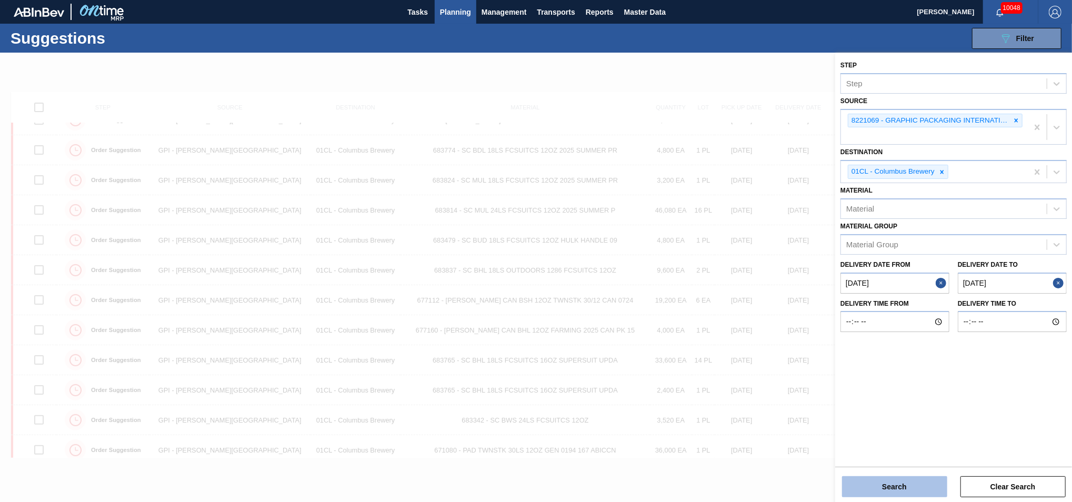
click at [873, 485] on button "Search" at bounding box center [894, 486] width 105 height 21
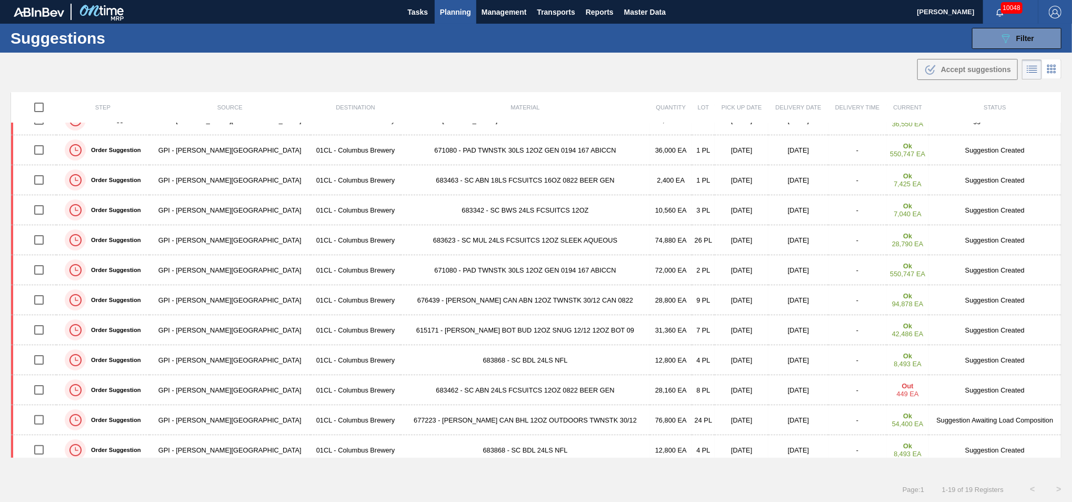
scroll to position [0, 0]
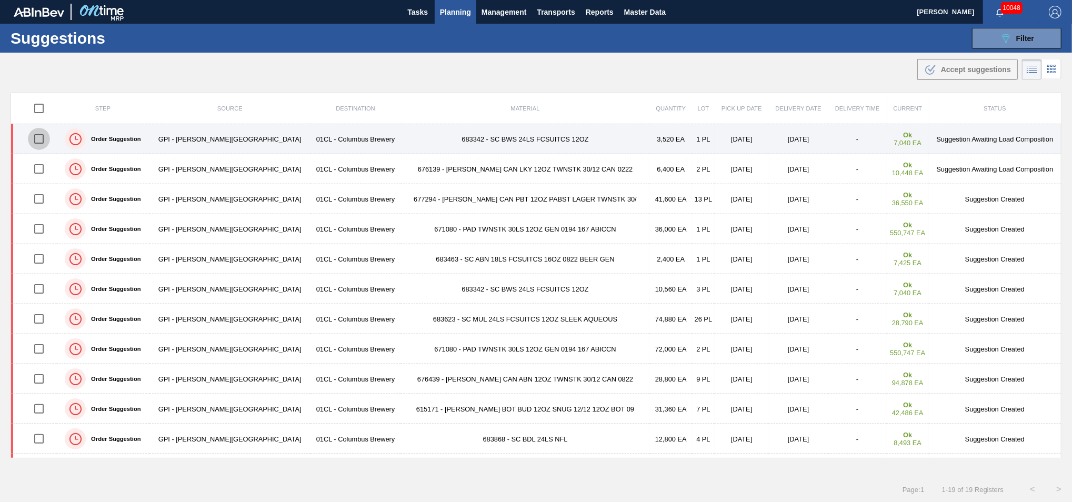
click at [45, 139] on input "checkbox" at bounding box center [39, 139] width 22 height 22
checkbox input "true"
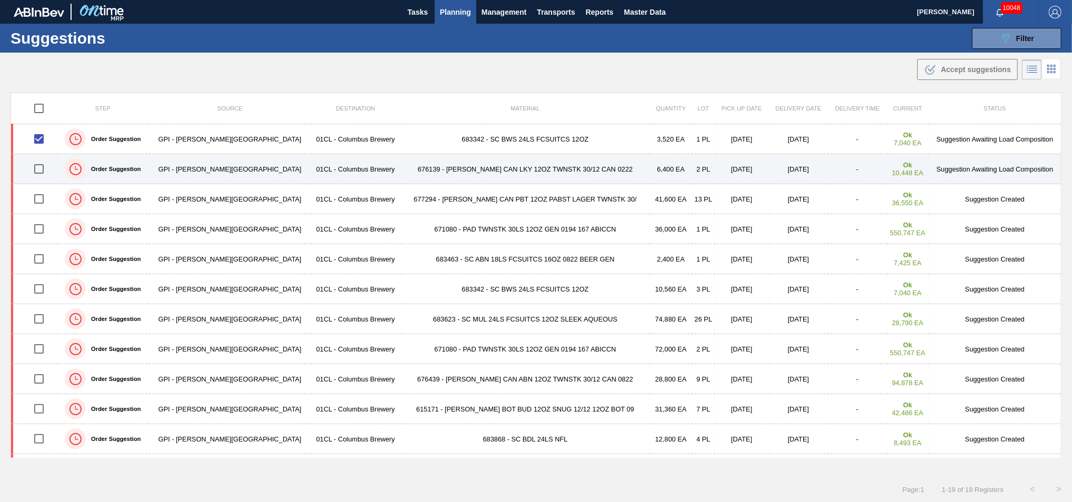
click at [41, 163] on input "checkbox" at bounding box center [39, 169] width 22 height 22
checkbox input "true"
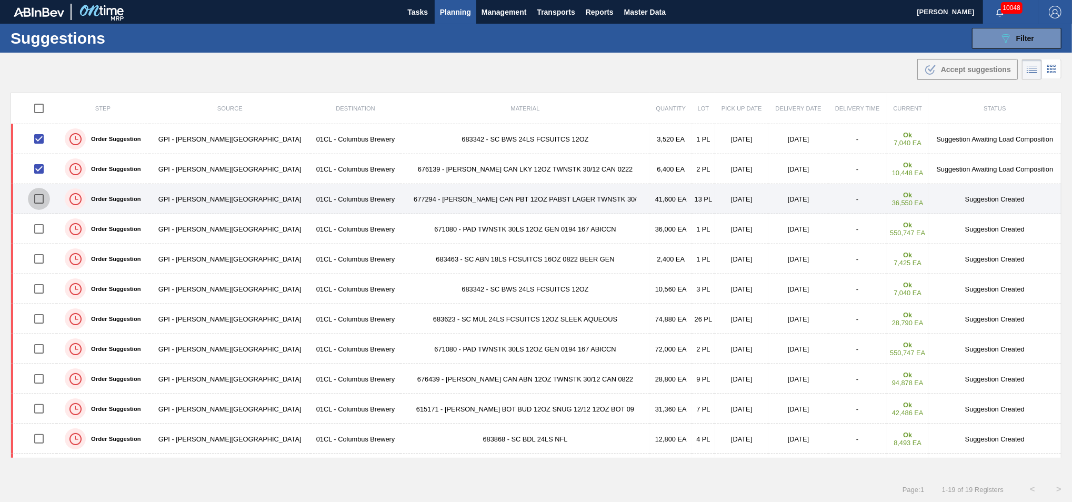
click at [44, 195] on input "checkbox" at bounding box center [39, 199] width 22 height 22
checkbox input "true"
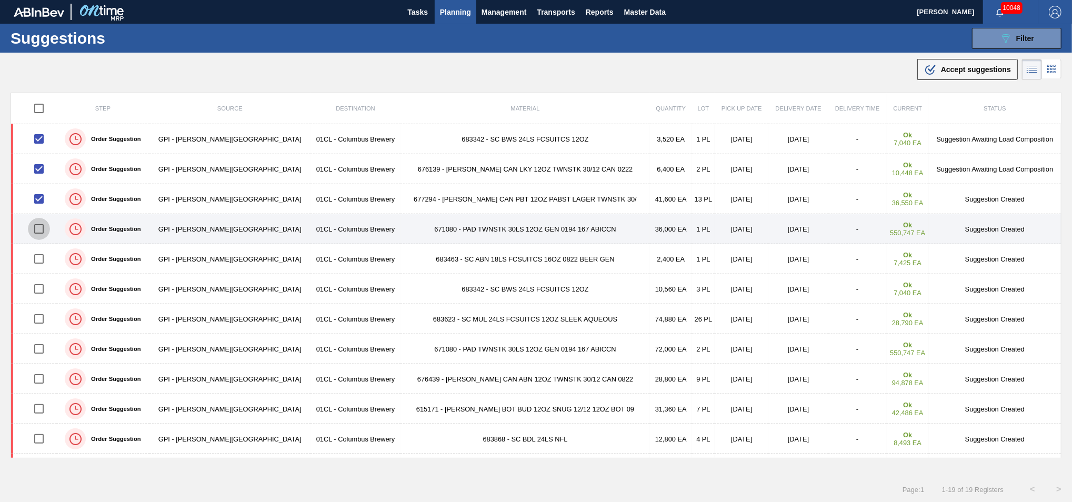
click at [38, 233] on input "checkbox" at bounding box center [39, 229] width 22 height 22
checkbox input "true"
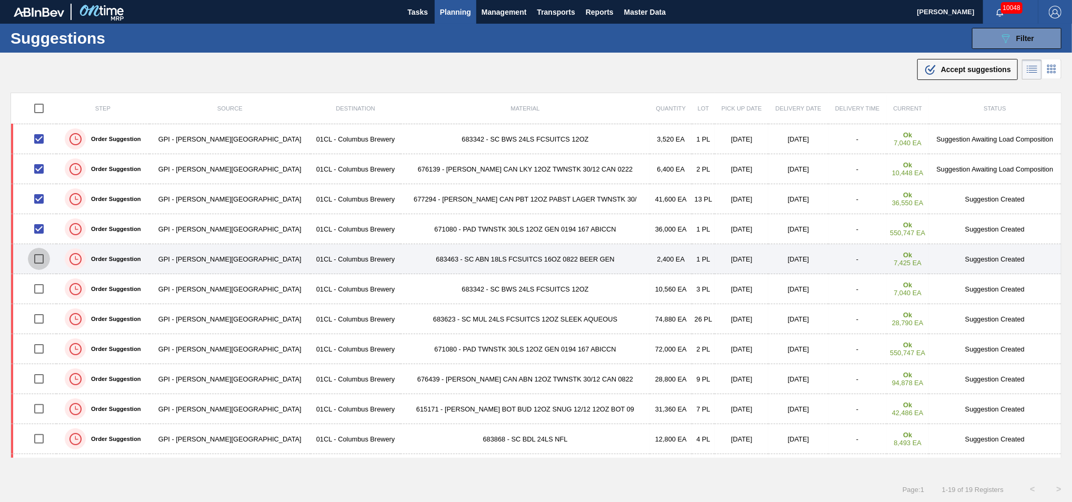
click at [38, 249] on input "checkbox" at bounding box center [39, 259] width 22 height 22
checkbox input "true"
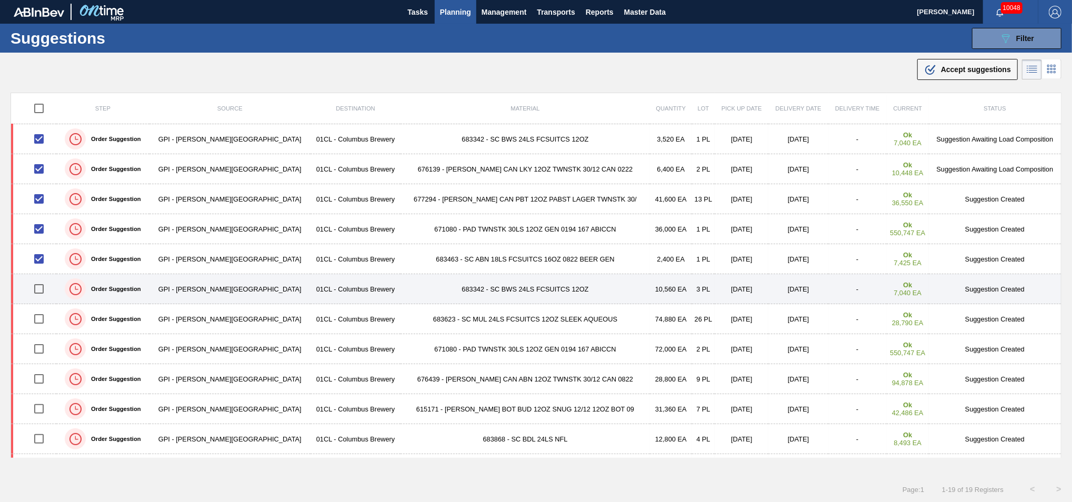
click at [43, 289] on input "checkbox" at bounding box center [39, 289] width 22 height 22
checkbox input "true"
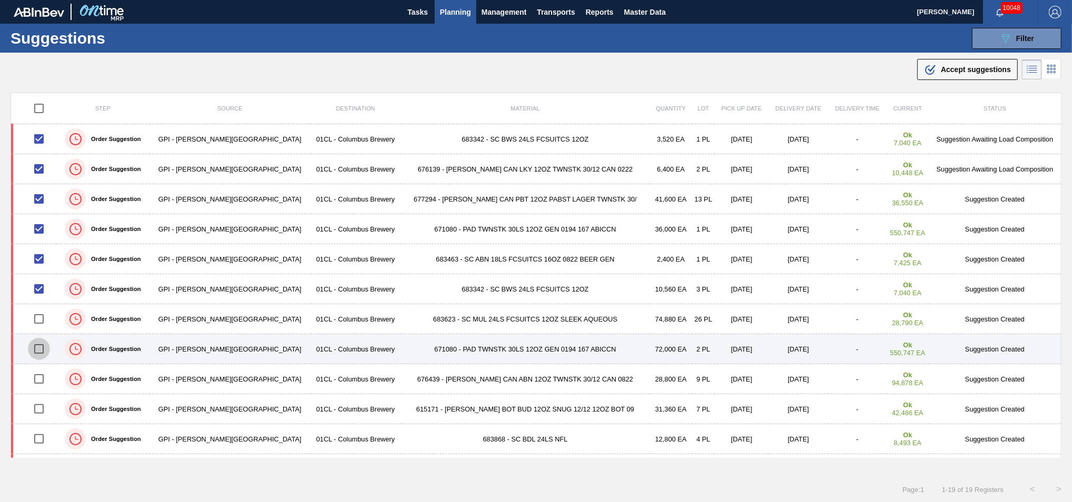
click at [40, 350] on input "checkbox" at bounding box center [39, 349] width 22 height 22
checkbox input "true"
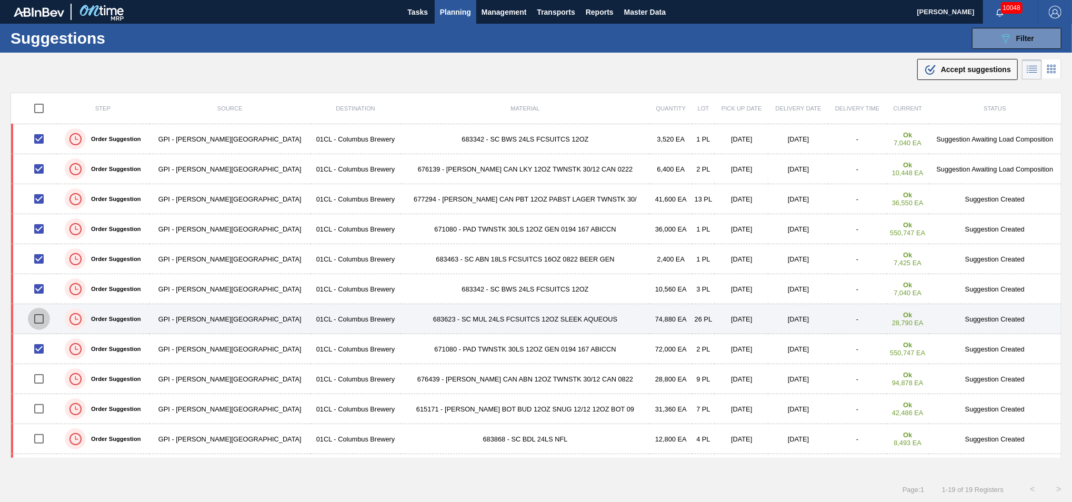
click at [43, 318] on input "checkbox" at bounding box center [39, 319] width 22 height 22
checkbox input "true"
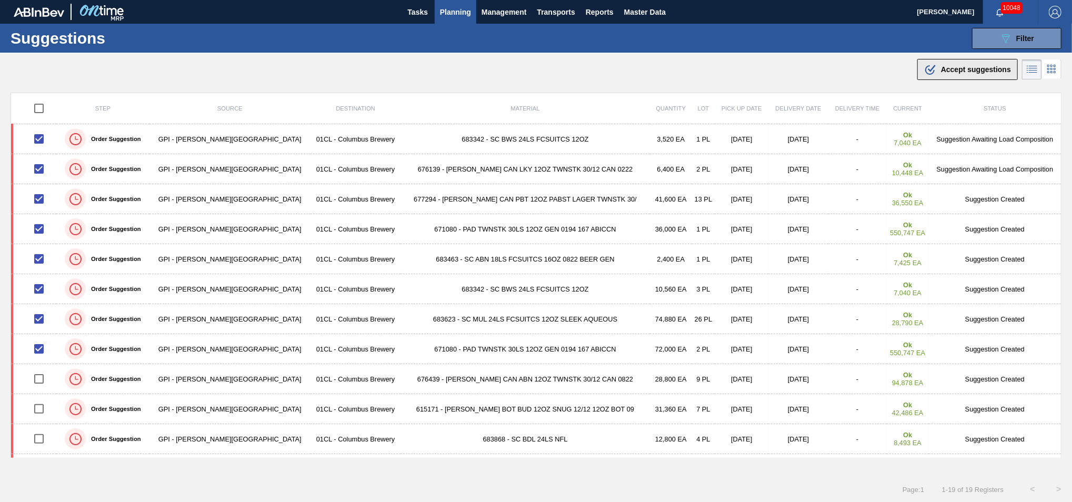
click at [977, 69] on span "Accept suggestions" at bounding box center [976, 69] width 70 height 8
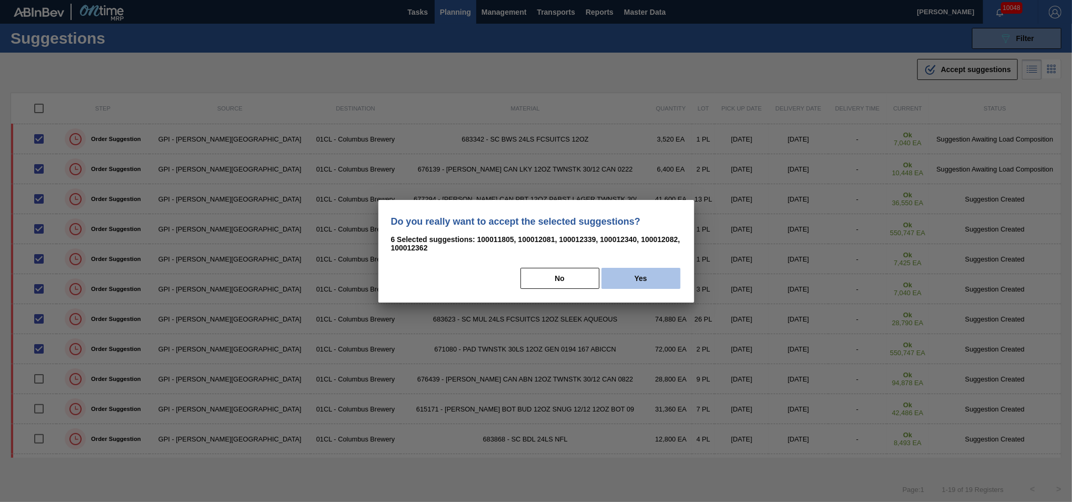
click at [620, 276] on button "Yes" at bounding box center [640, 278] width 79 height 21
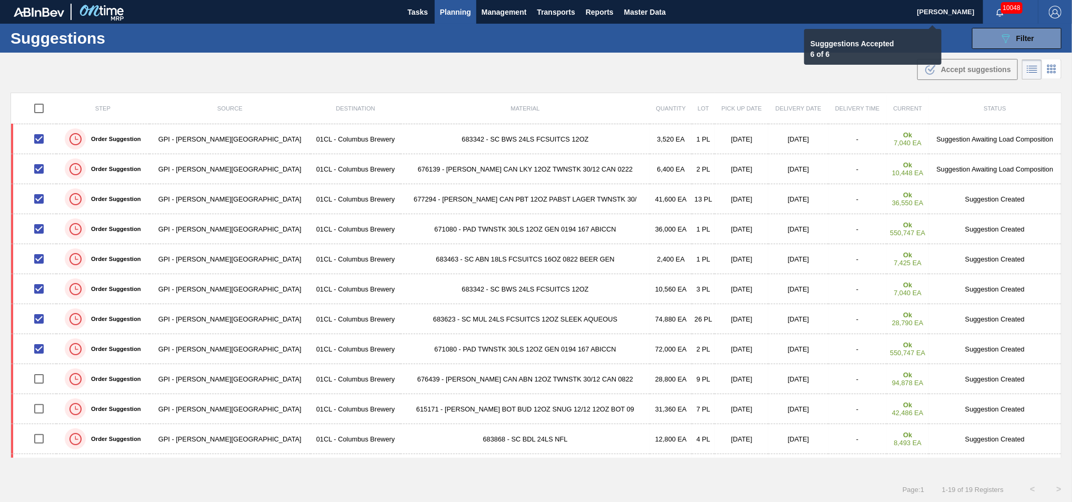
checkbox input "false"
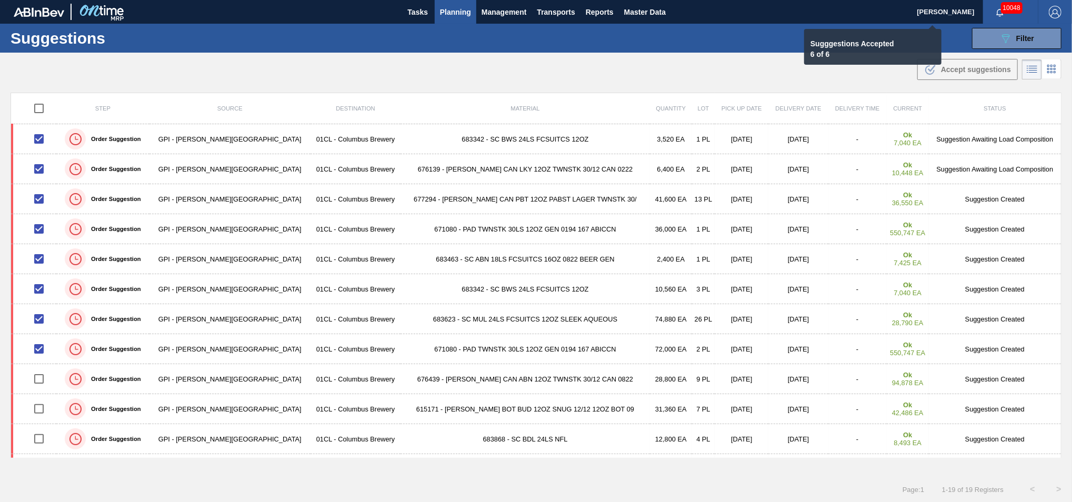
checkbox input "false"
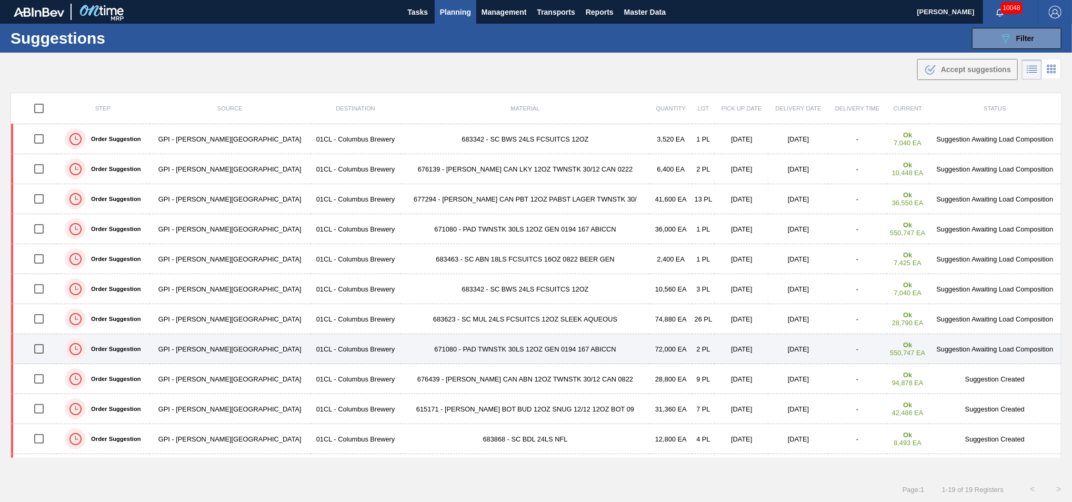
scroll to position [55, 0]
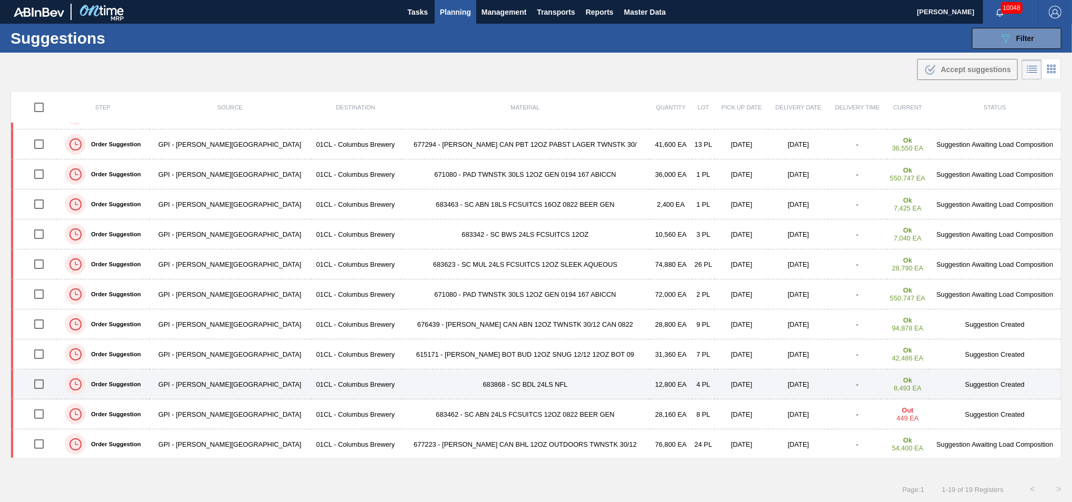
click at [39, 387] on input "checkbox" at bounding box center [39, 384] width 22 height 22
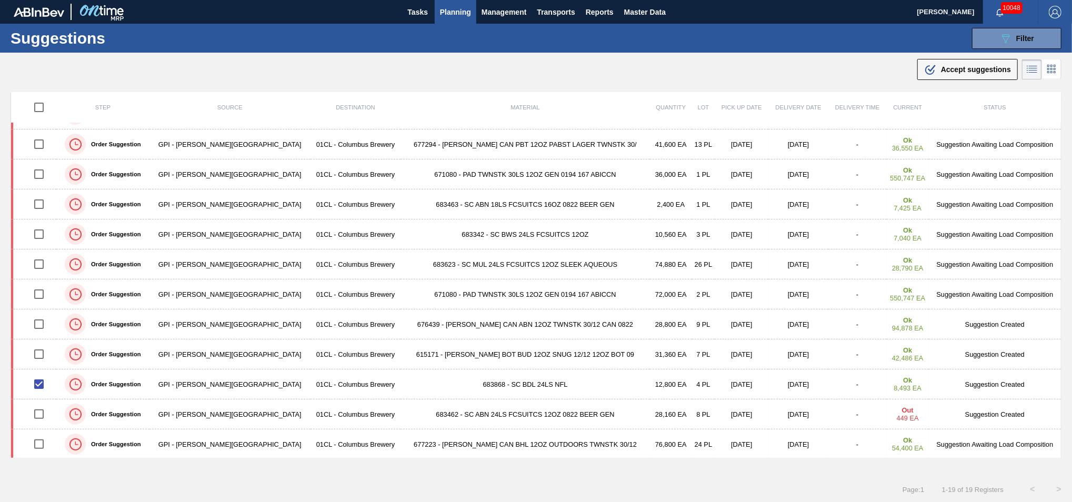
click at [932, 77] on button ".b{fill:var(--color-action-default)} Accept suggestions" at bounding box center [967, 69] width 100 height 21
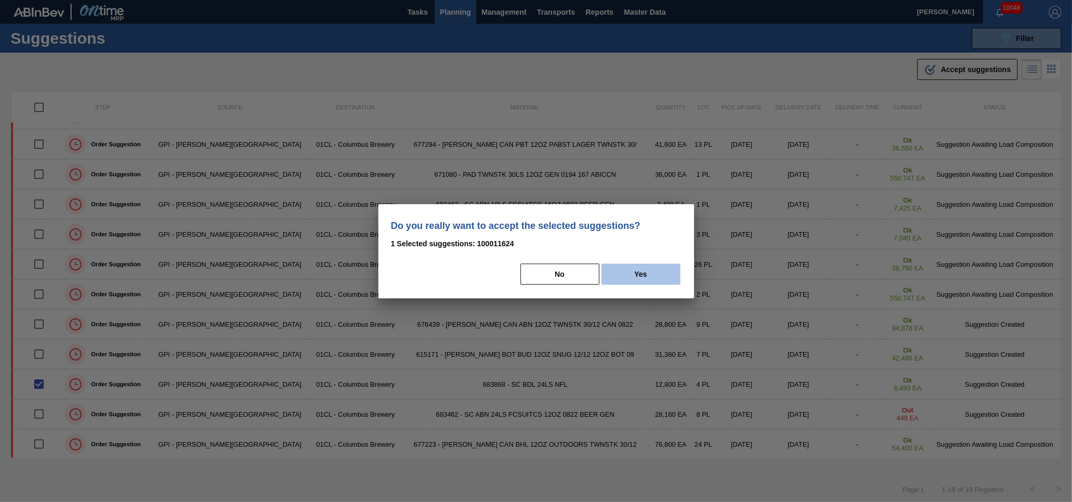
click at [656, 279] on button "Yes" at bounding box center [640, 274] width 79 height 21
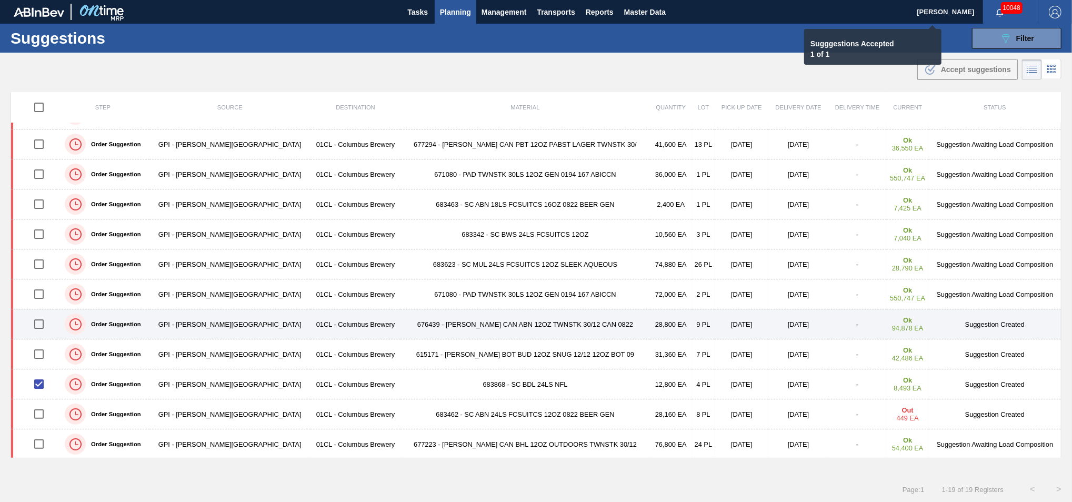
checkbox input "false"
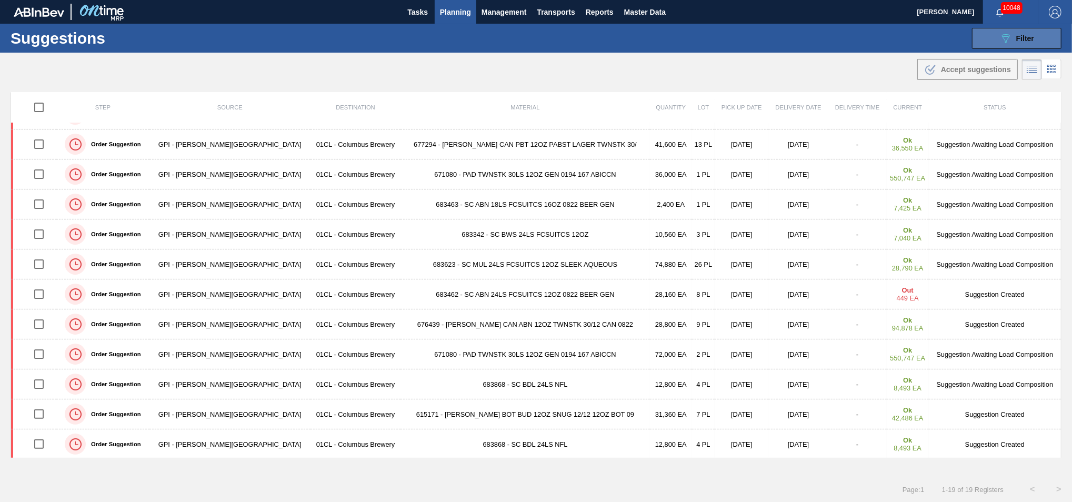
click at [996, 44] on button "089F7B8B-B2A5-4AFE-B5C0-19BA573D28AC Filter" at bounding box center [1016, 38] width 89 height 21
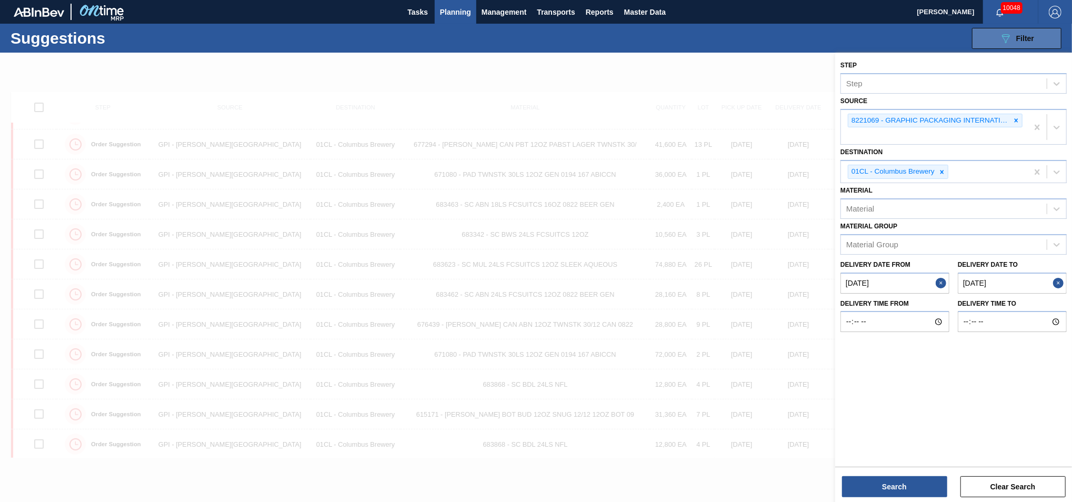
click at [1012, 40] on div "089F7B8B-B2A5-4AFE-B5C0-19BA573D28AC Filter" at bounding box center [1016, 38] width 35 height 13
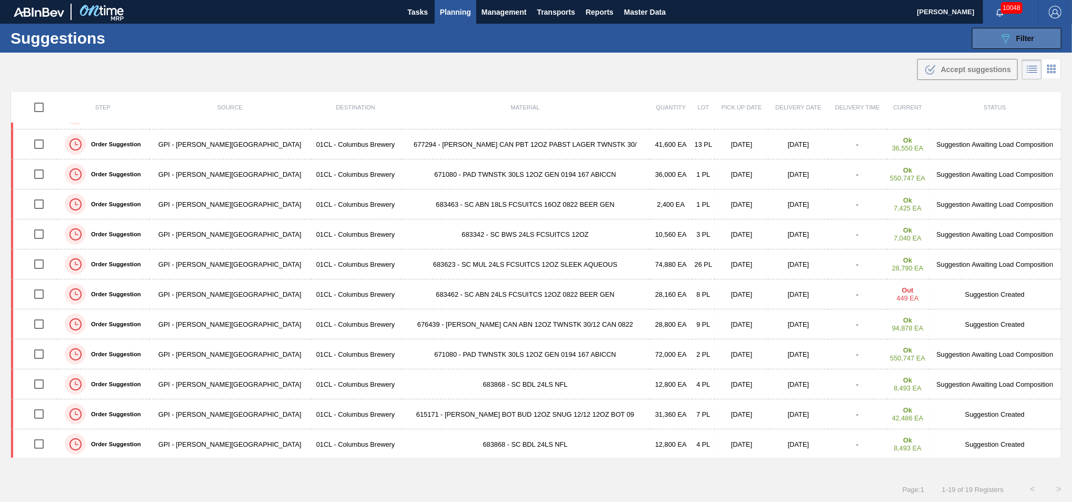
click at [1004, 37] on icon "089F7B8B-B2A5-4AFE-B5C0-19BA573D28AC" at bounding box center [1005, 38] width 13 height 13
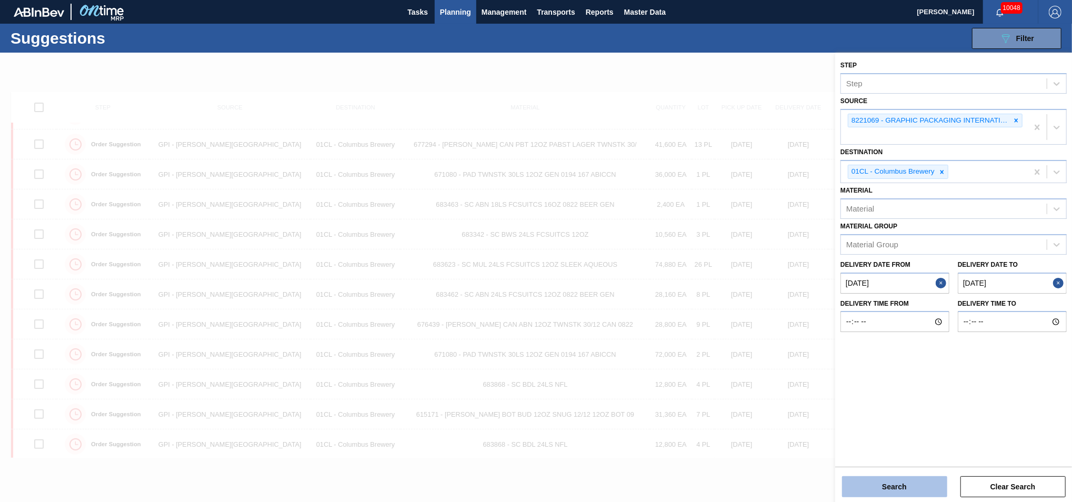
click at [887, 484] on button "Search" at bounding box center [894, 486] width 105 height 21
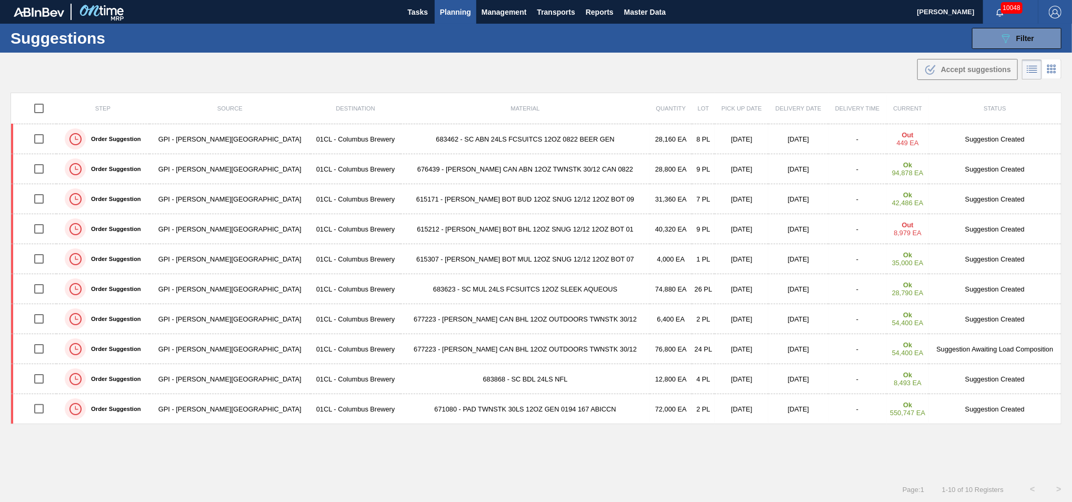
scroll to position [0, 0]
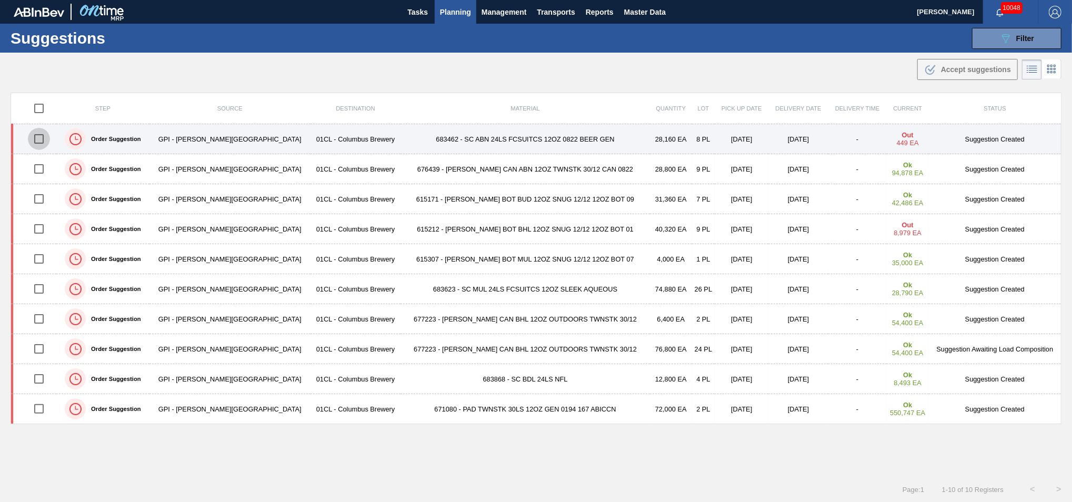
click at [45, 140] on input "checkbox" at bounding box center [39, 139] width 22 height 22
checkbox input "true"
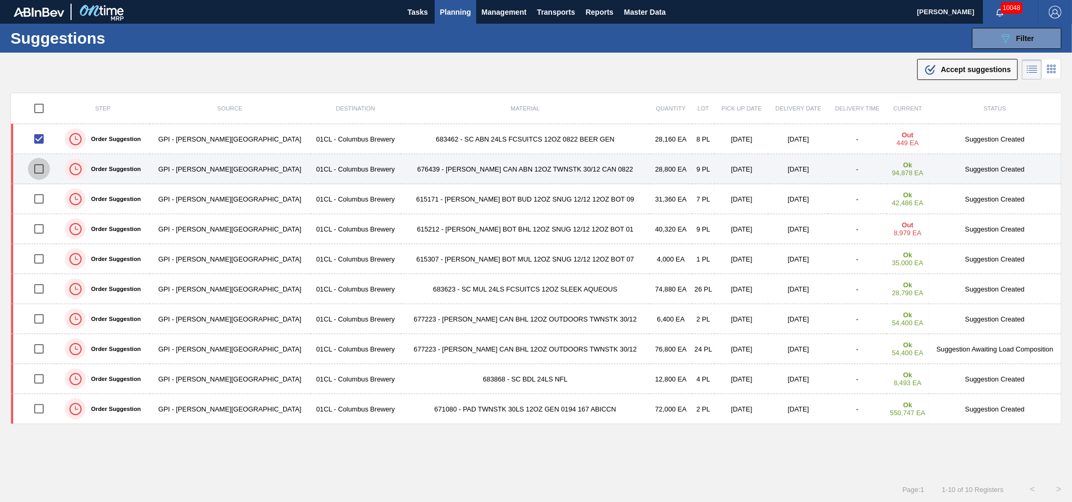
click at [40, 165] on input "checkbox" at bounding box center [39, 169] width 22 height 22
click at [40, 167] on input "checkbox" at bounding box center [39, 169] width 22 height 22
checkbox input "false"
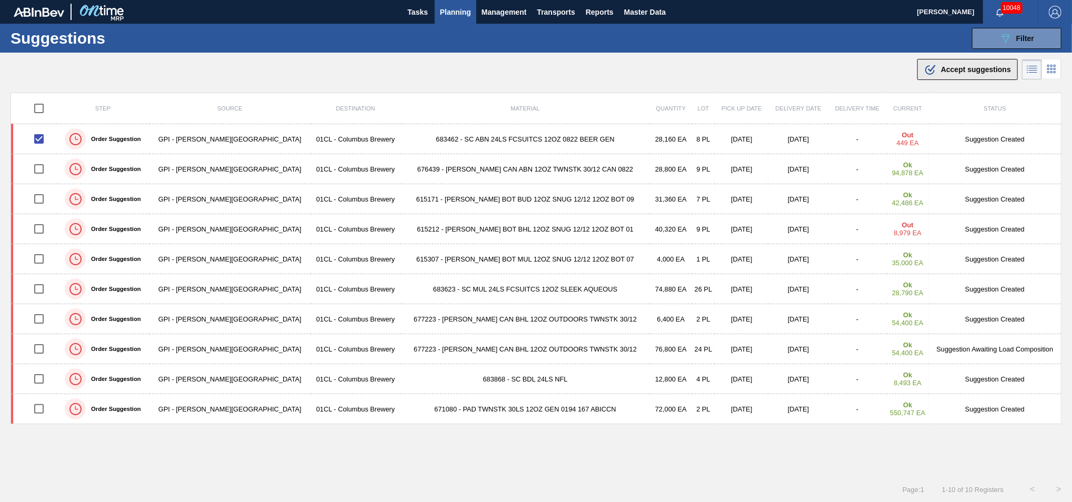
click at [954, 71] on span "Accept suggestions" at bounding box center [976, 69] width 70 height 8
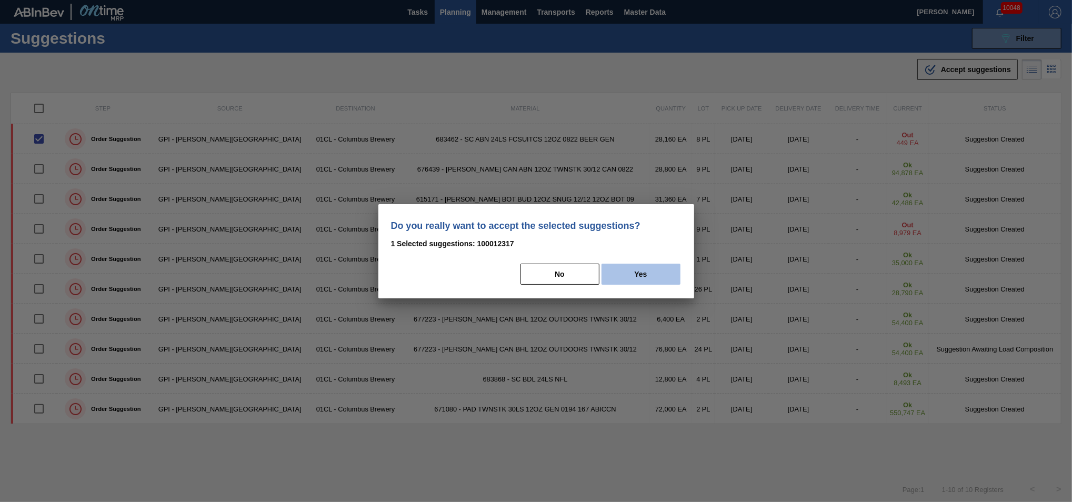
click at [622, 275] on button "Yes" at bounding box center [640, 274] width 79 height 21
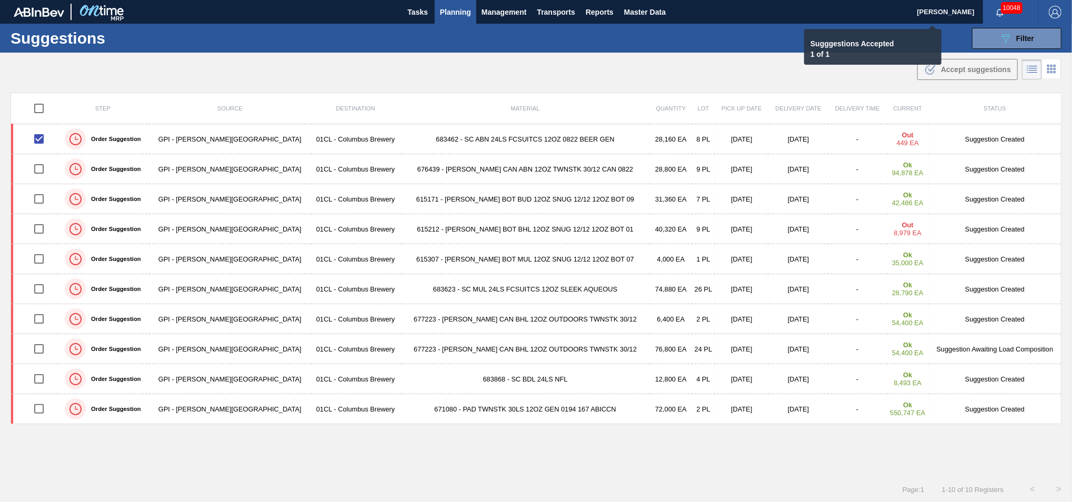
checkbox input "false"
